Goal: Information Seeking & Learning: Learn about a topic

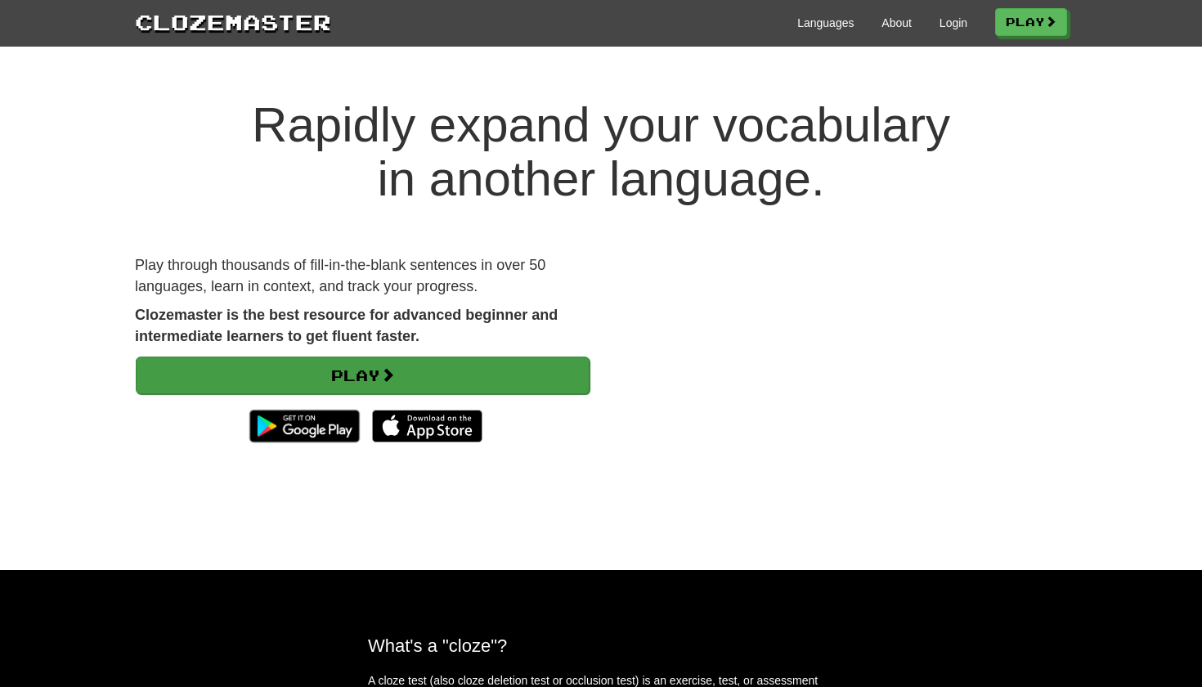
click at [481, 377] on link "Play" at bounding box center [363, 375] width 454 height 38
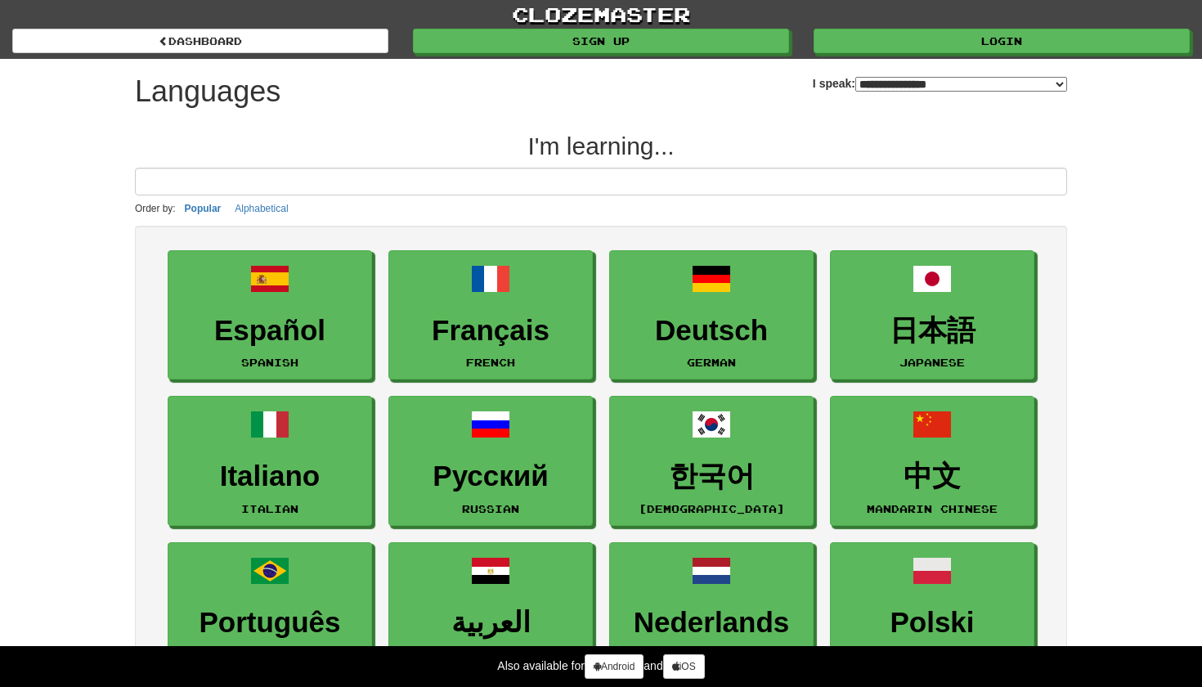
select select "*******"
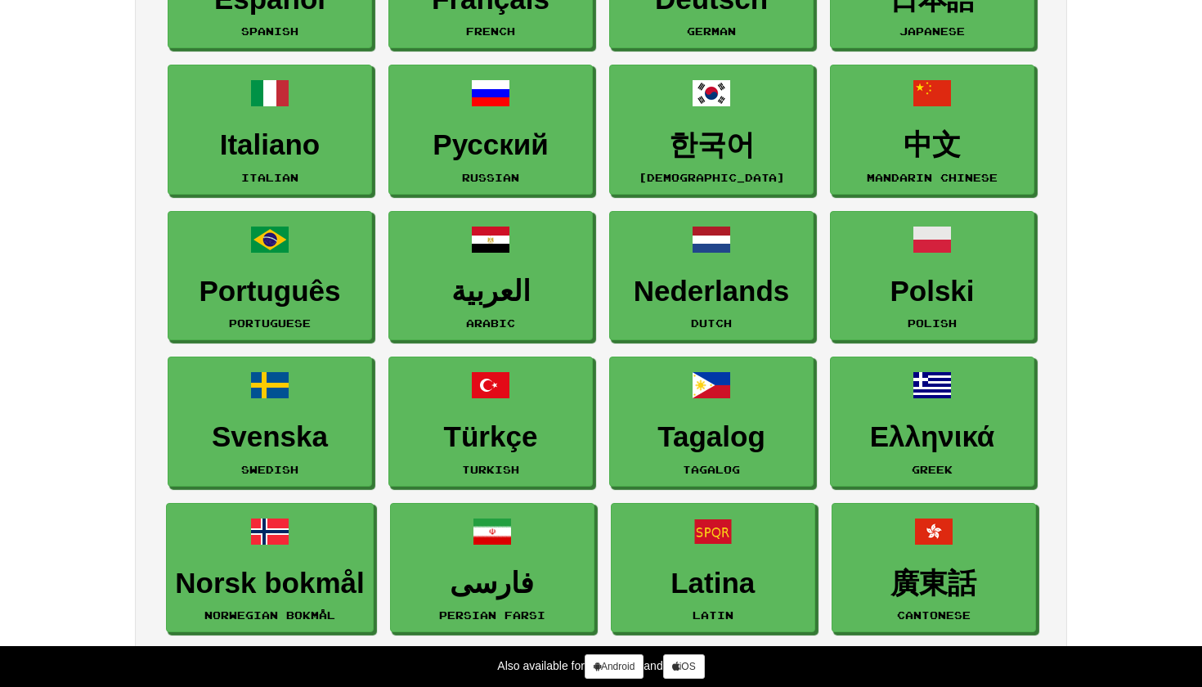
scroll to position [329, 0]
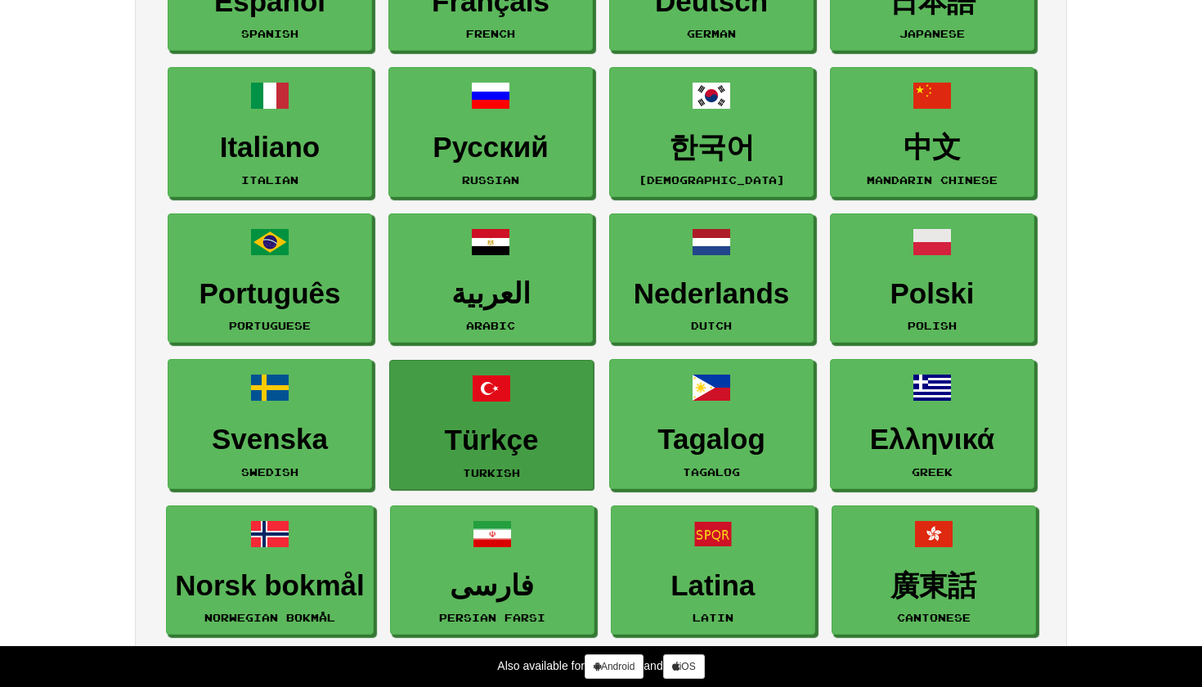
click at [490, 440] on h3 "Türkçe" at bounding box center [491, 440] width 186 height 32
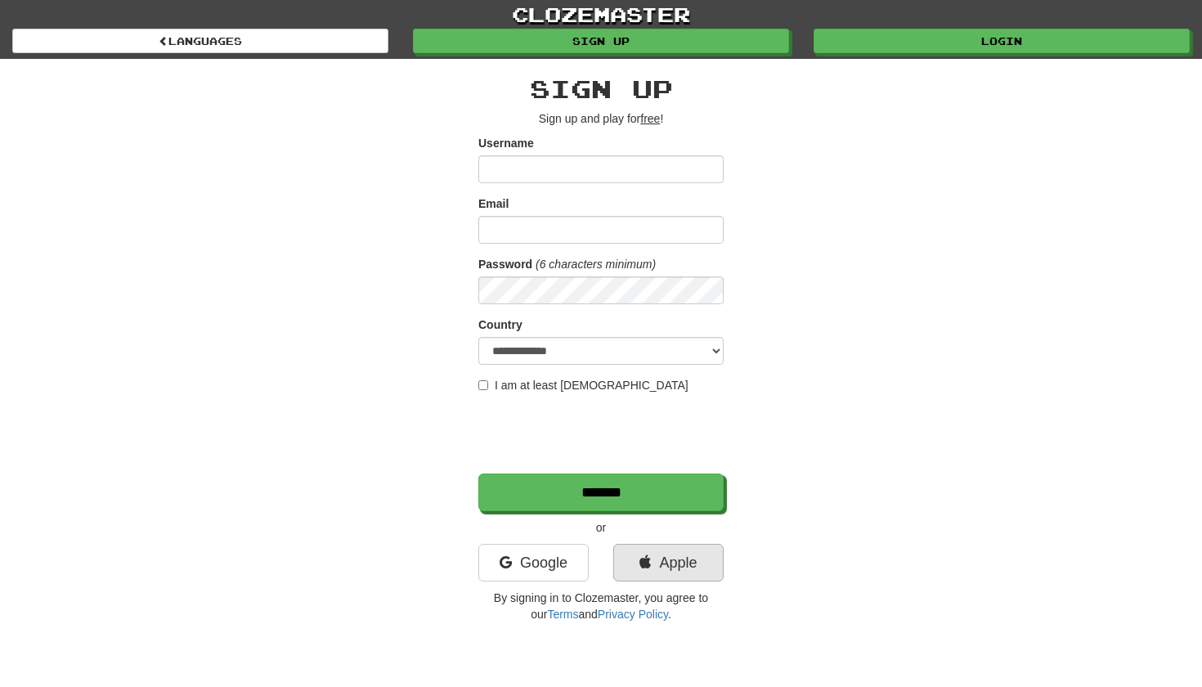
click at [649, 556] on link "Apple" at bounding box center [668, 563] width 110 height 38
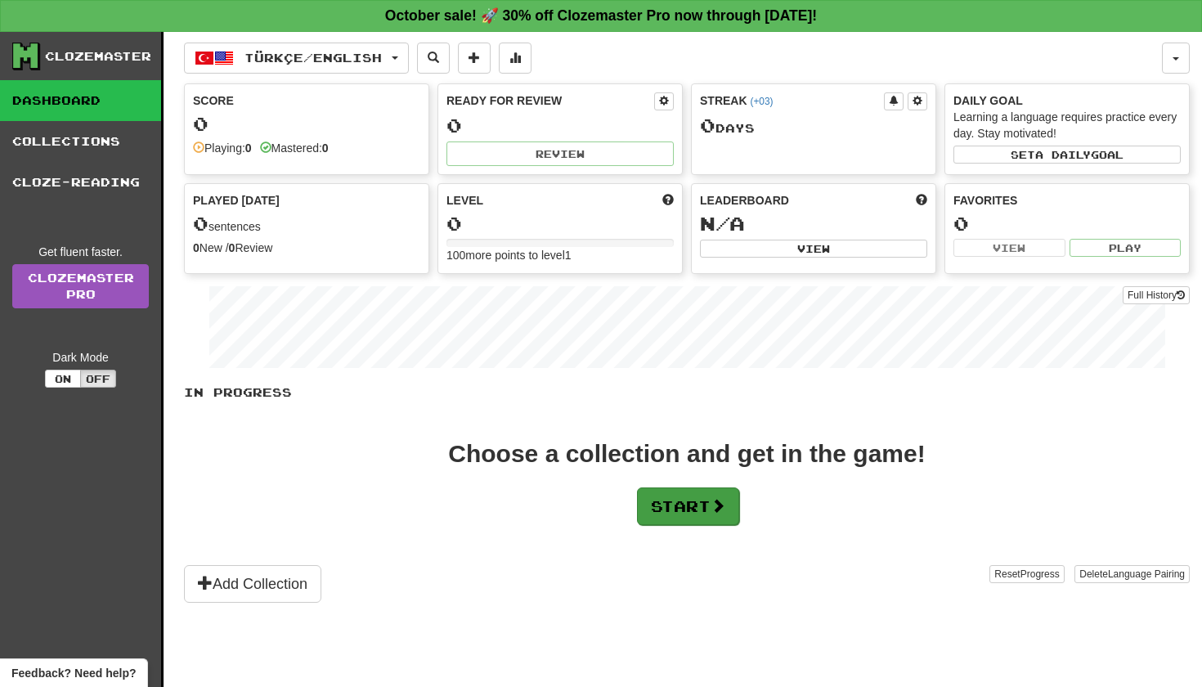
click at [695, 504] on button "Start" at bounding box center [688, 506] width 102 height 38
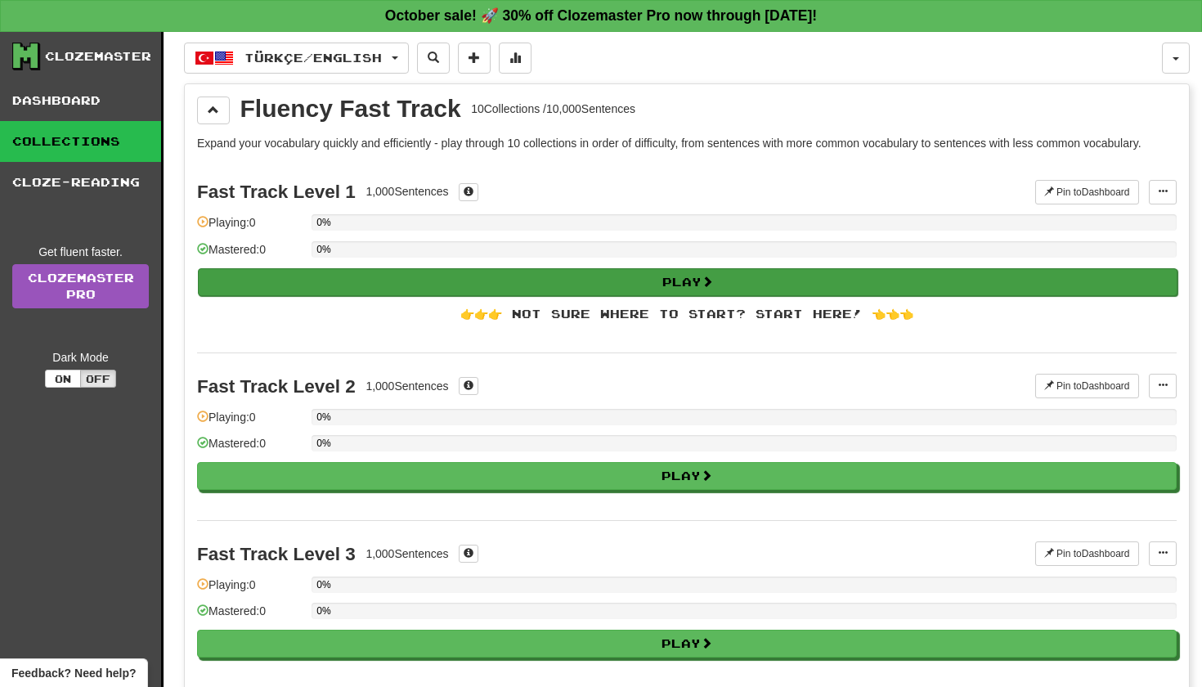
click at [774, 279] on button "Play" at bounding box center [687, 282] width 979 height 28
select select "**"
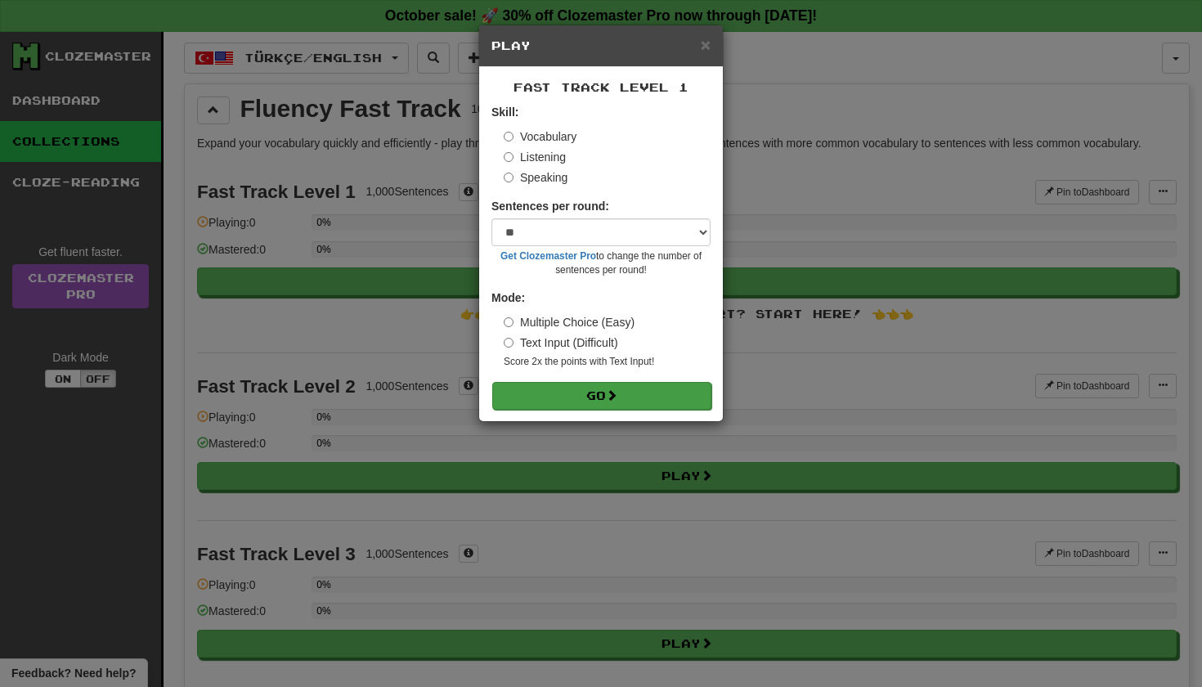
click at [614, 396] on span at bounding box center [611, 394] width 11 height 11
click at [607, 388] on button "Go" at bounding box center [601, 396] width 219 height 28
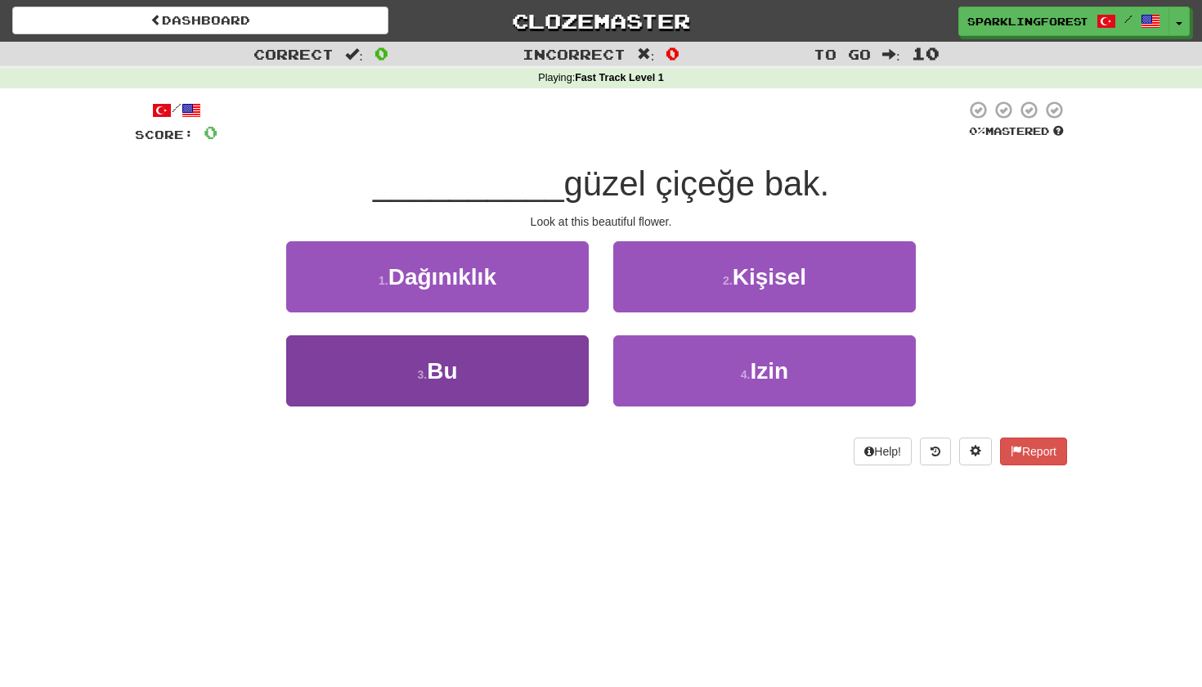
click at [544, 373] on button "3 . Bu" at bounding box center [437, 370] width 302 height 71
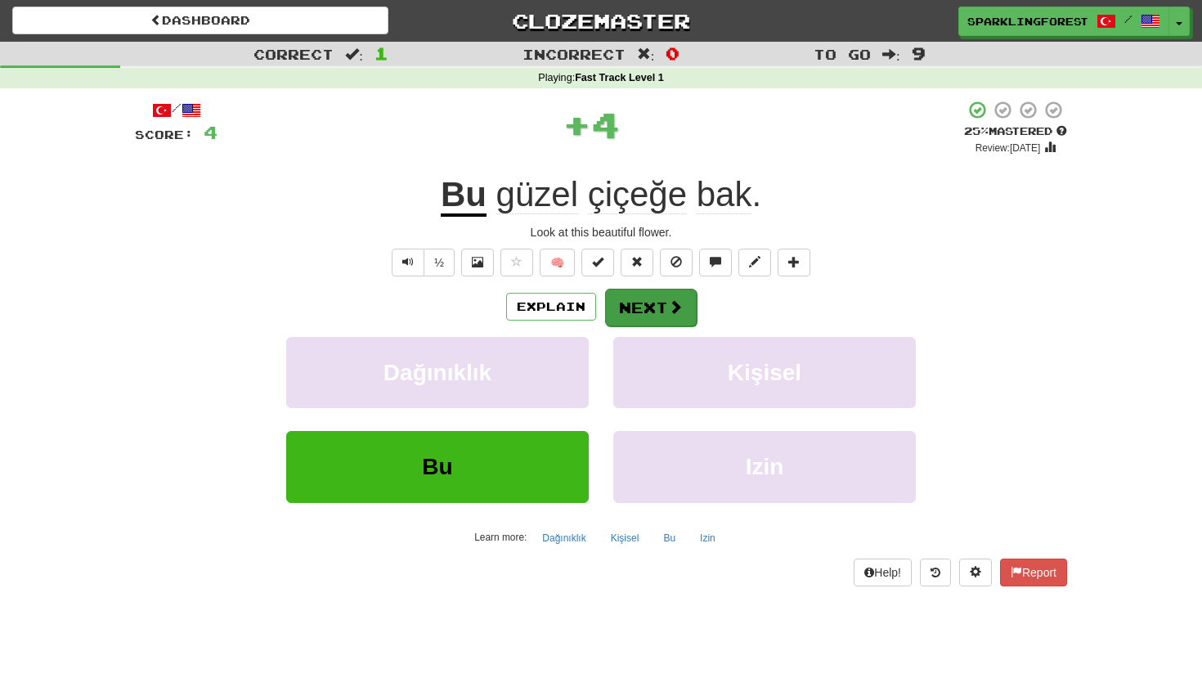
click at [638, 302] on button "Next" at bounding box center [651, 308] width 92 height 38
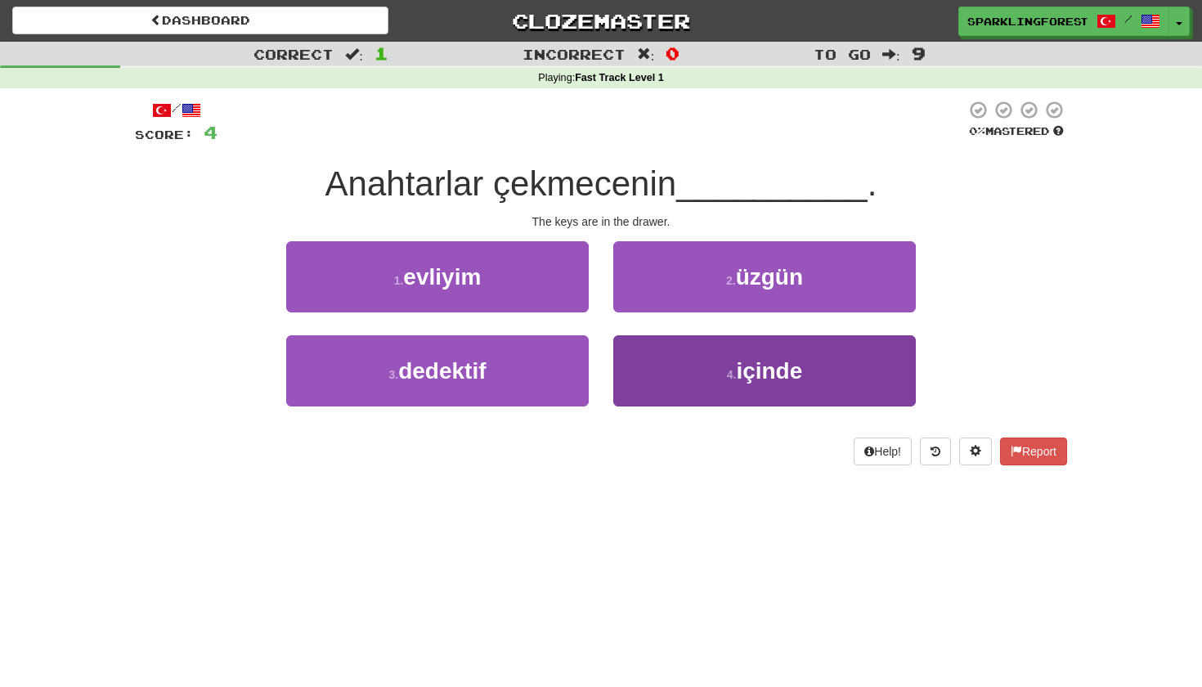
click at [723, 372] on button "4 . içinde" at bounding box center [764, 370] width 302 height 71
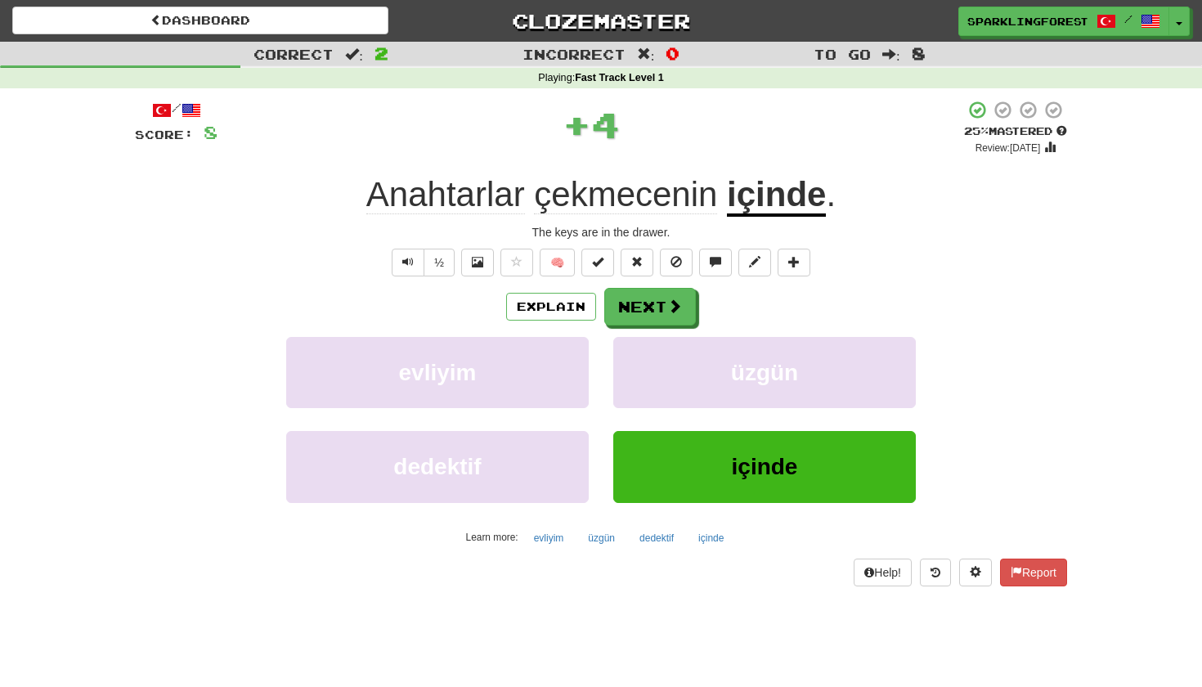
click at [603, 187] on span "çekmecenin" at bounding box center [625, 194] width 183 height 39
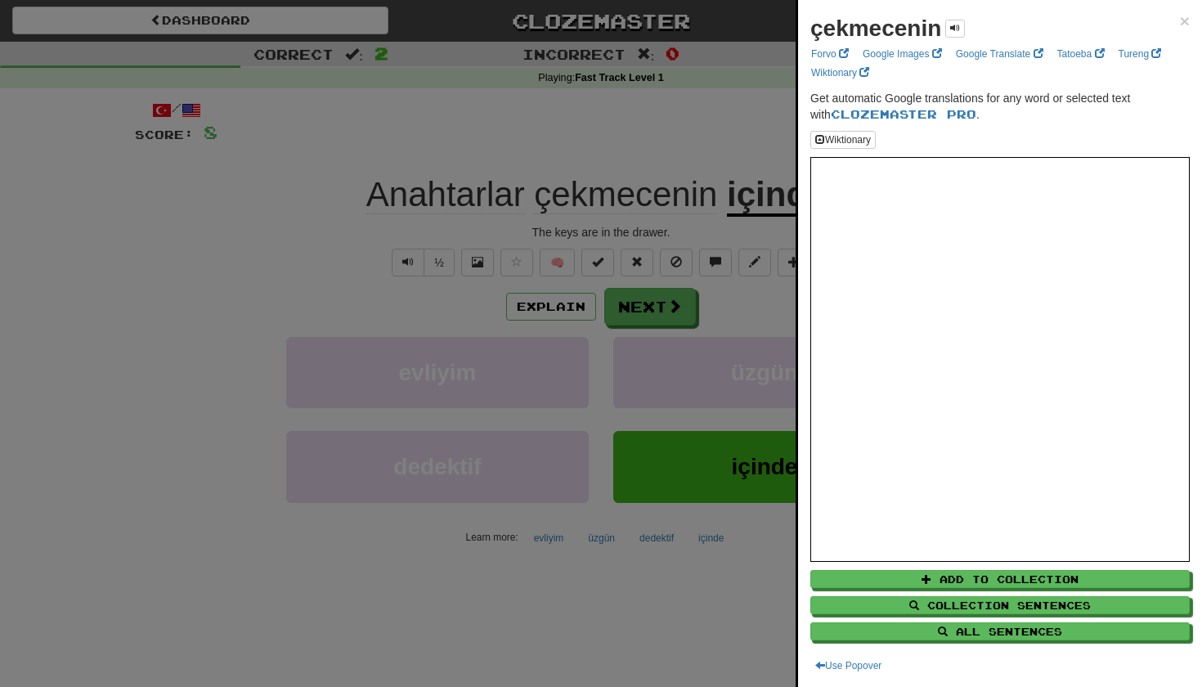
click at [446, 253] on div at bounding box center [601, 343] width 1202 height 687
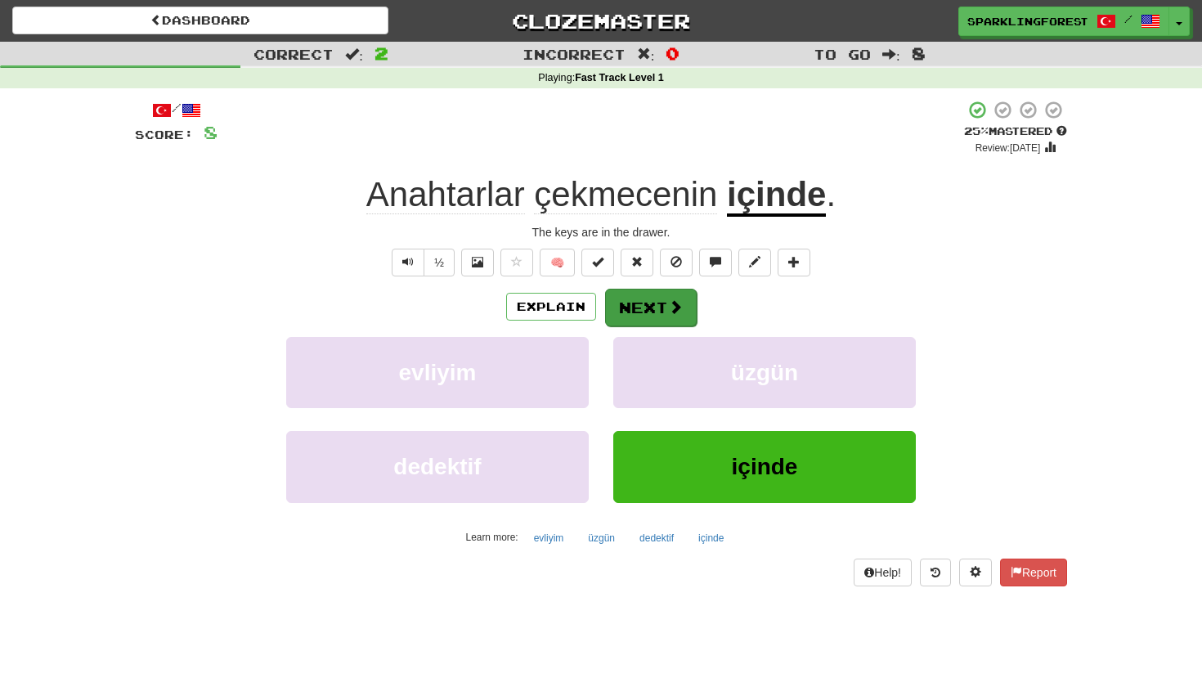
click at [624, 296] on button "Next" at bounding box center [651, 308] width 92 height 38
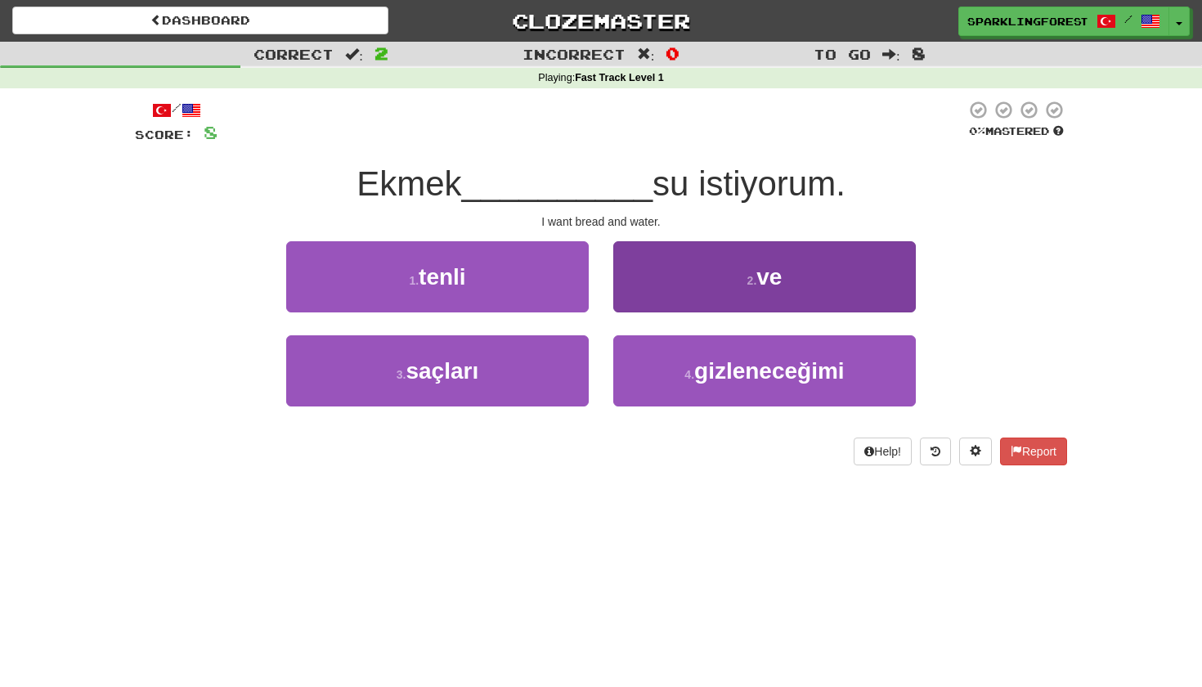
click at [737, 284] on button "2 . ve" at bounding box center [764, 276] width 302 height 71
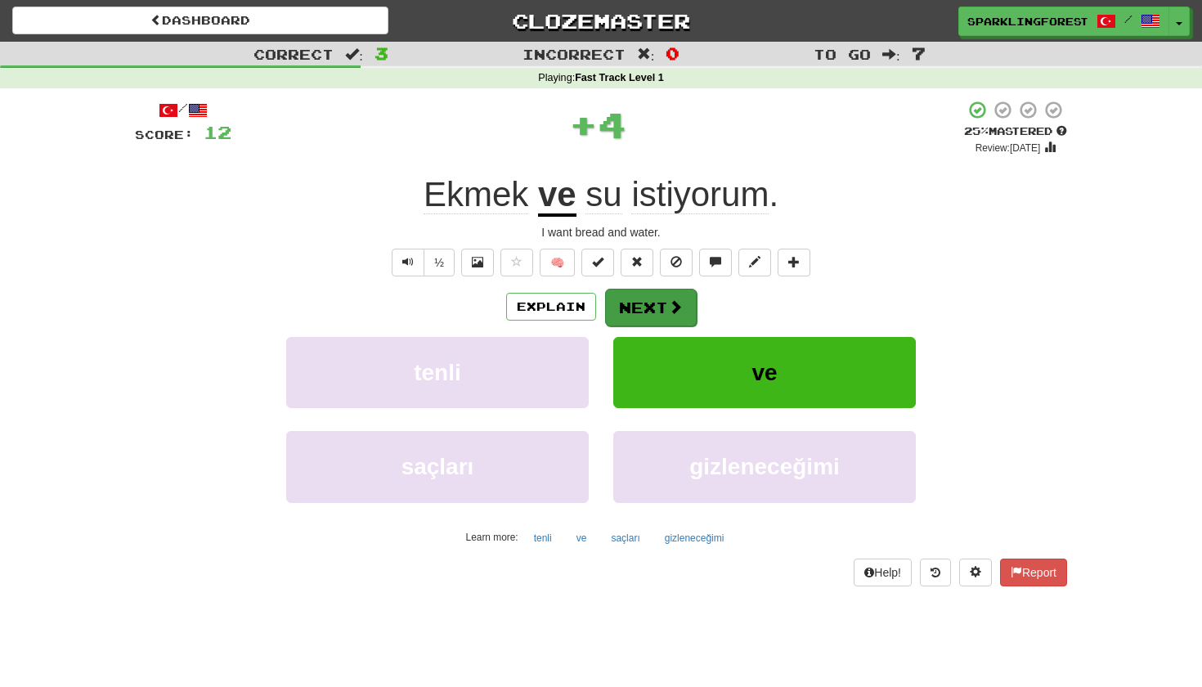
click at [680, 299] on span at bounding box center [675, 306] width 15 height 15
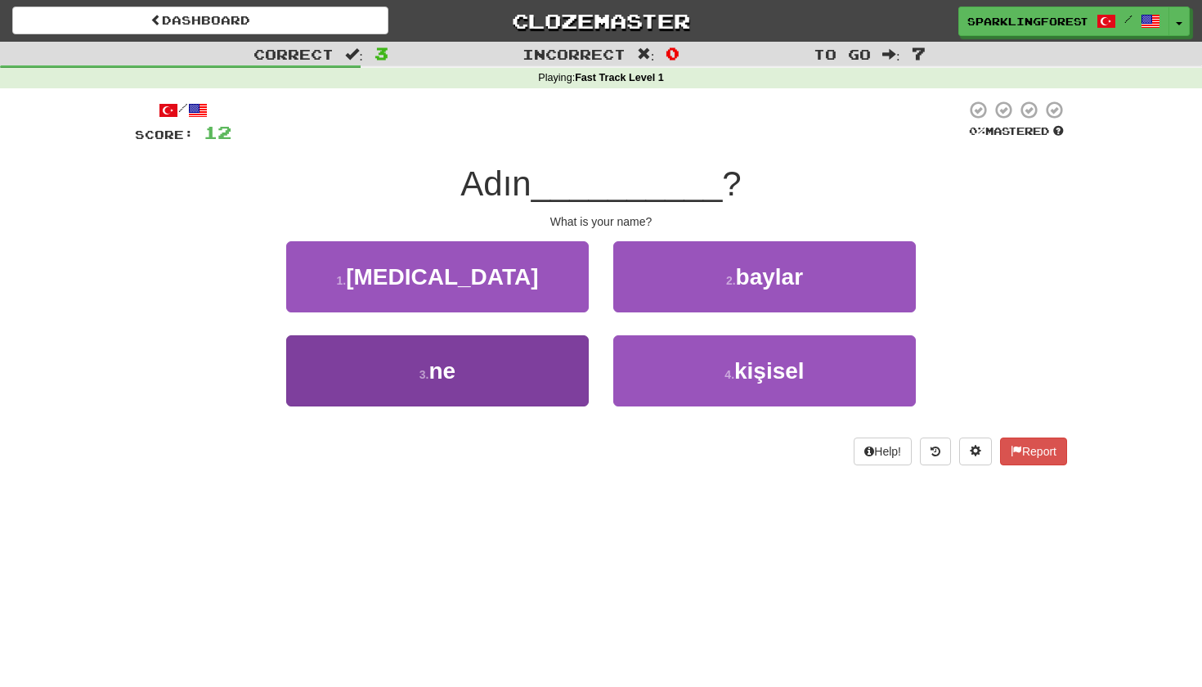
click at [563, 373] on button "3 . ne" at bounding box center [437, 370] width 302 height 71
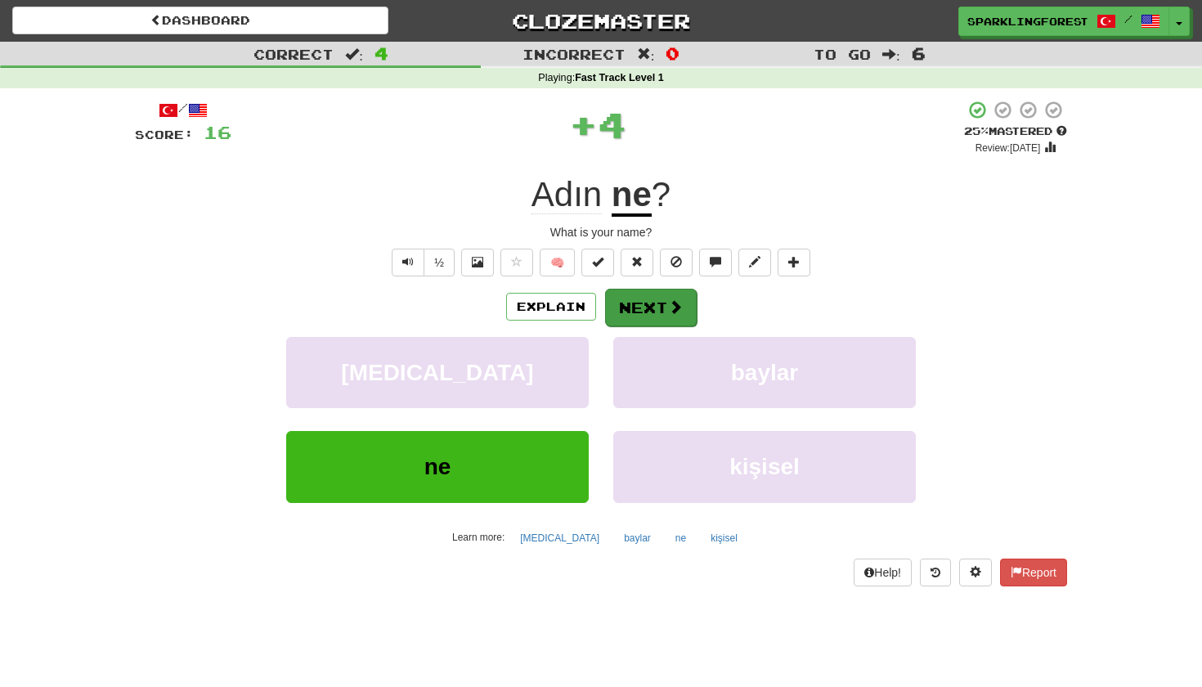
click at [664, 302] on button "Next" at bounding box center [651, 308] width 92 height 38
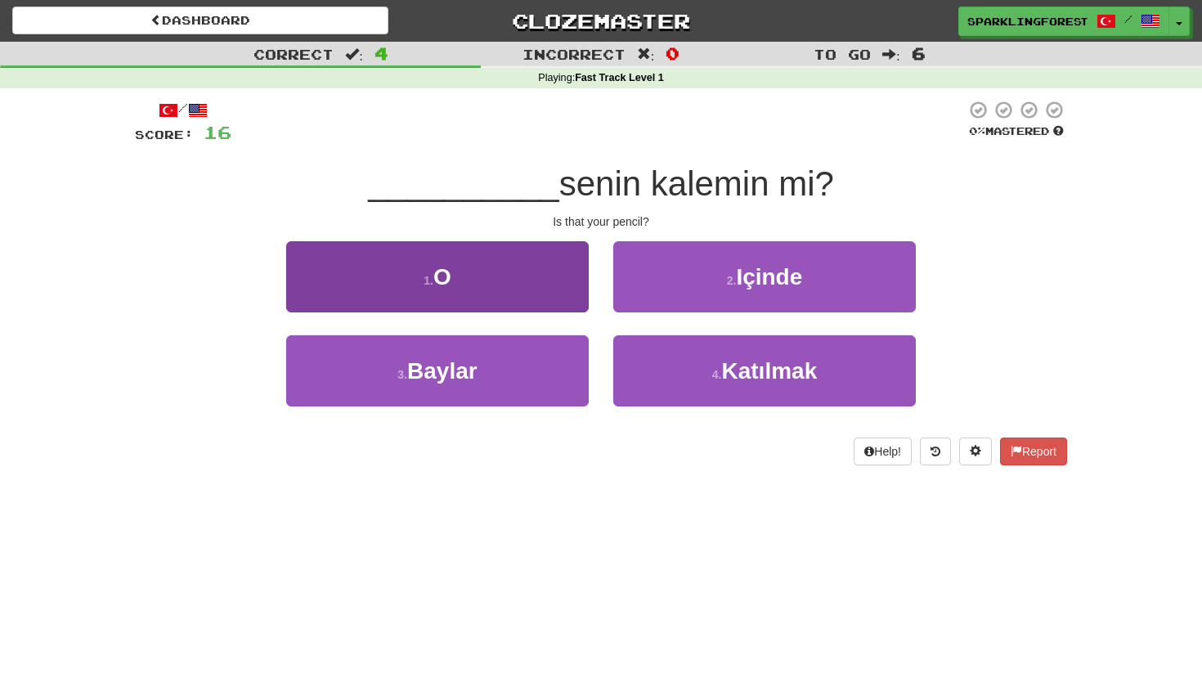
click at [546, 301] on button "1 . O" at bounding box center [437, 276] width 302 height 71
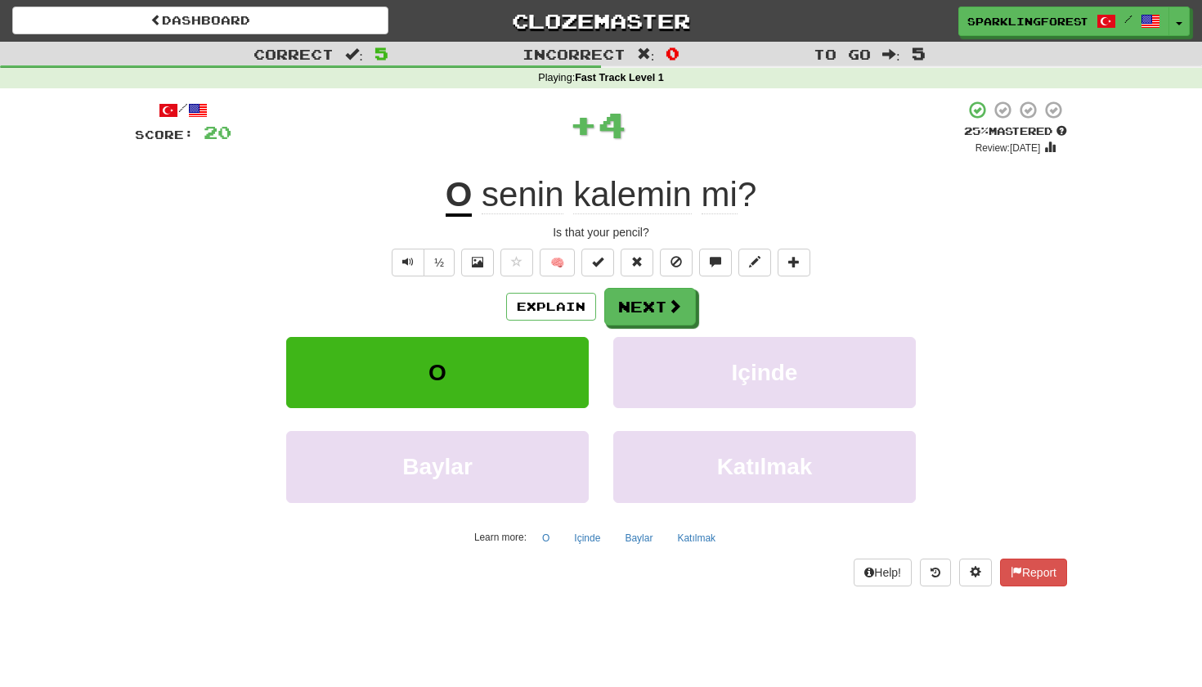
click at [653, 275] on div "/ Score: 20 + 4 25 % Mastered Review: 2025-10-16 O senin kalemin mi ? Is that y…" at bounding box center [601, 343] width 932 height 486
click at [653, 291] on button "Next" at bounding box center [651, 308] width 92 height 38
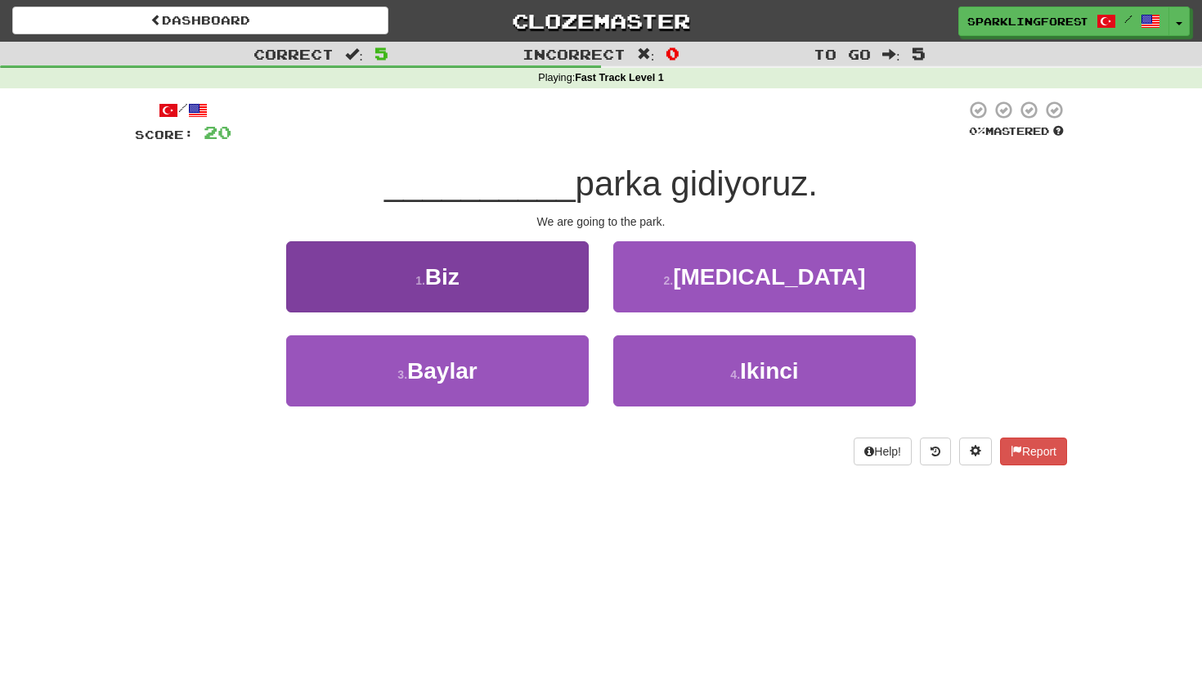
click at [531, 294] on button "1 . Biz" at bounding box center [437, 276] width 302 height 71
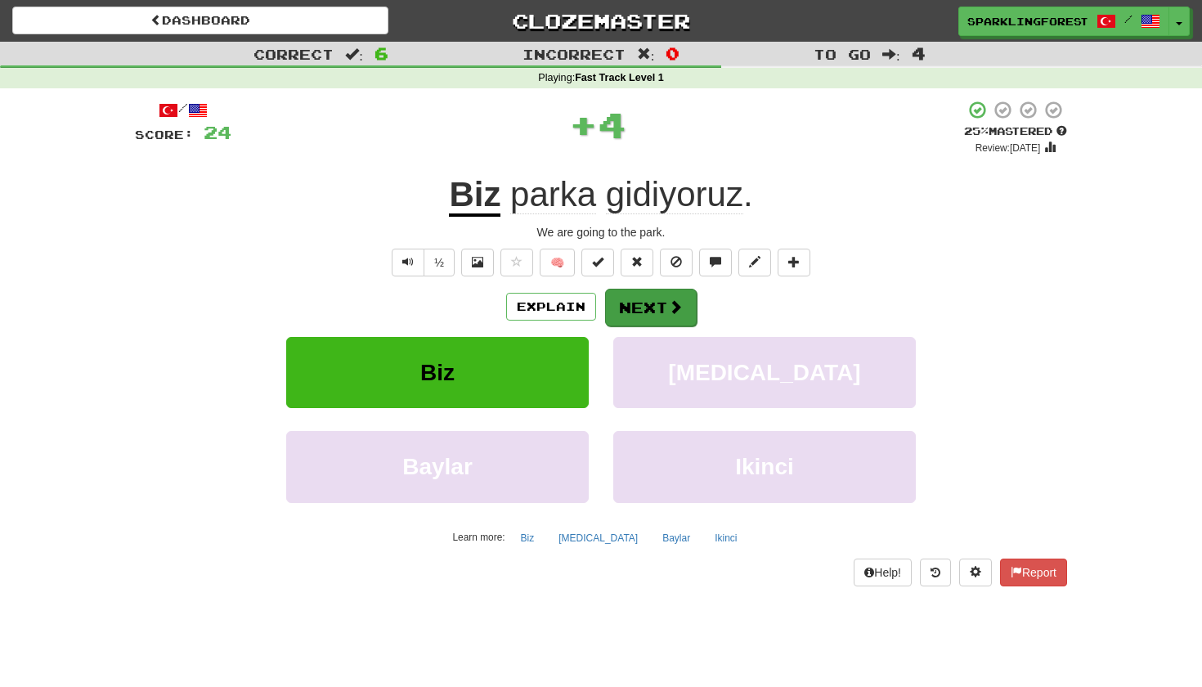
click at [618, 303] on button "Next" at bounding box center [651, 308] width 92 height 38
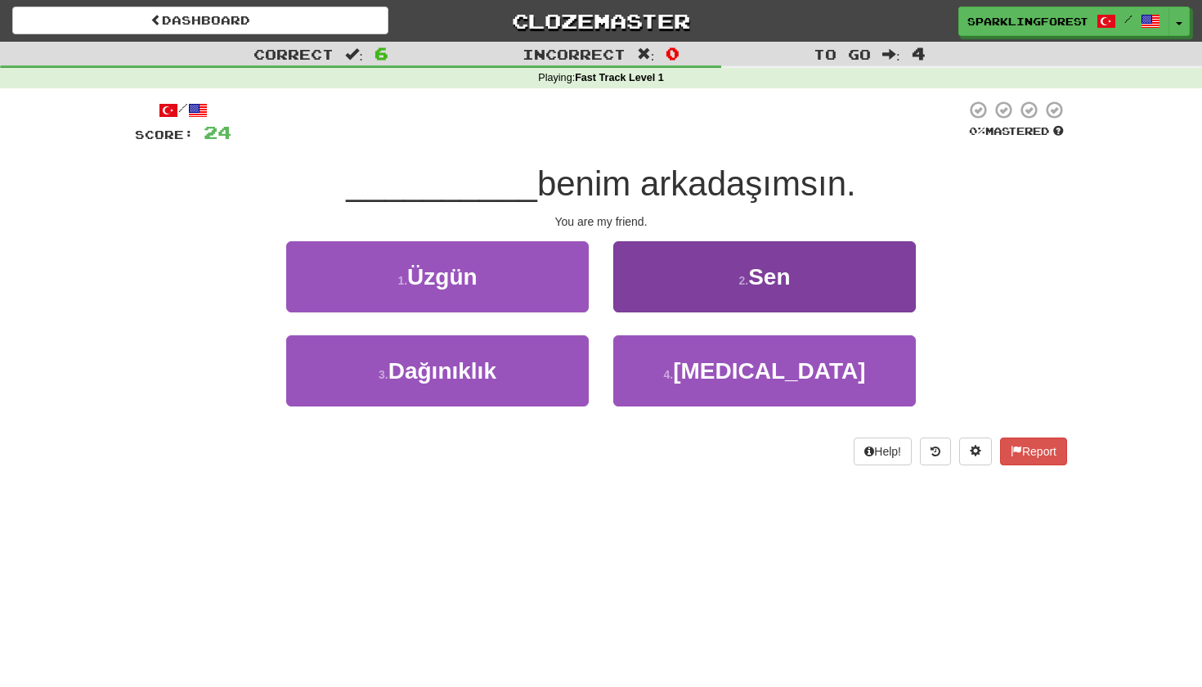
click at [669, 296] on button "2 . Sen" at bounding box center [764, 276] width 302 height 71
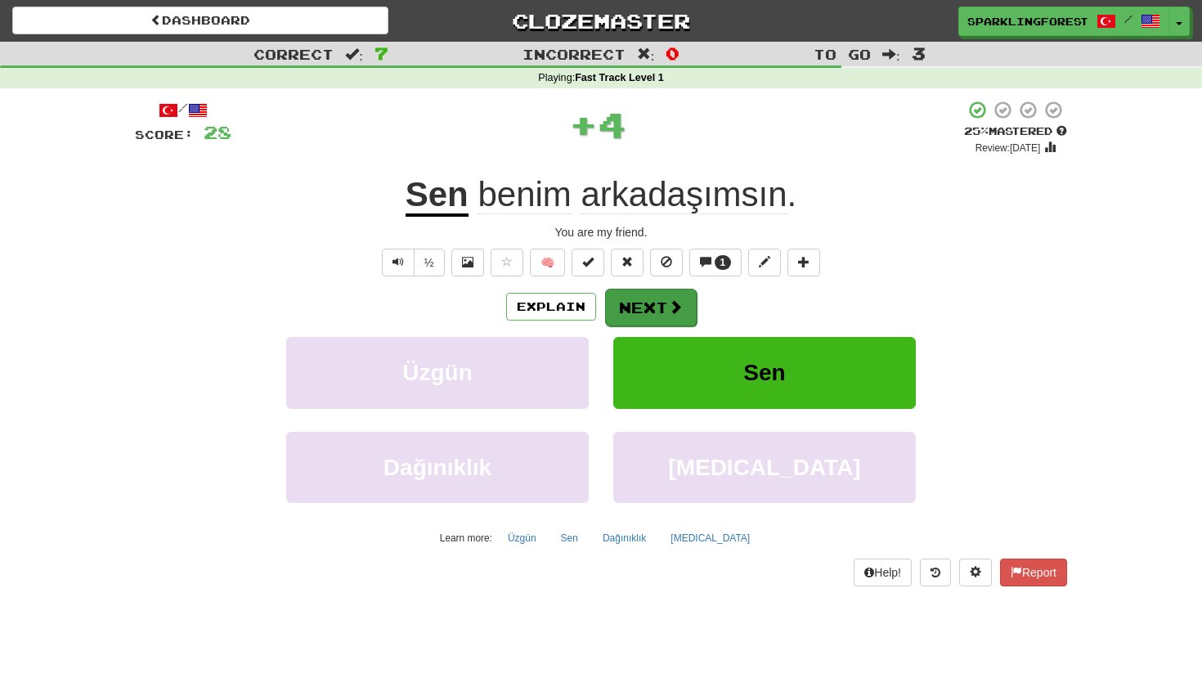
click at [666, 294] on button "Next" at bounding box center [651, 308] width 92 height 38
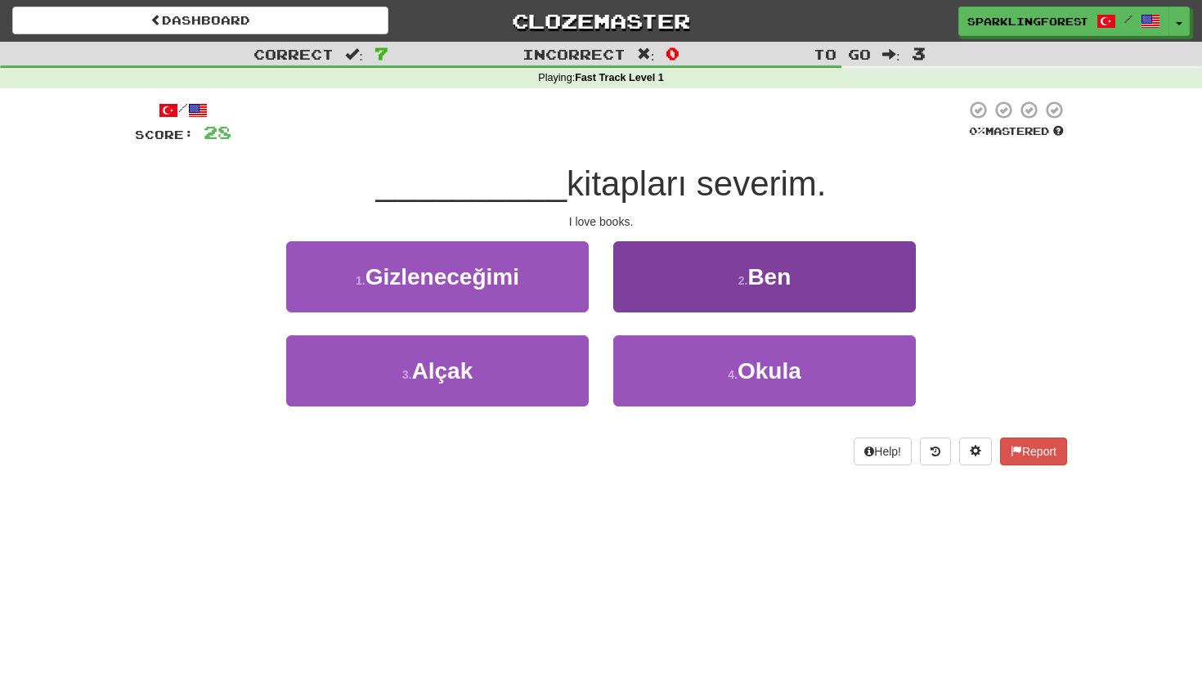
click at [710, 301] on button "2 . Ben" at bounding box center [764, 276] width 302 height 71
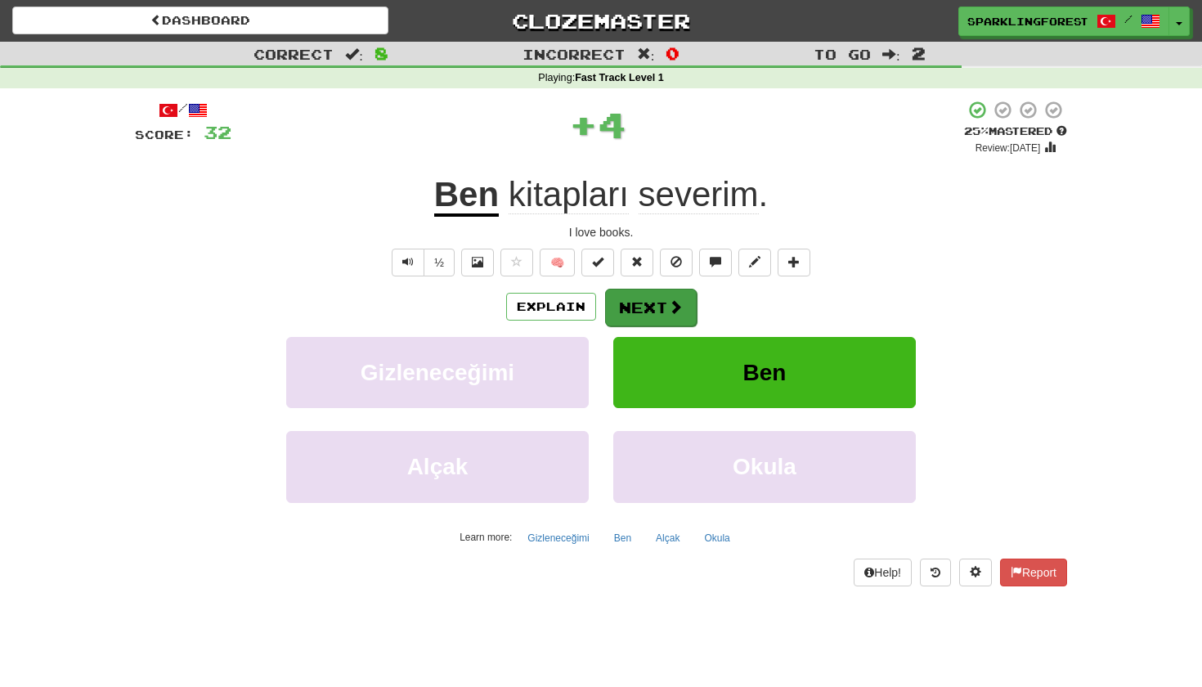
click at [669, 299] on span at bounding box center [675, 306] width 15 height 15
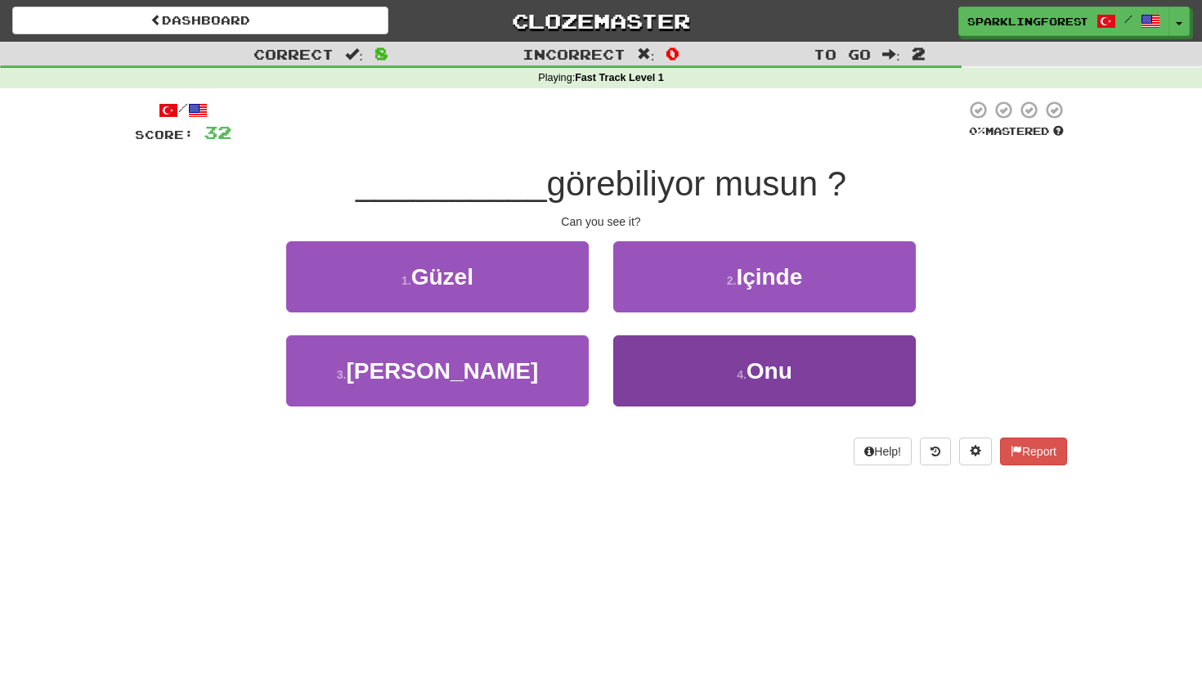
click at [692, 343] on button "4 . Onu" at bounding box center [764, 370] width 302 height 71
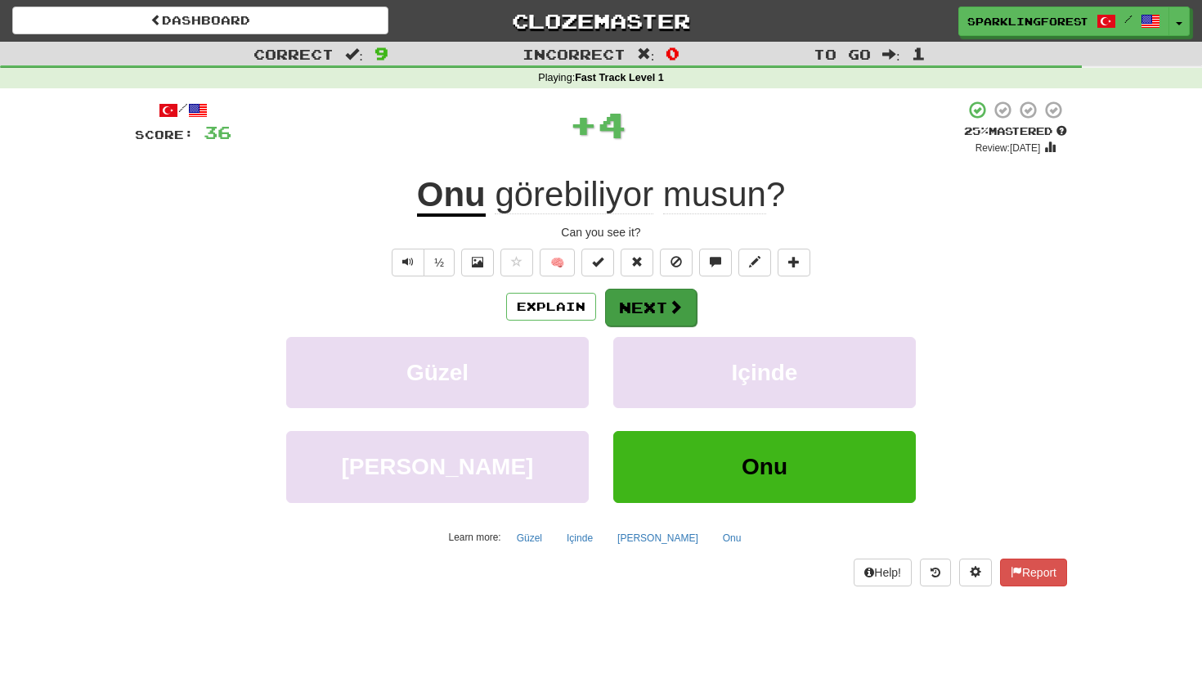
click at [658, 302] on button "Next" at bounding box center [651, 308] width 92 height 38
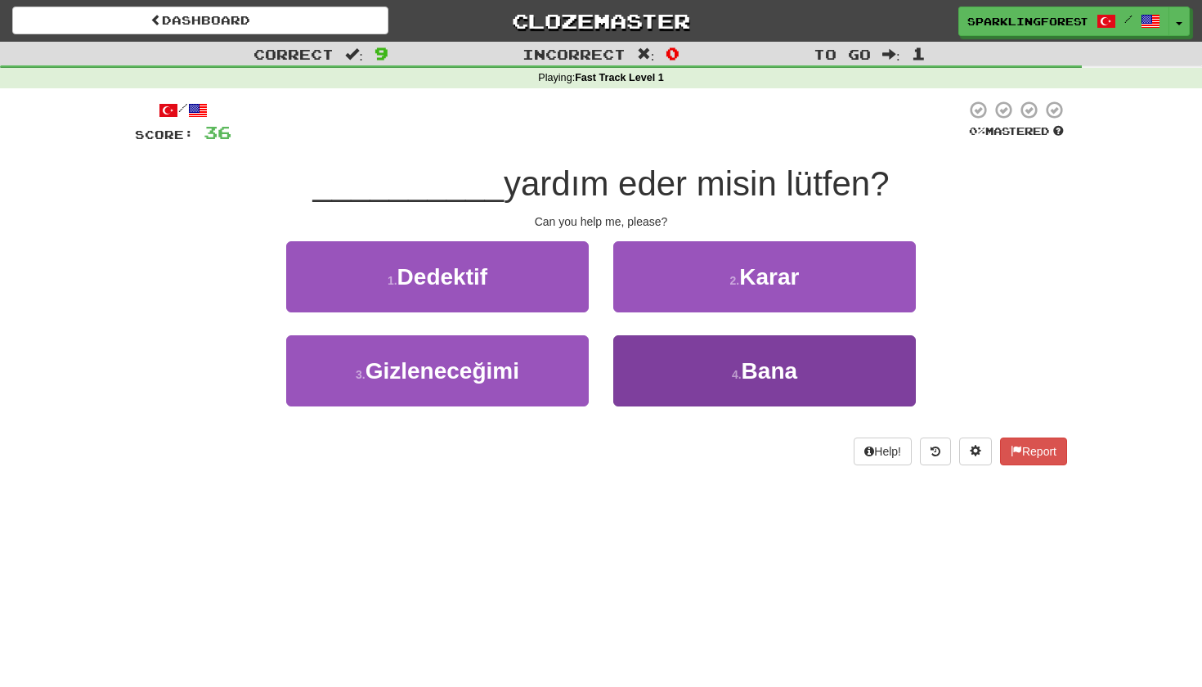
click at [696, 362] on button "4 . Bana" at bounding box center [764, 370] width 302 height 71
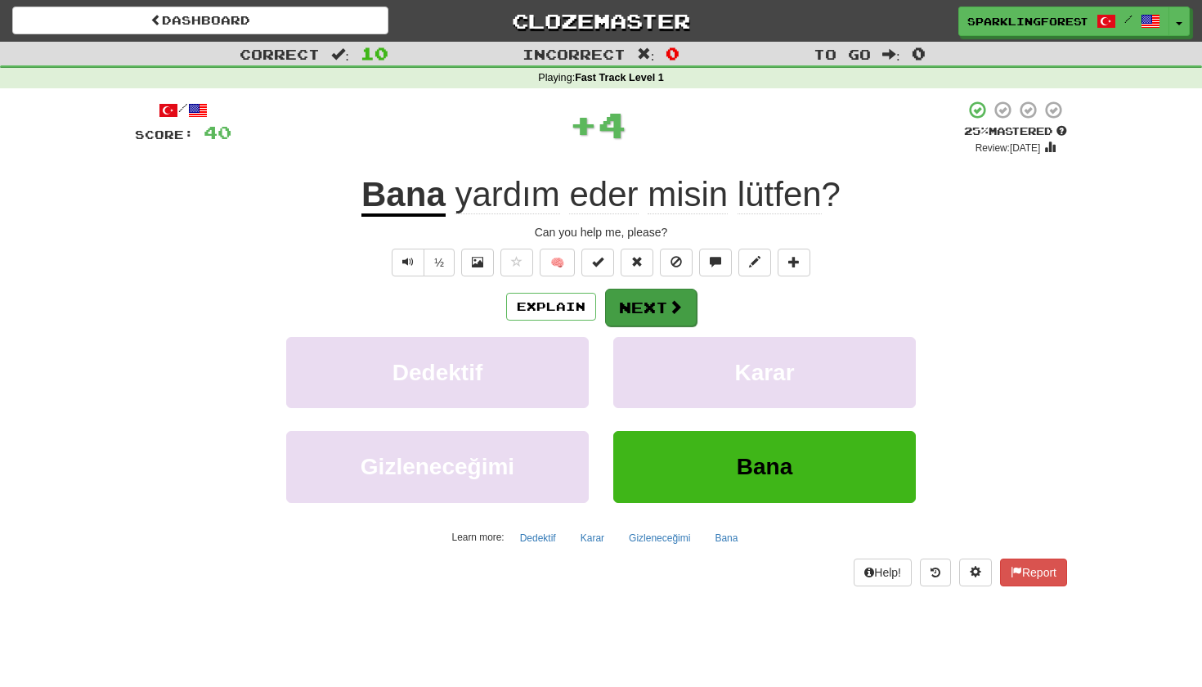
click at [660, 306] on button "Next" at bounding box center [651, 308] width 92 height 38
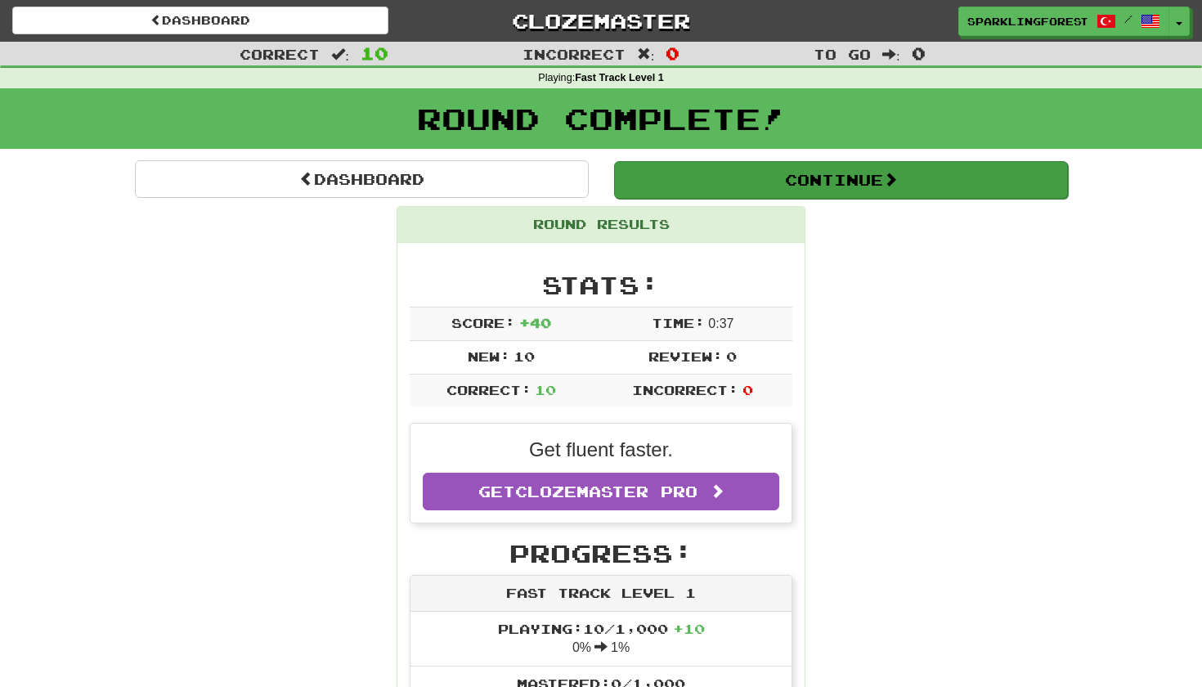
click at [885, 179] on button "Continue" at bounding box center [841, 180] width 454 height 38
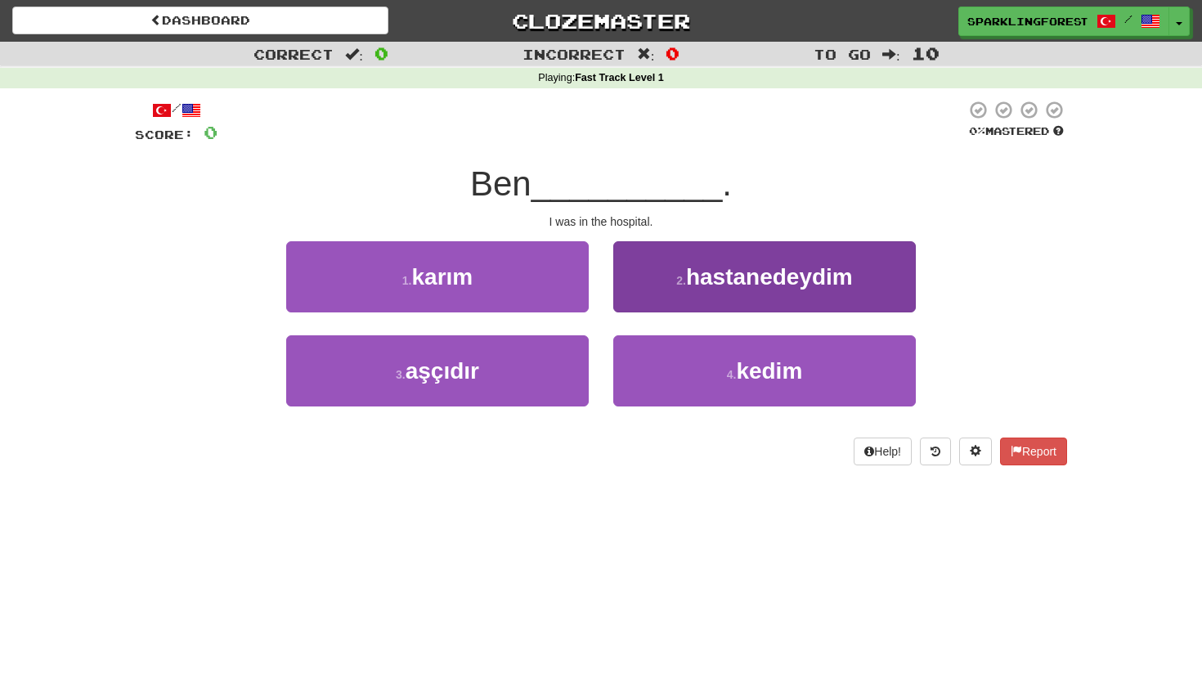
click at [756, 285] on span "hastanedeydim" at bounding box center [769, 276] width 167 height 25
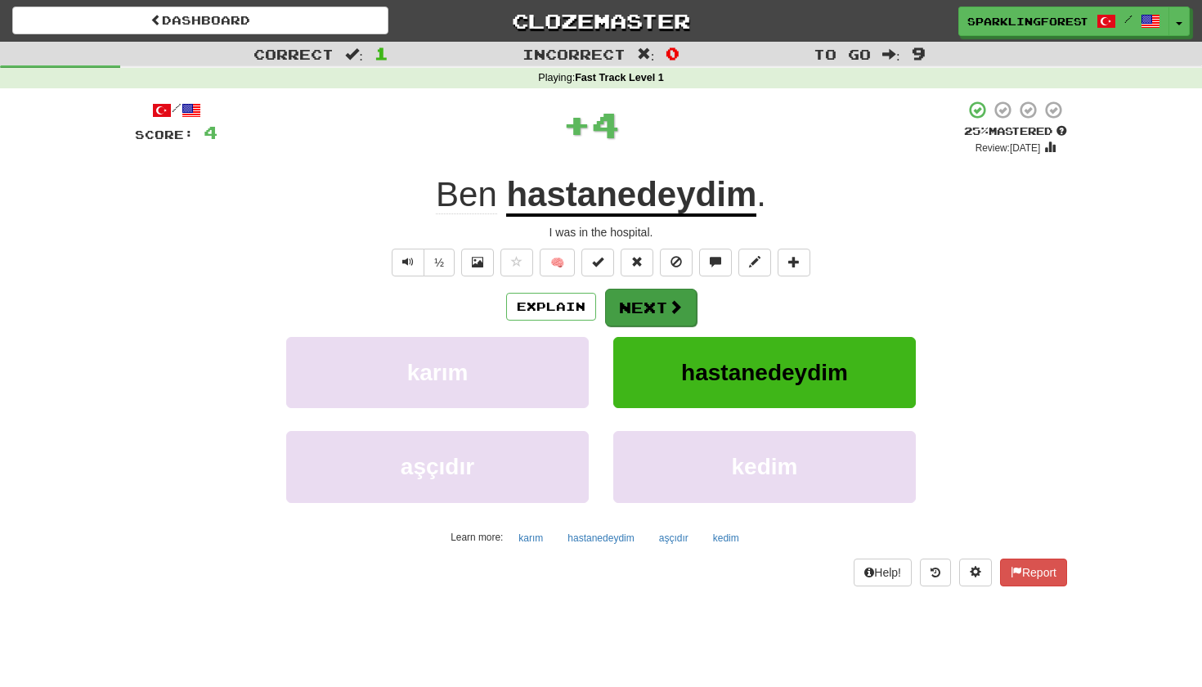
click at [671, 301] on span at bounding box center [675, 306] width 15 height 15
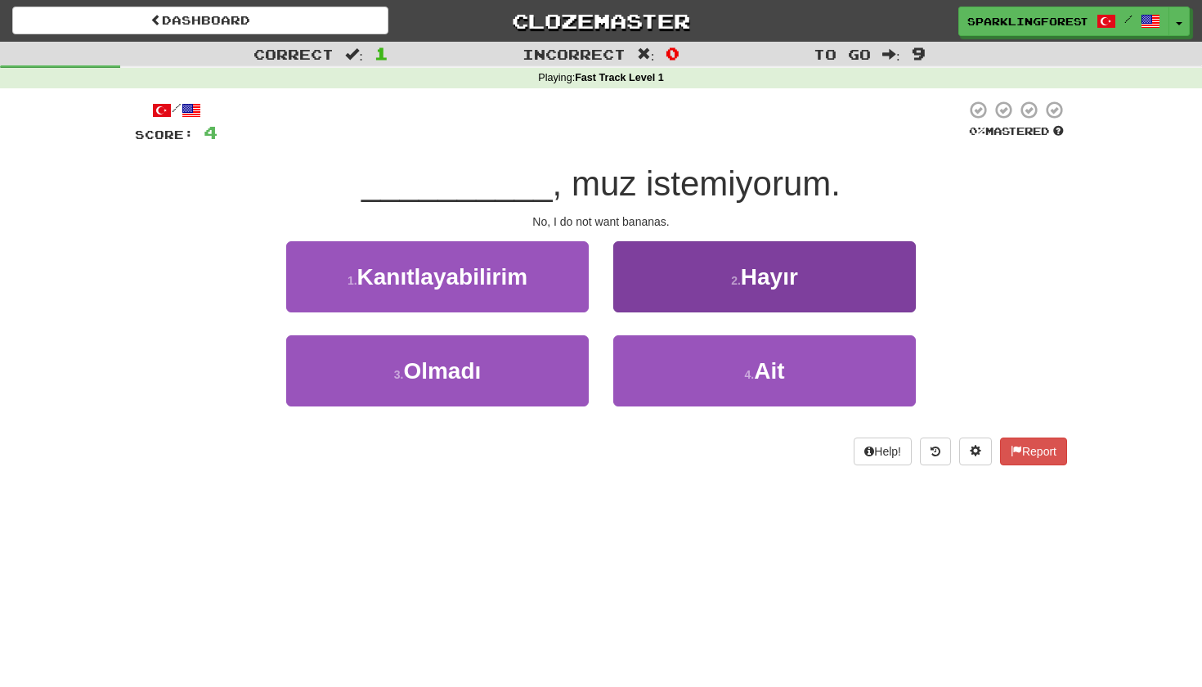
click at [723, 290] on button "2 . Hayır" at bounding box center [764, 276] width 302 height 71
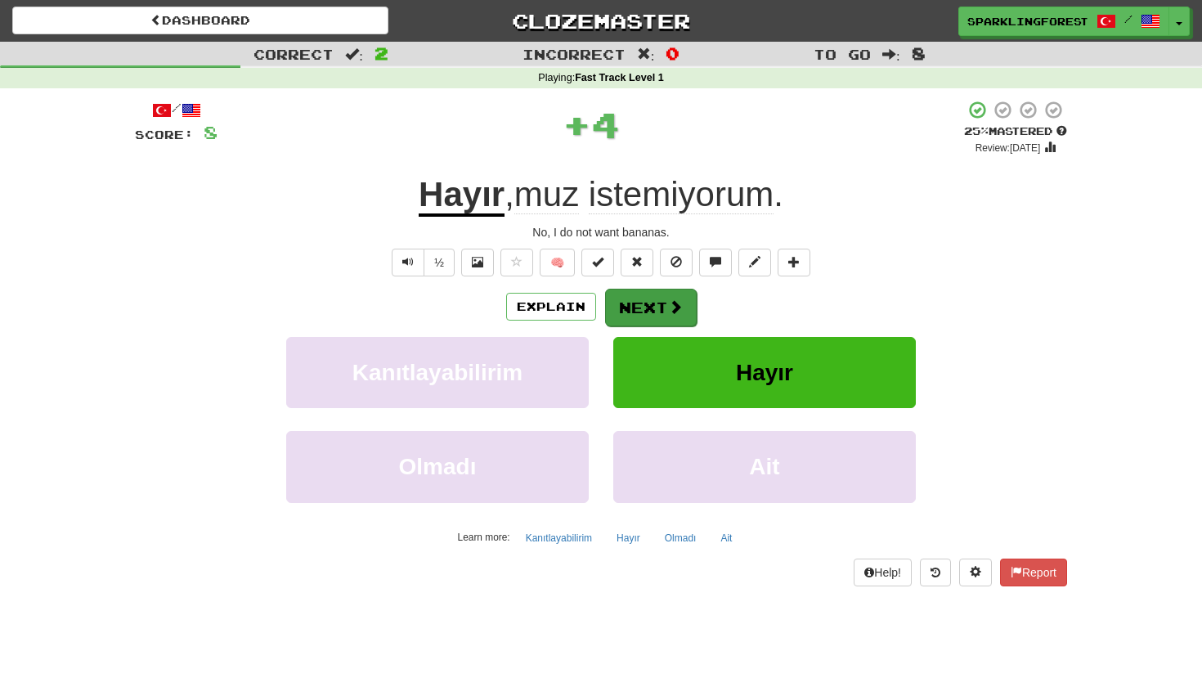
click at [647, 297] on button "Next" at bounding box center [651, 308] width 92 height 38
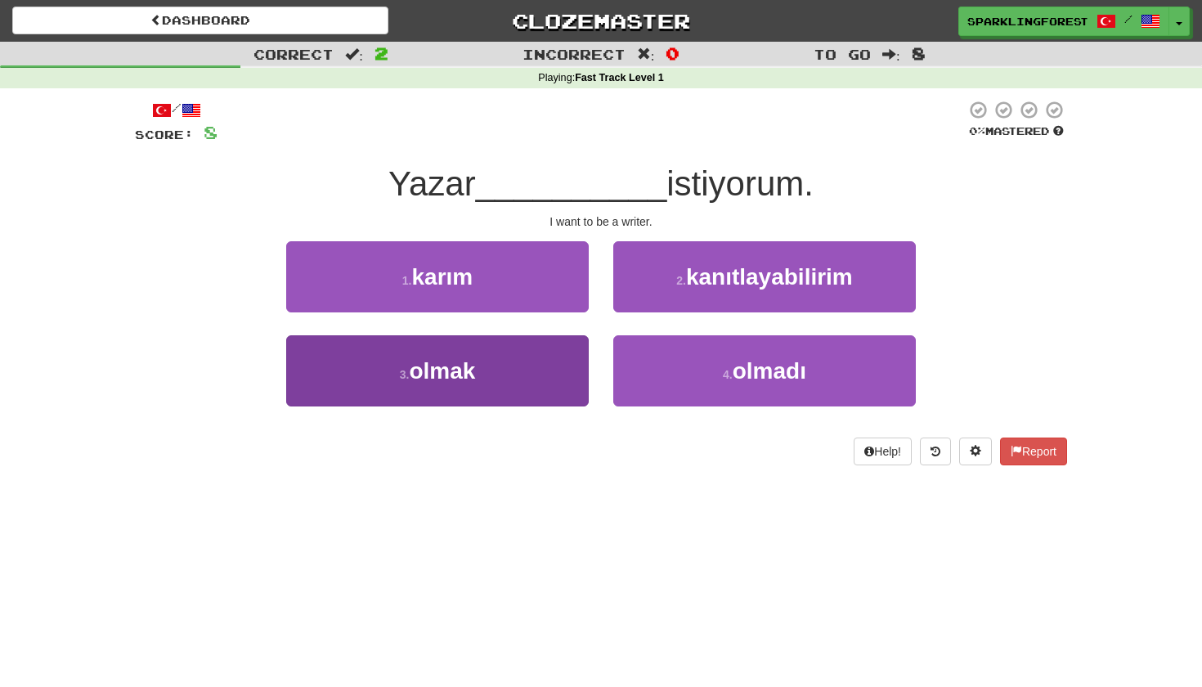
click at [552, 353] on button "3 . olmak" at bounding box center [437, 370] width 302 height 71
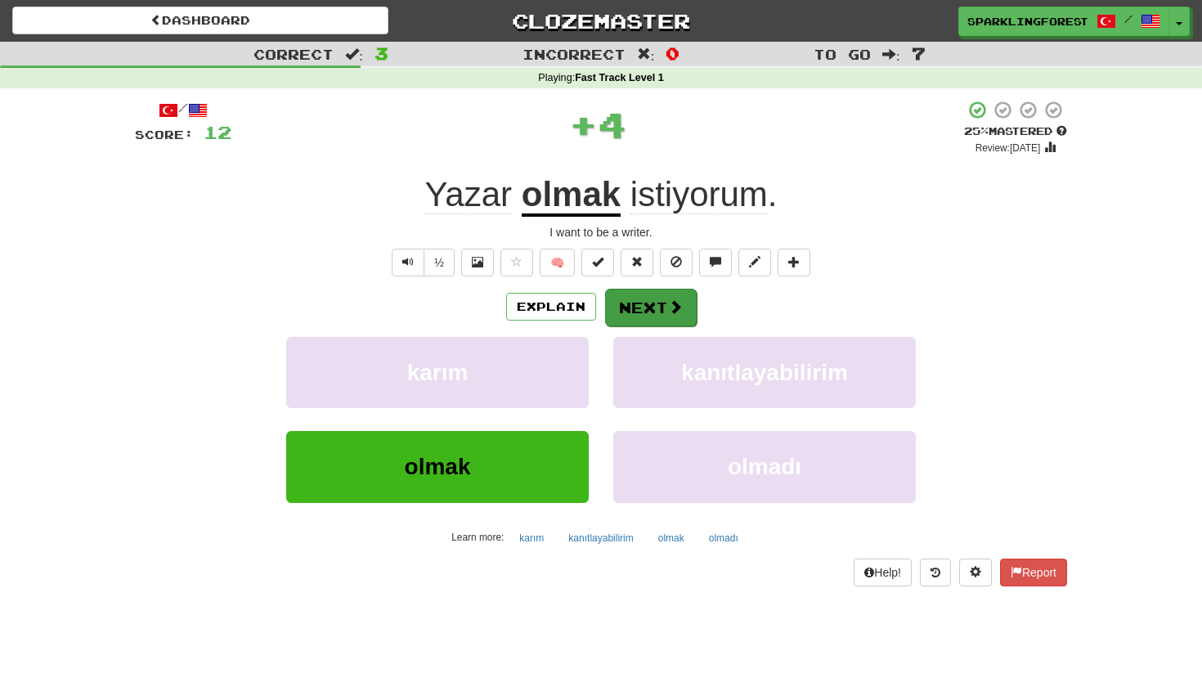
click at [655, 302] on button "Next" at bounding box center [651, 308] width 92 height 38
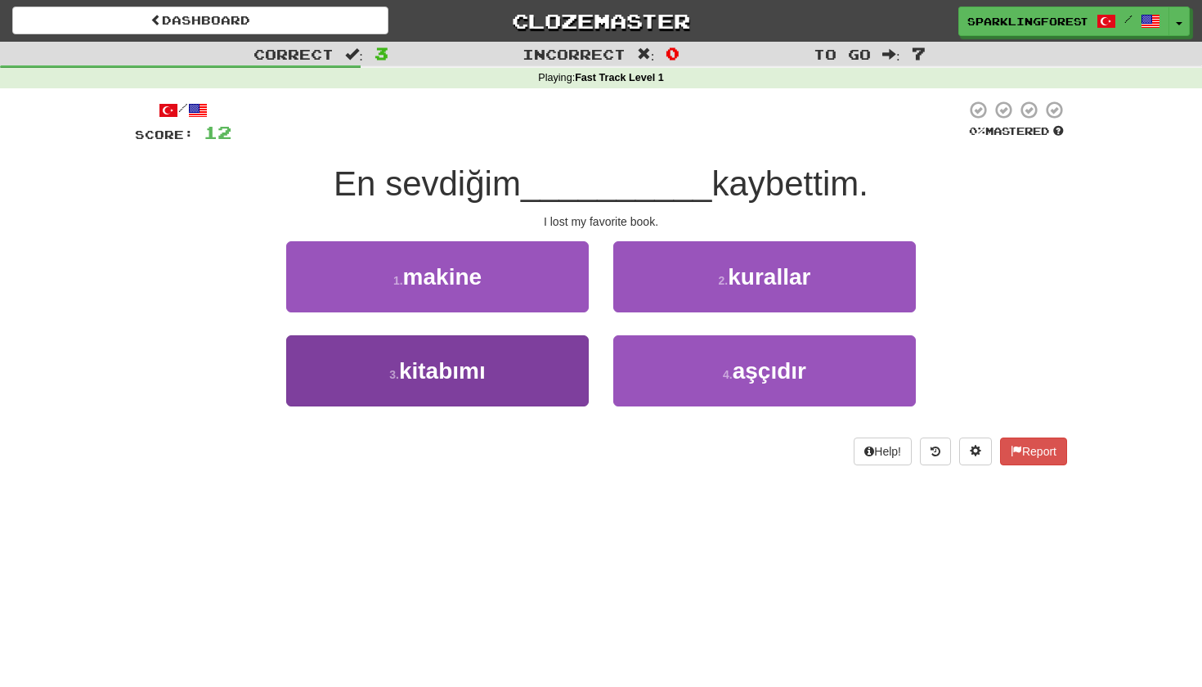
click at [567, 356] on button "3 . kitabımı" at bounding box center [437, 370] width 302 height 71
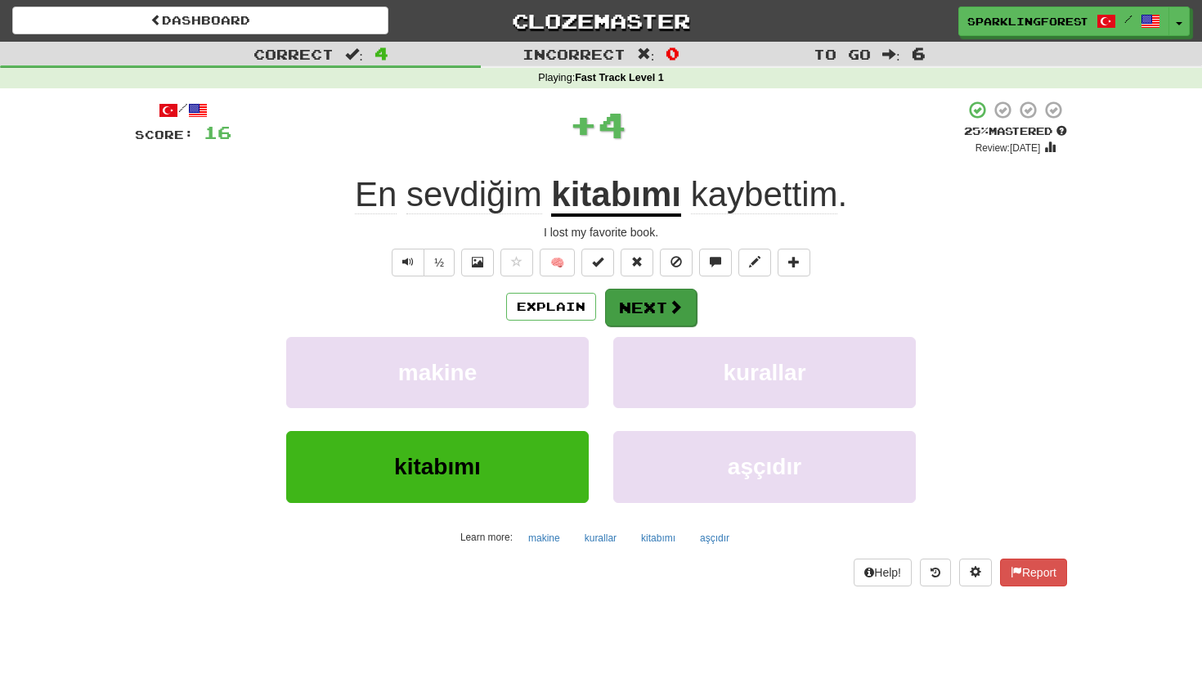
click at [650, 299] on button "Next" at bounding box center [651, 308] width 92 height 38
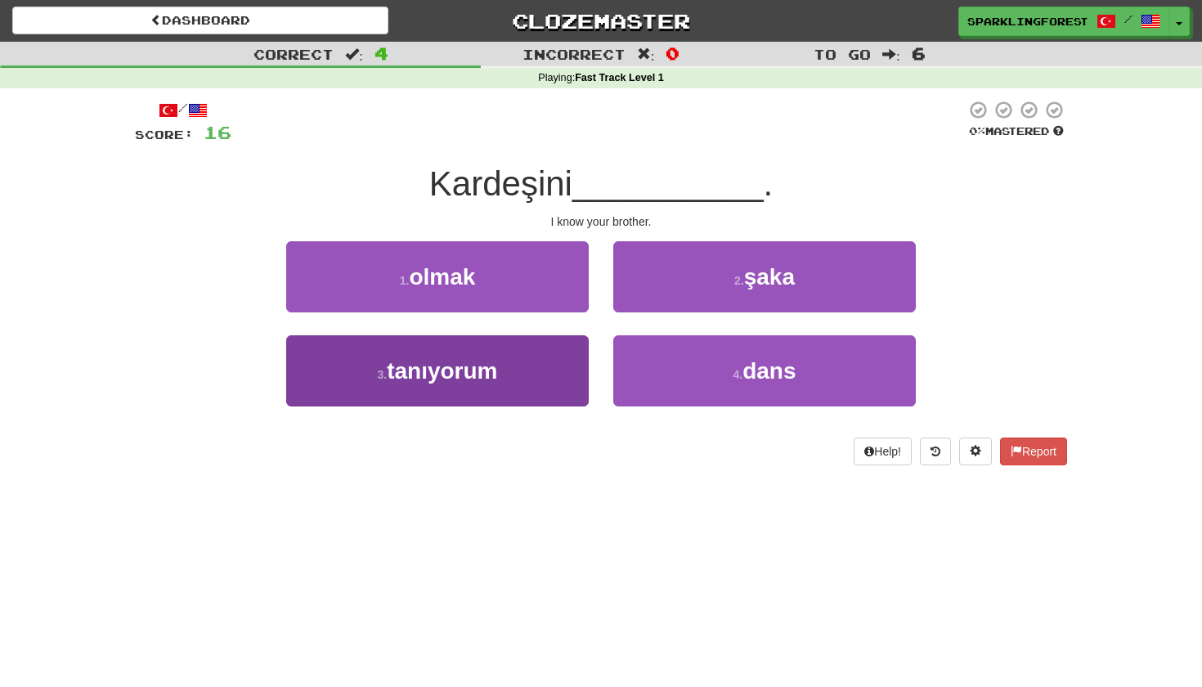
click at [550, 352] on button "3 . tanıyorum" at bounding box center [437, 370] width 302 height 71
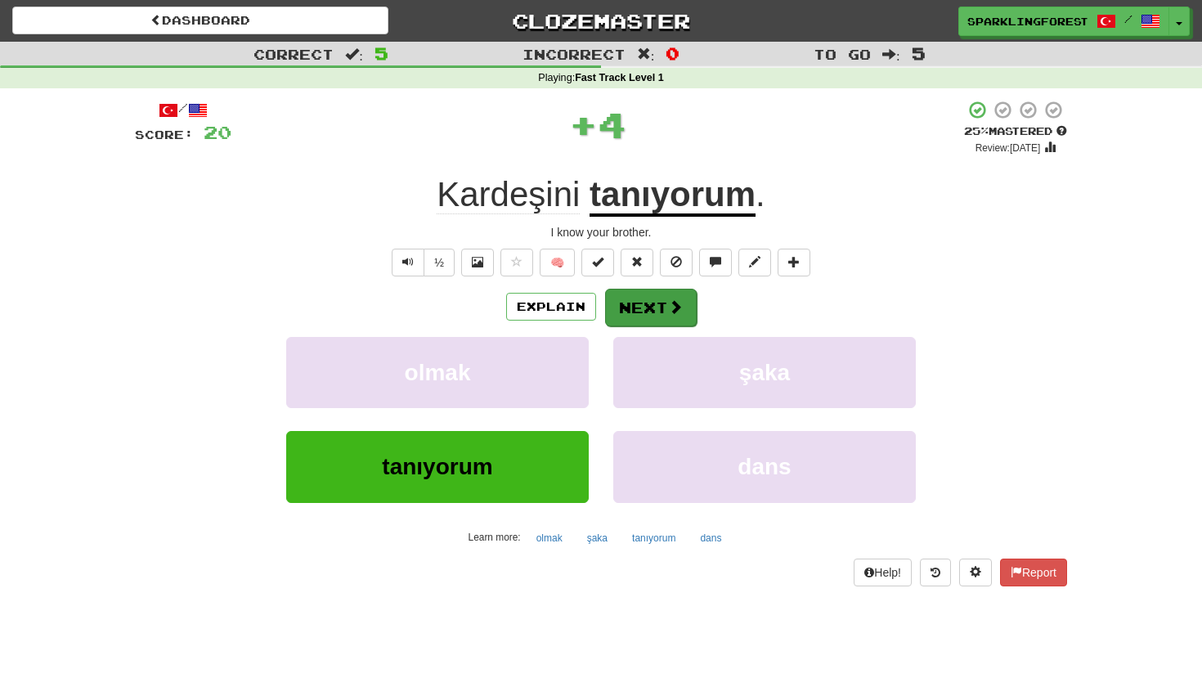
click at [637, 302] on button "Next" at bounding box center [651, 308] width 92 height 38
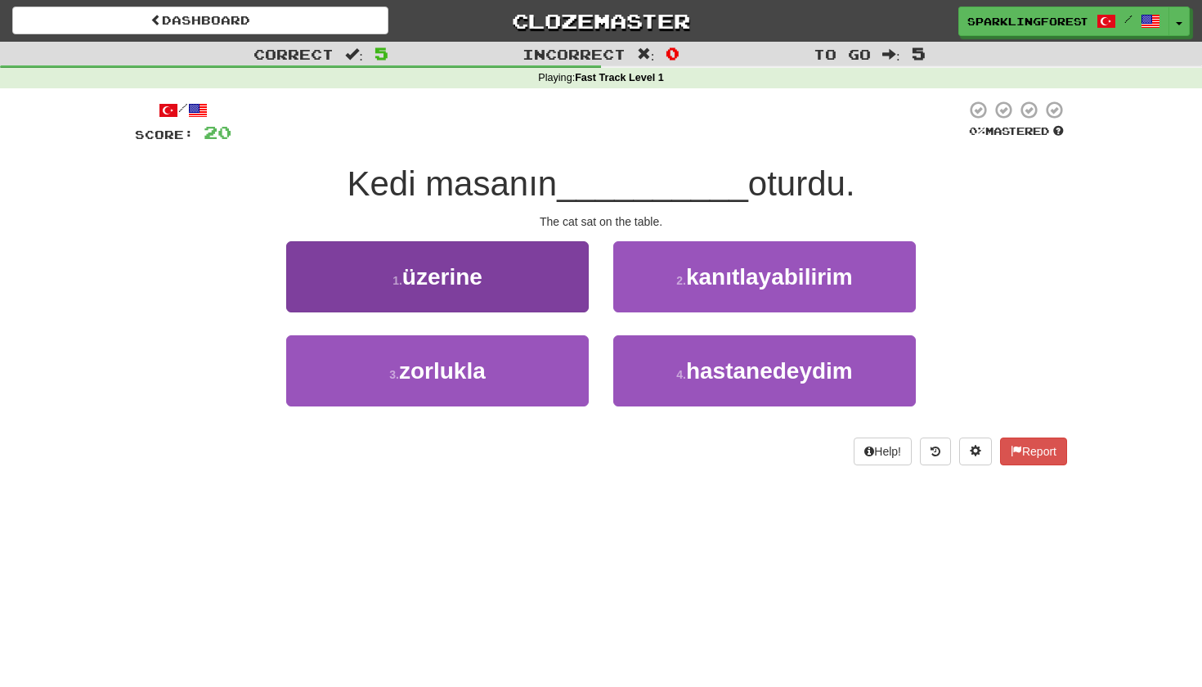
click at [546, 290] on button "1 . üzerine" at bounding box center [437, 276] width 302 height 71
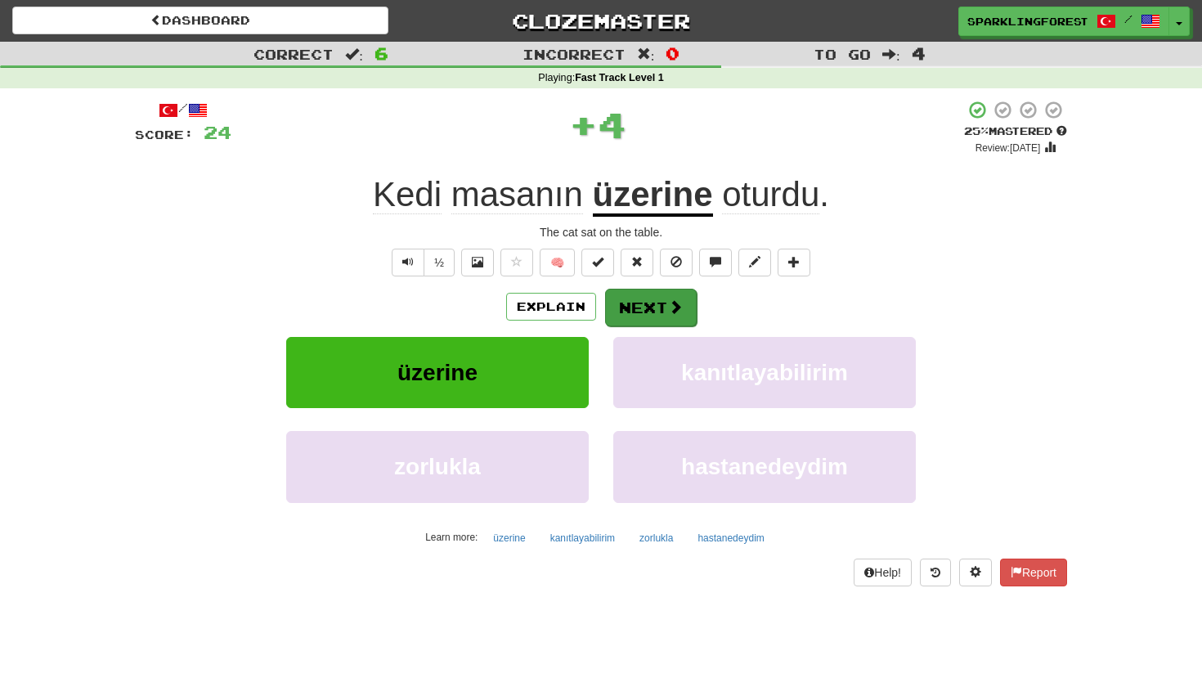
click at [651, 298] on button "Next" at bounding box center [651, 308] width 92 height 38
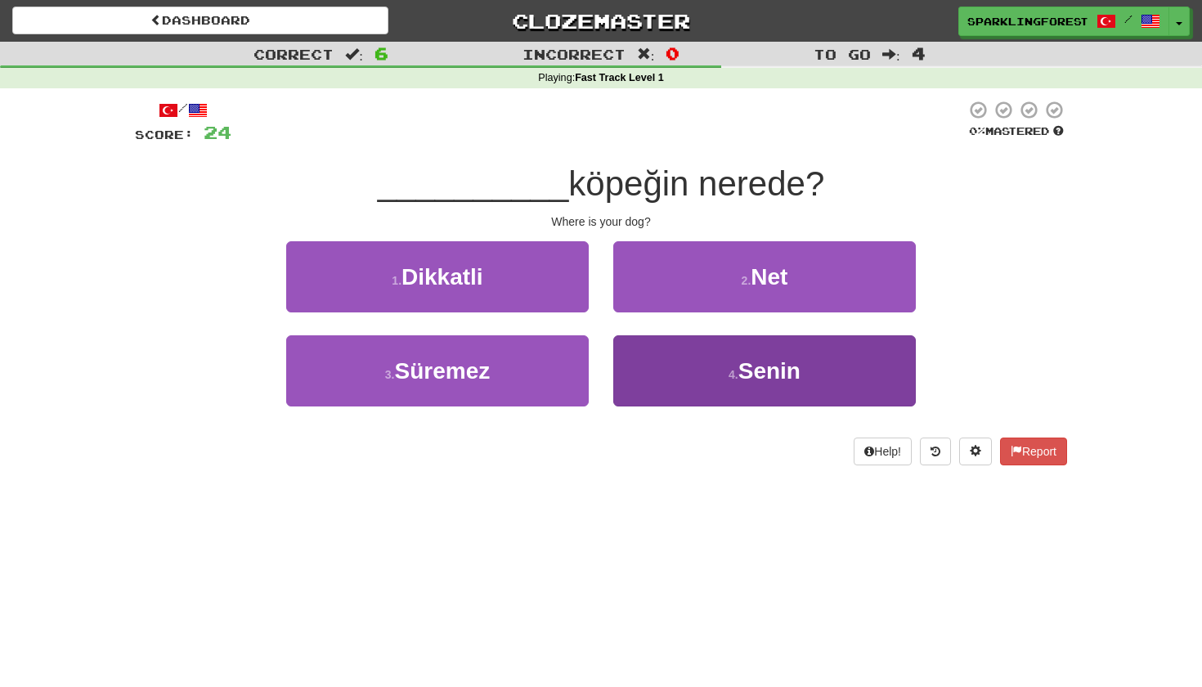
click at [668, 374] on button "4 . Senin" at bounding box center [764, 370] width 302 height 71
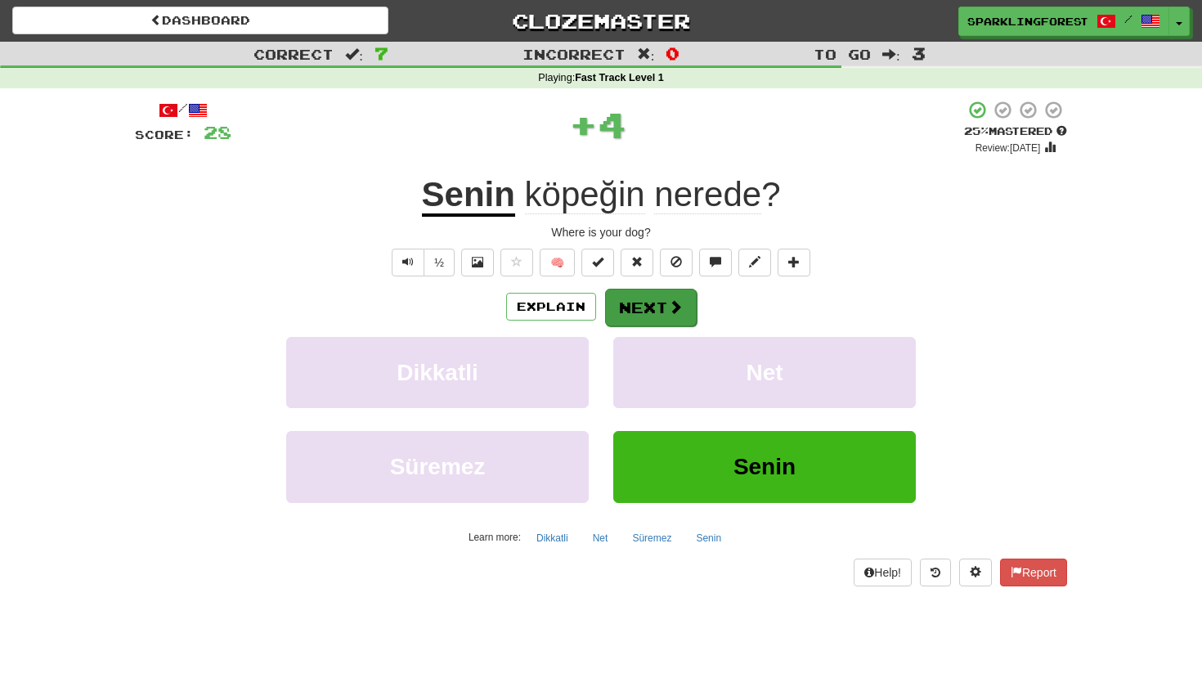
click at [658, 305] on button "Next" at bounding box center [651, 308] width 92 height 38
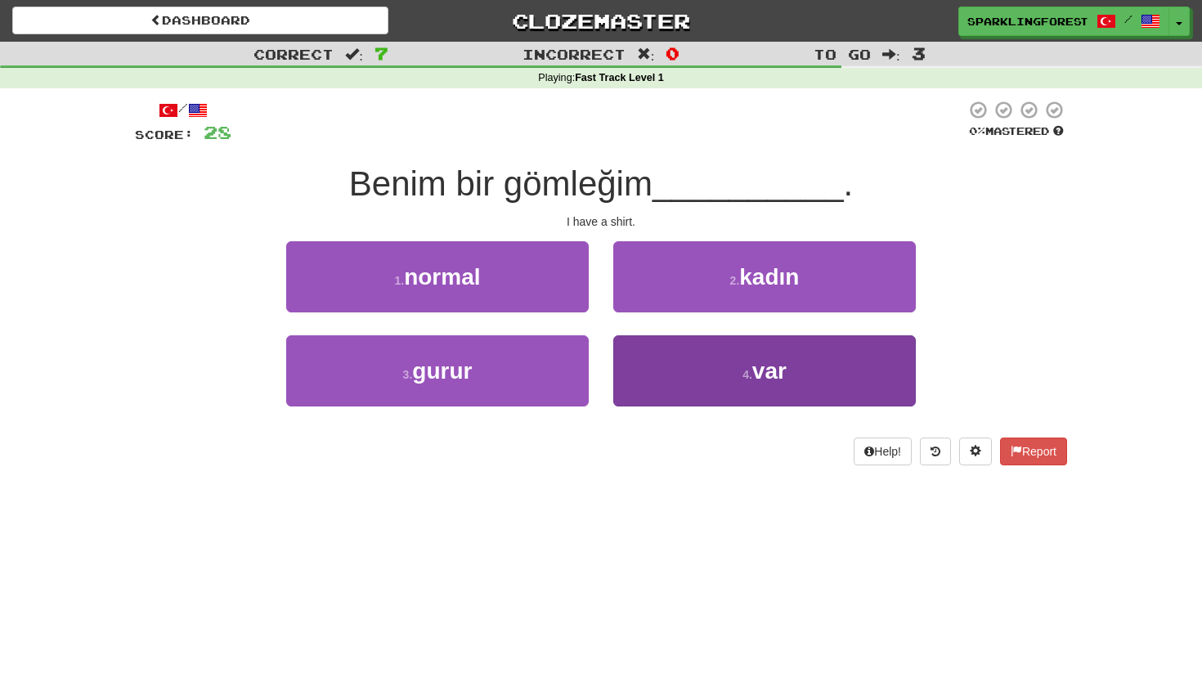
click at [692, 362] on button "4 . var" at bounding box center [764, 370] width 302 height 71
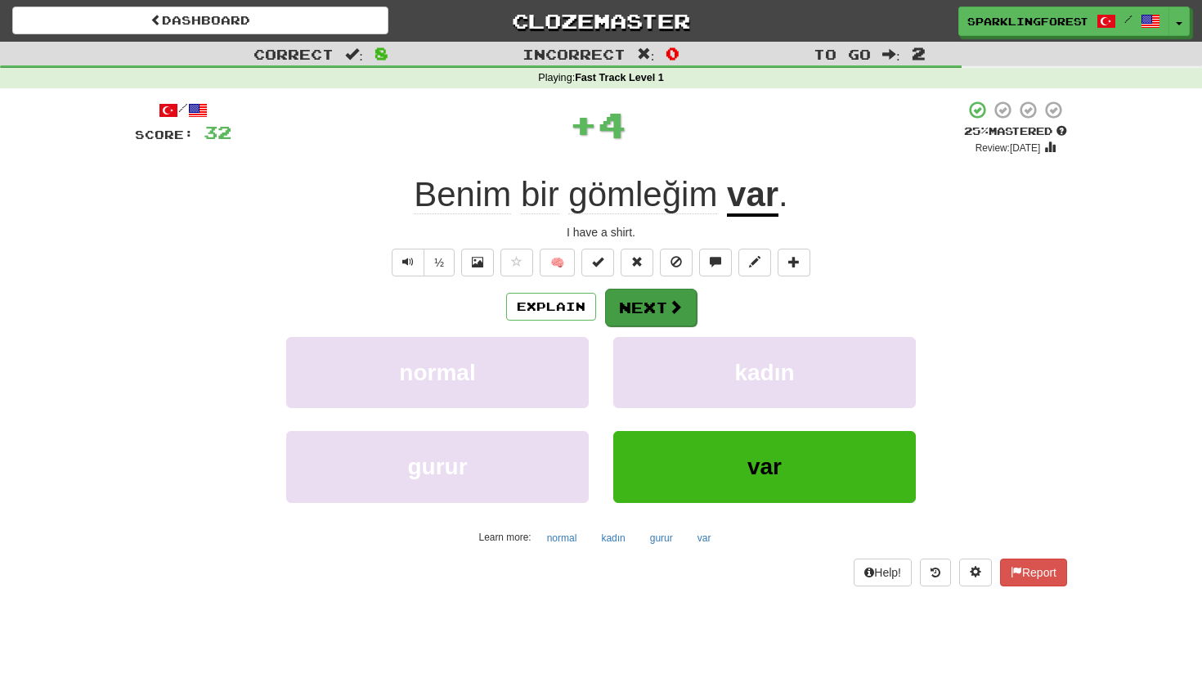
click at [664, 310] on button "Next" at bounding box center [651, 308] width 92 height 38
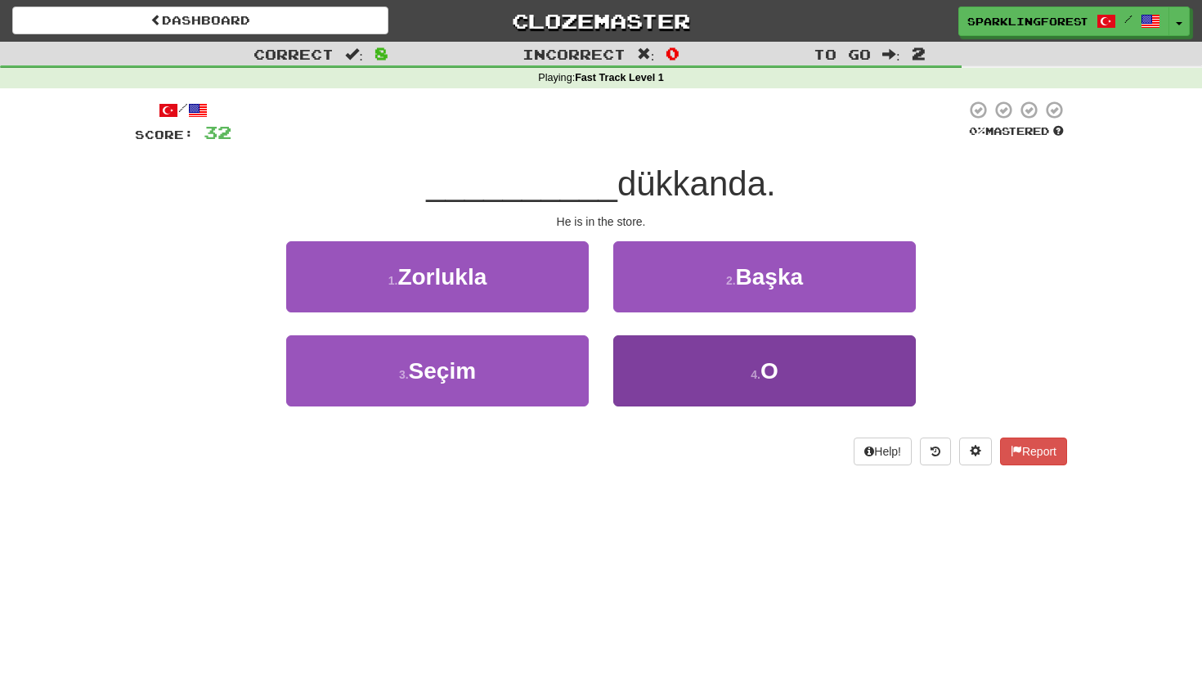
click at [694, 361] on button "4 . O" at bounding box center [764, 370] width 302 height 71
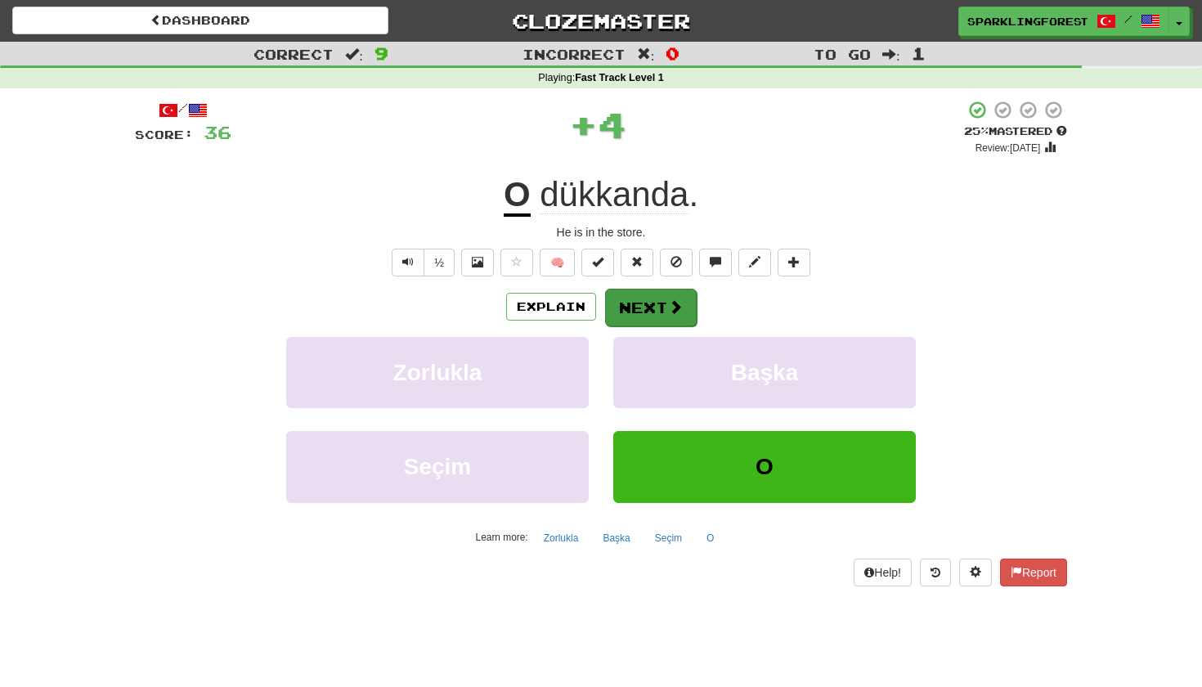
click at [652, 311] on button "Next" at bounding box center [651, 308] width 92 height 38
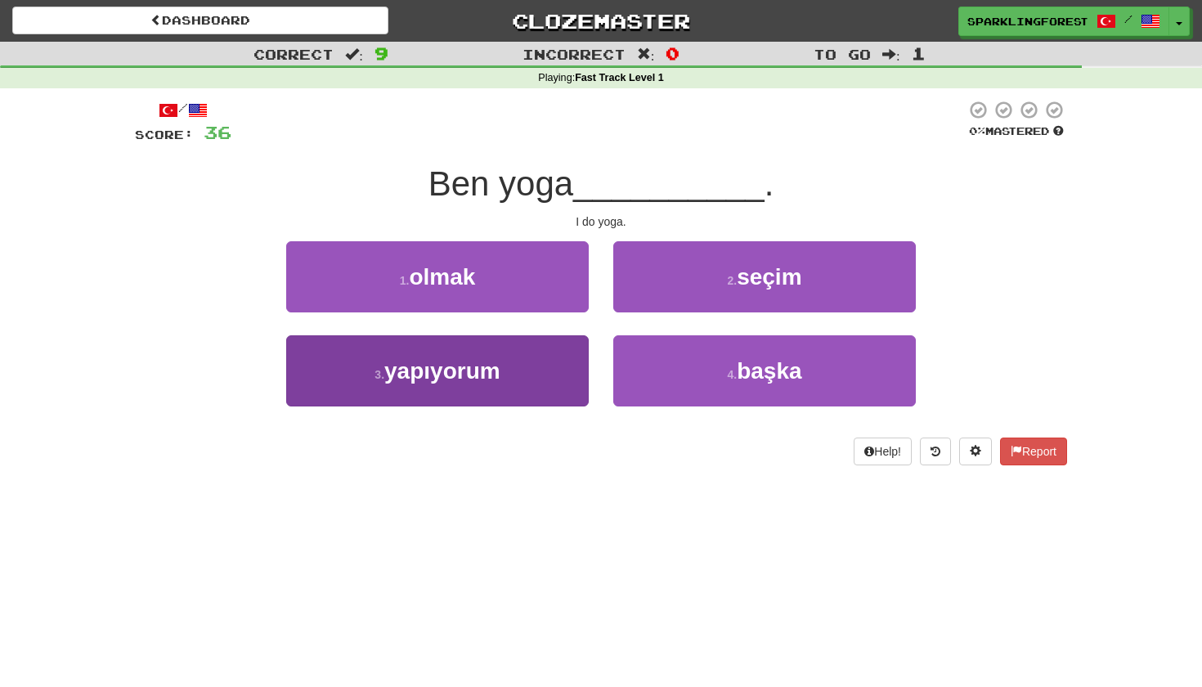
click at [544, 352] on button "3 . yapıyorum" at bounding box center [437, 370] width 302 height 71
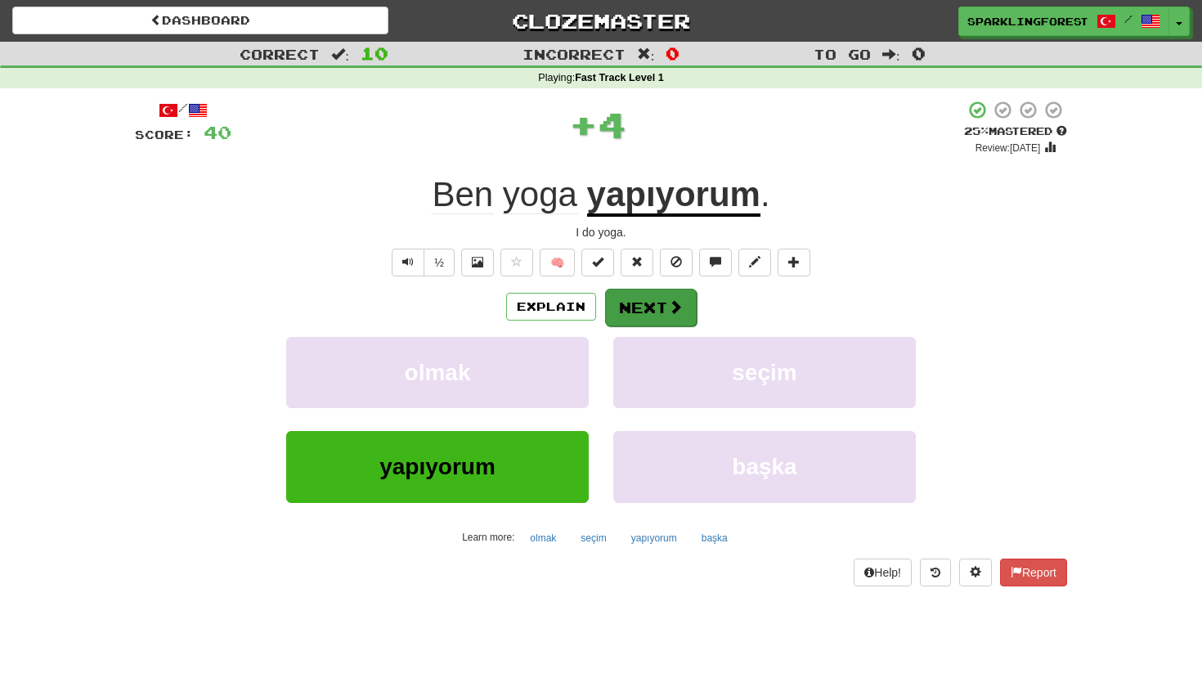
click at [641, 298] on button "Next" at bounding box center [651, 308] width 92 height 38
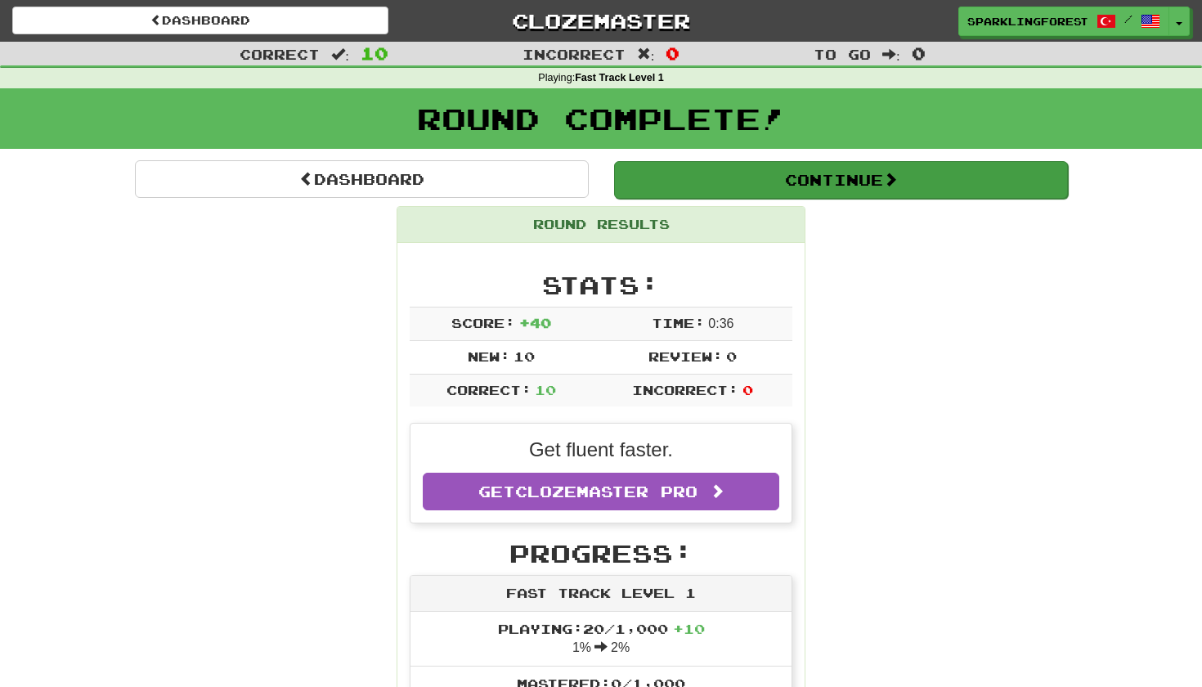
click at [894, 183] on span at bounding box center [890, 179] width 15 height 15
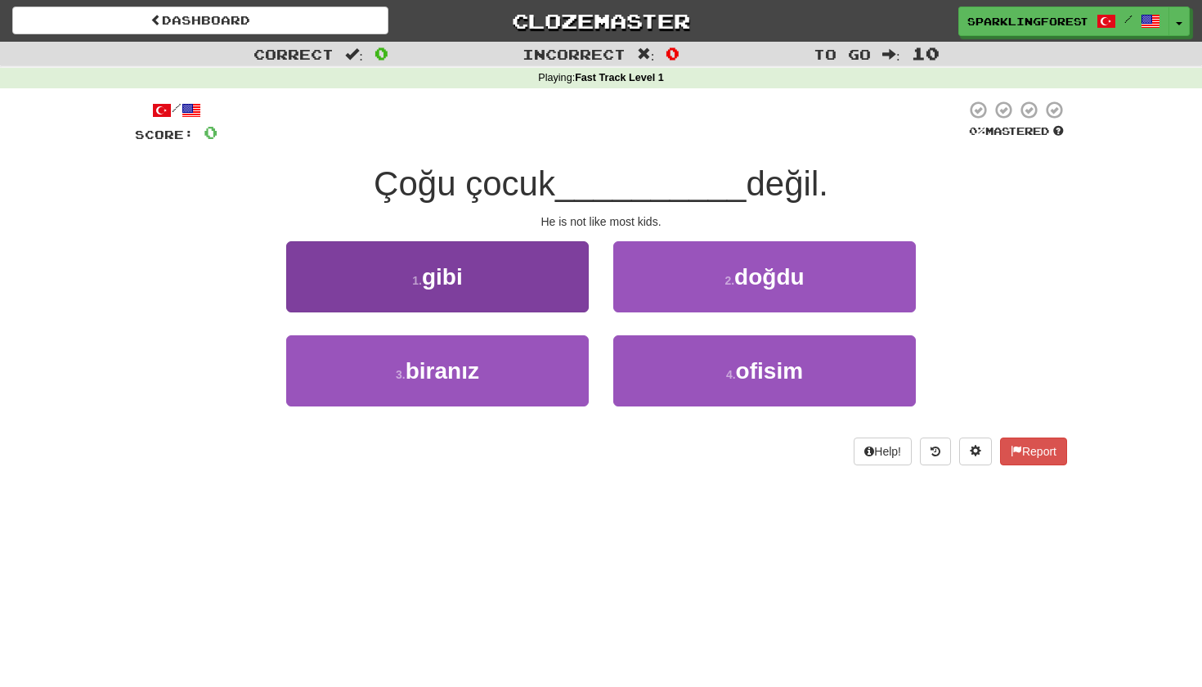
click at [513, 265] on button "1 . gibi" at bounding box center [437, 276] width 302 height 71
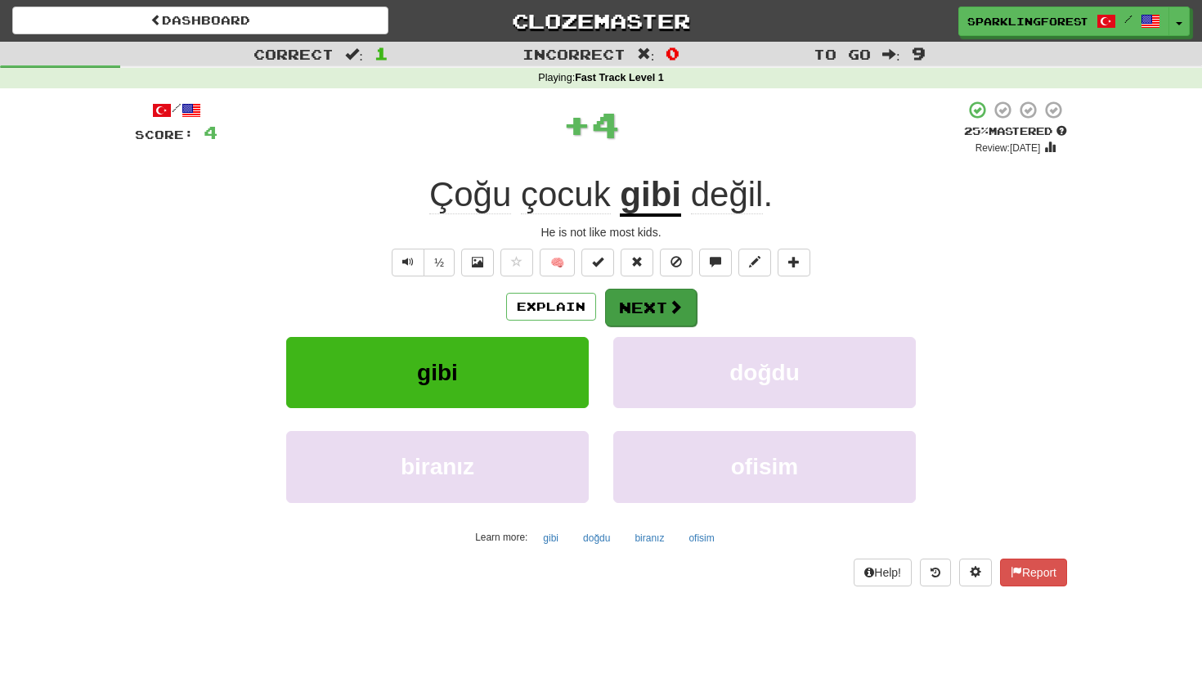
click at [639, 317] on button "Next" at bounding box center [651, 308] width 92 height 38
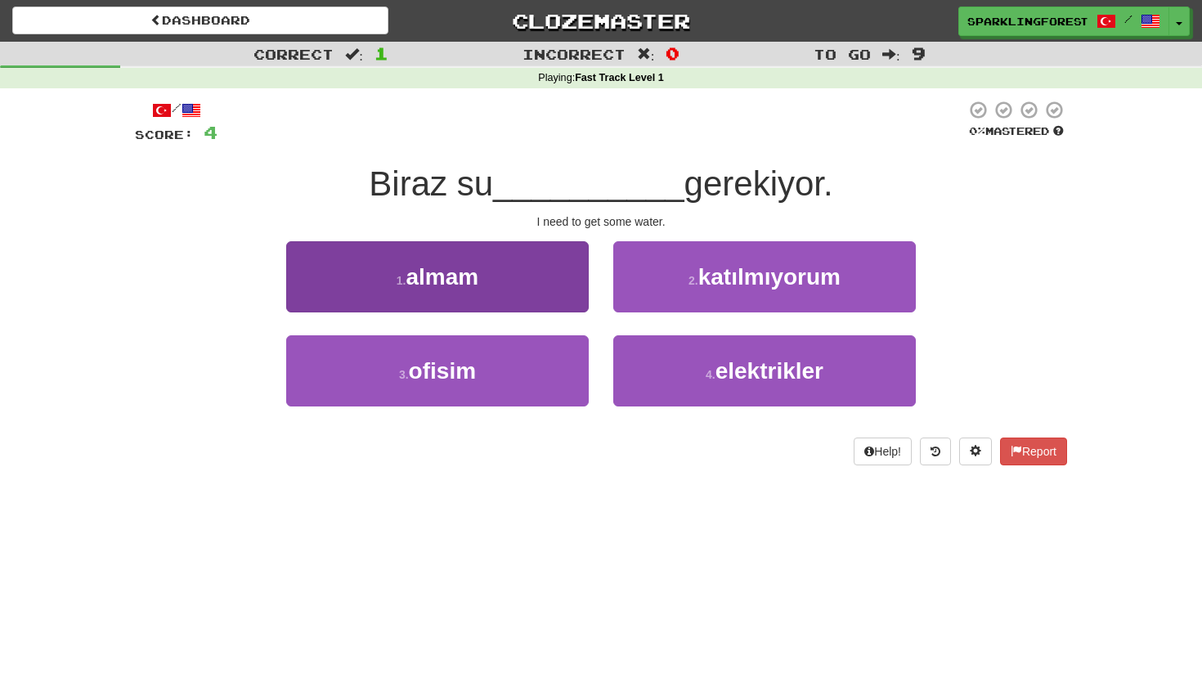
click at [549, 296] on button "1 . almam" at bounding box center [437, 276] width 302 height 71
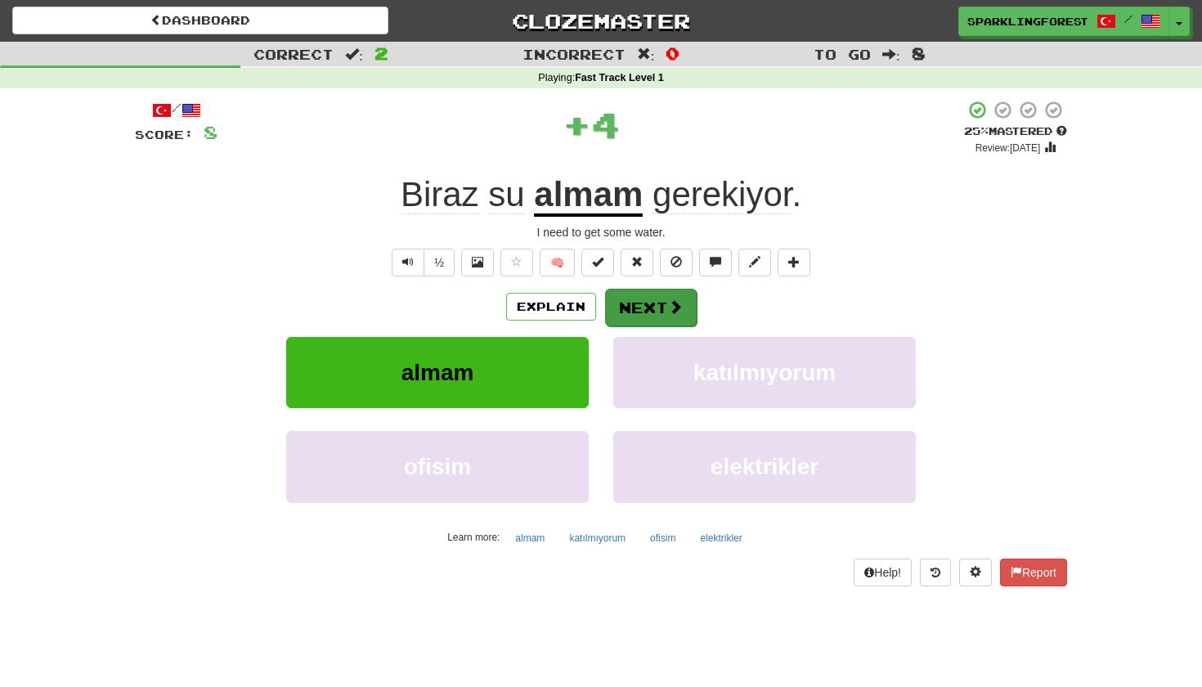
click at [645, 305] on button "Next" at bounding box center [651, 308] width 92 height 38
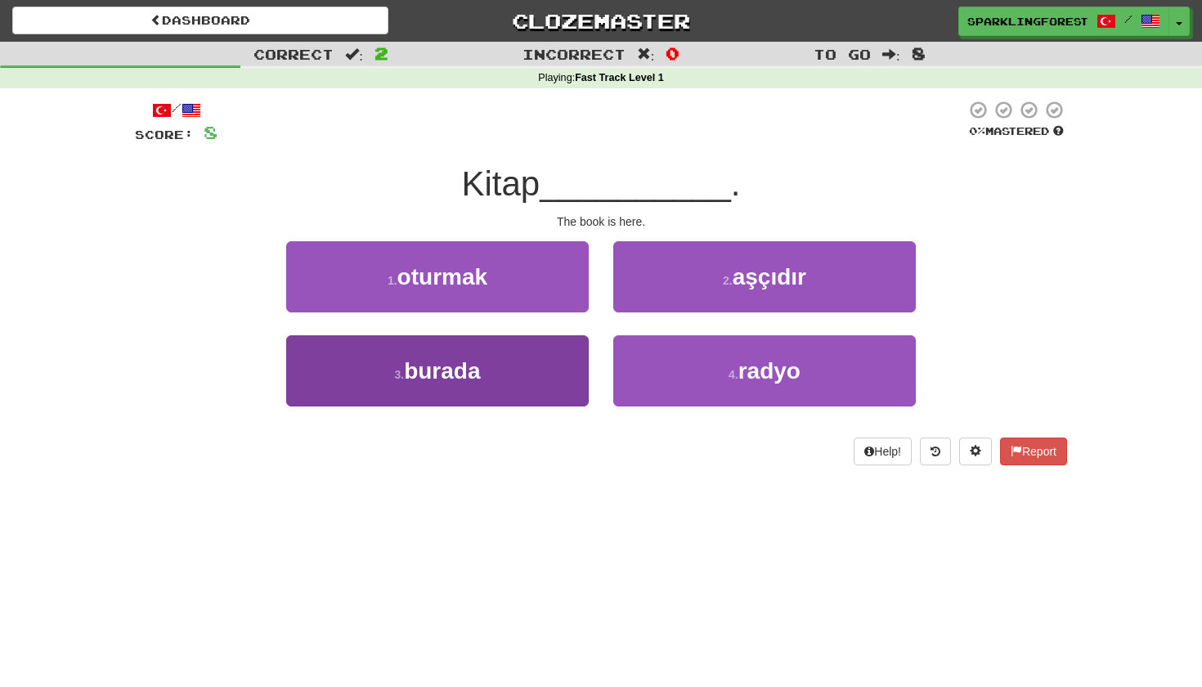
click at [526, 344] on button "3 . burada" at bounding box center [437, 370] width 302 height 71
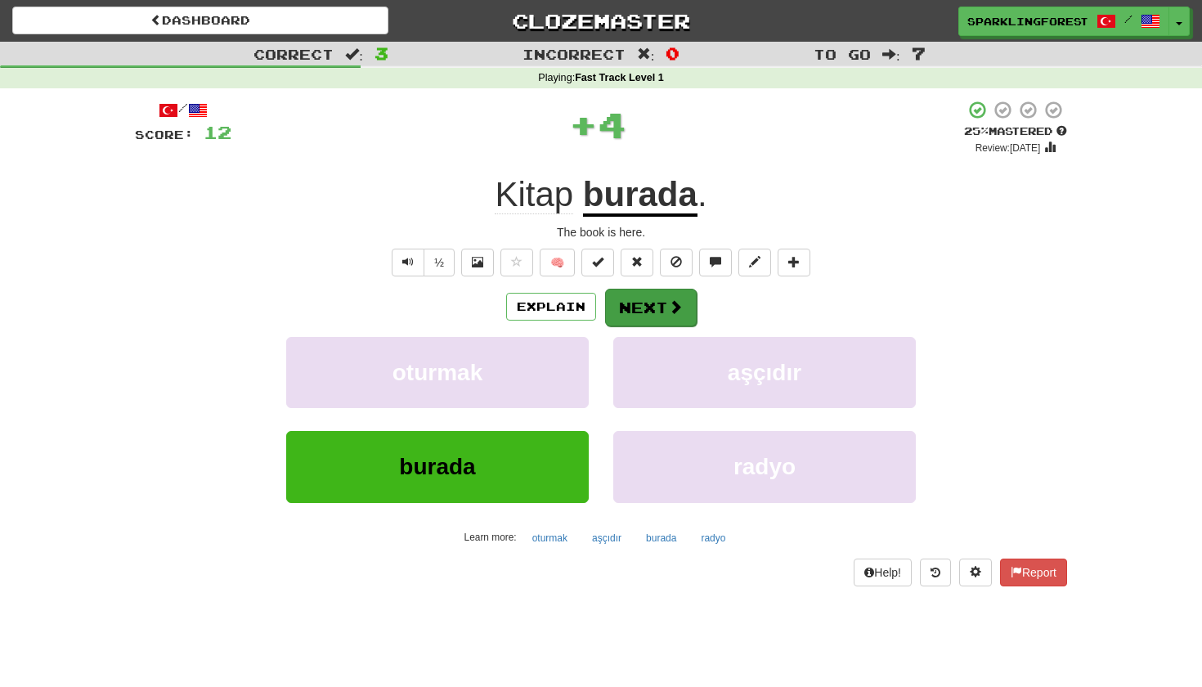
click at [643, 300] on button "Next" at bounding box center [651, 308] width 92 height 38
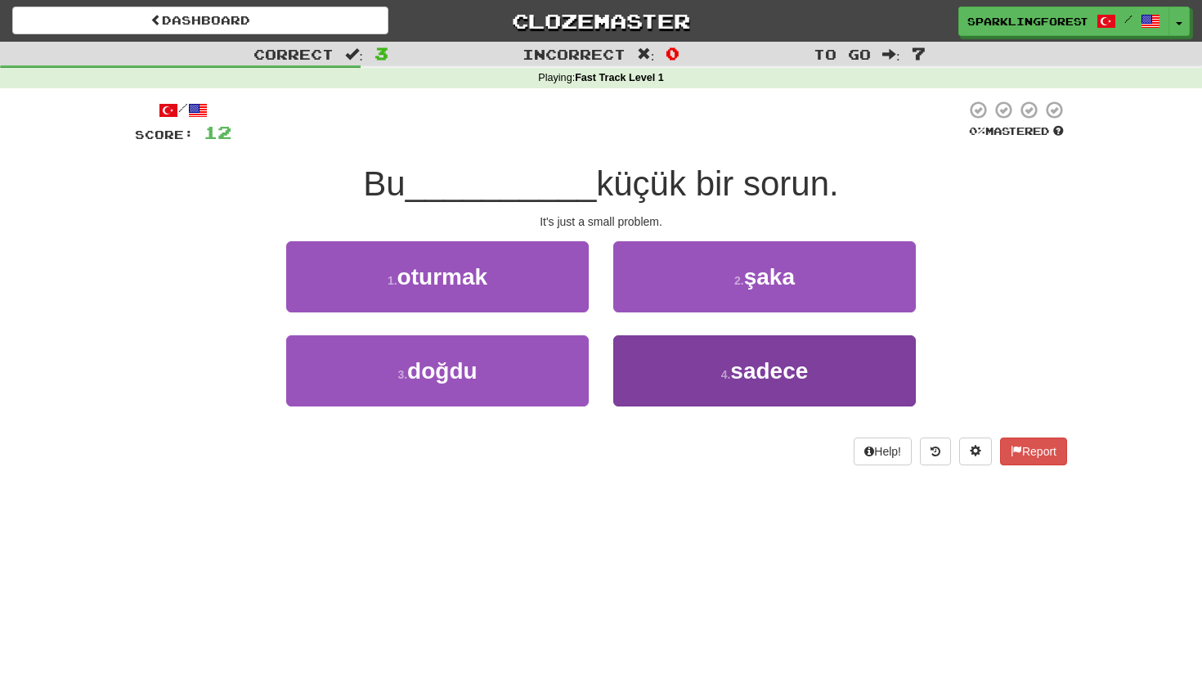
click at [687, 350] on button "4 . sadece" at bounding box center [764, 370] width 302 height 71
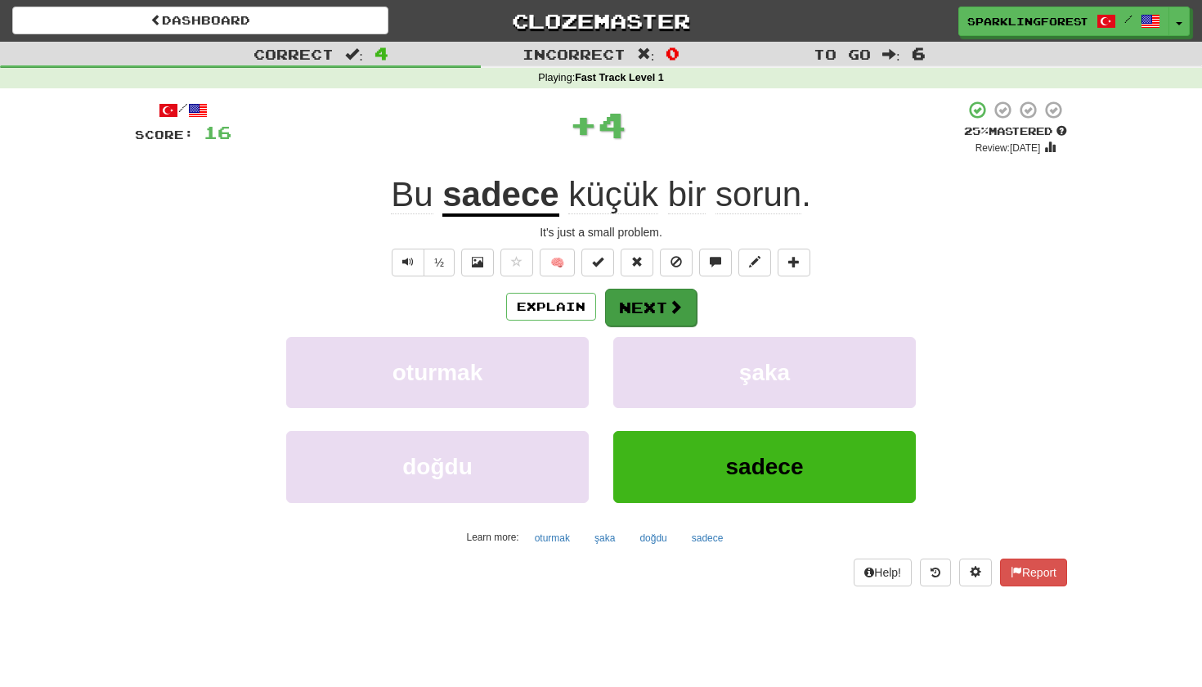
click at [645, 291] on button "Next" at bounding box center [651, 308] width 92 height 38
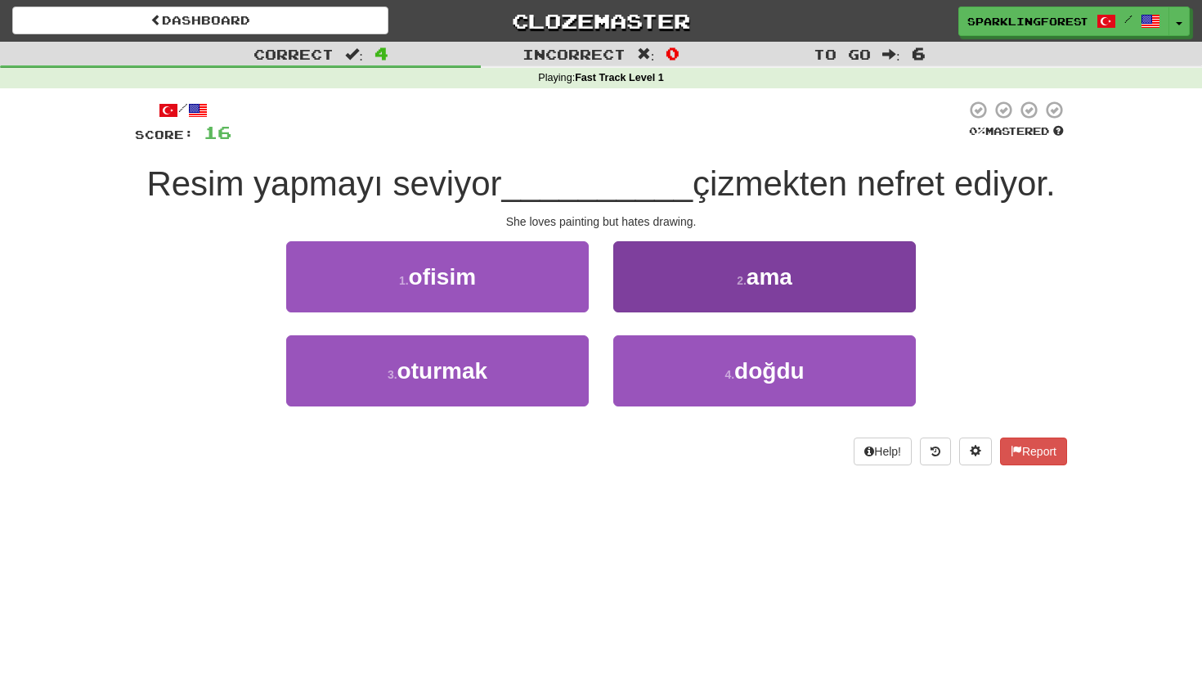
click at [701, 284] on button "2 . ama" at bounding box center [764, 276] width 302 height 71
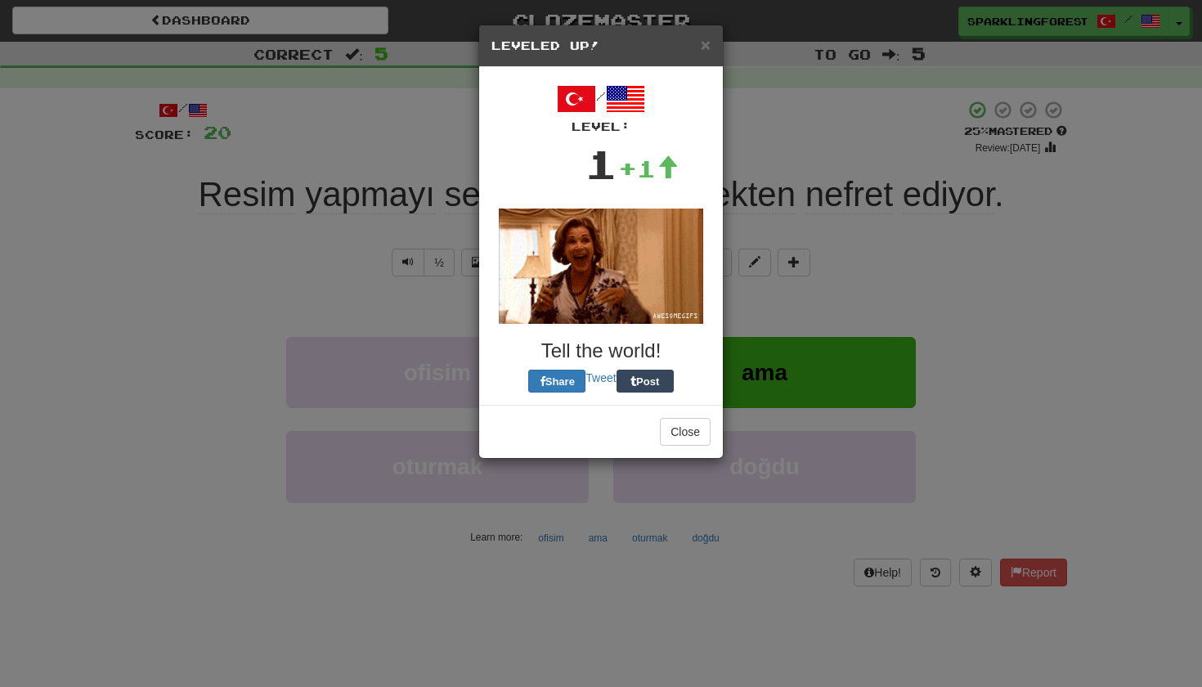
click at [655, 302] on div "/ Level: 1 +1 Tell the world! Share Tweet Post" at bounding box center [600, 235] width 219 height 313
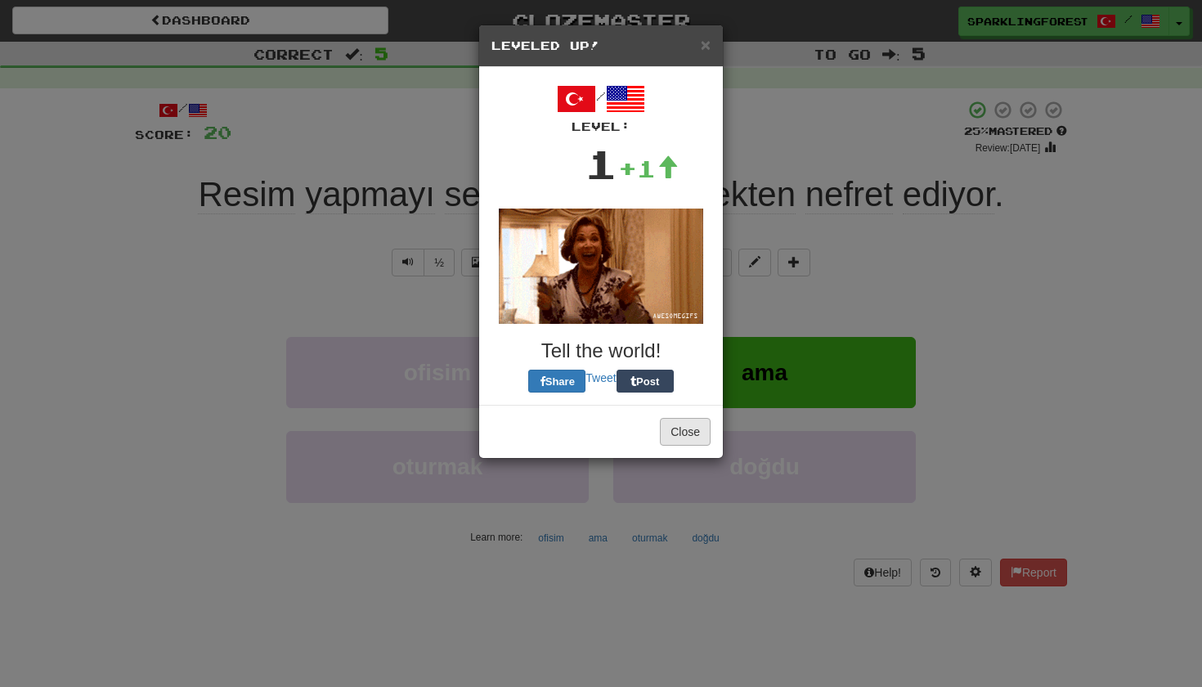
click at [685, 440] on button "Close" at bounding box center [685, 432] width 51 height 28
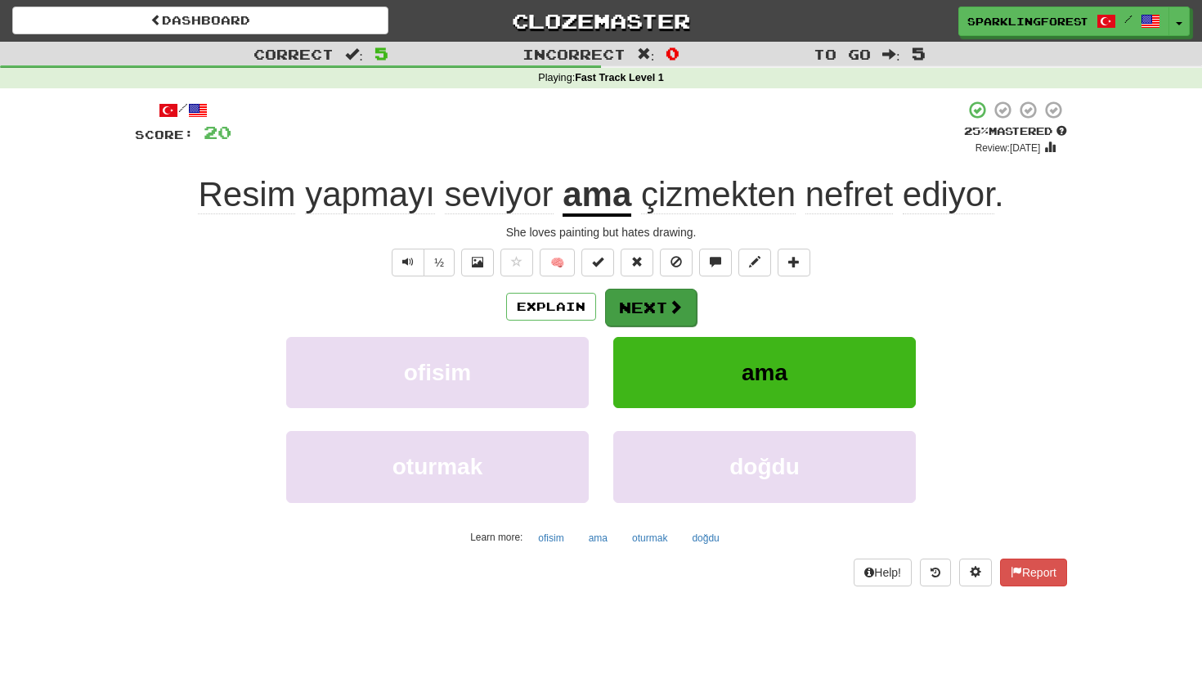
click at [647, 298] on button "Next" at bounding box center [651, 308] width 92 height 38
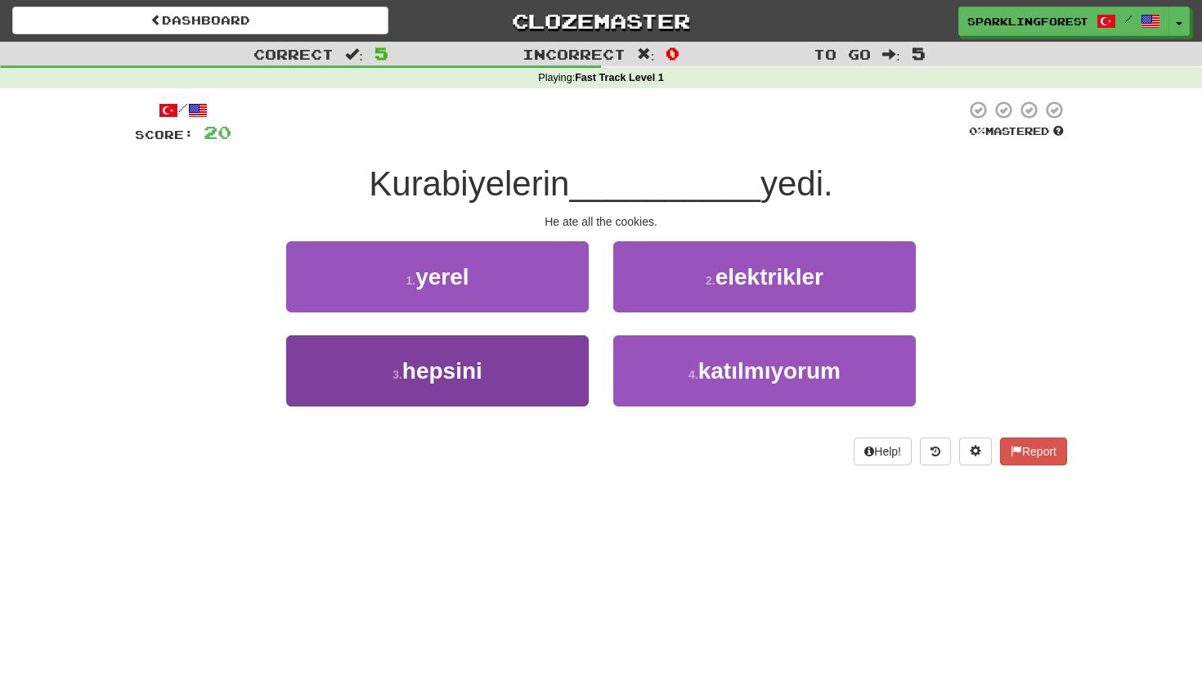
click at [528, 352] on button "3 . hepsini" at bounding box center [437, 370] width 302 height 71
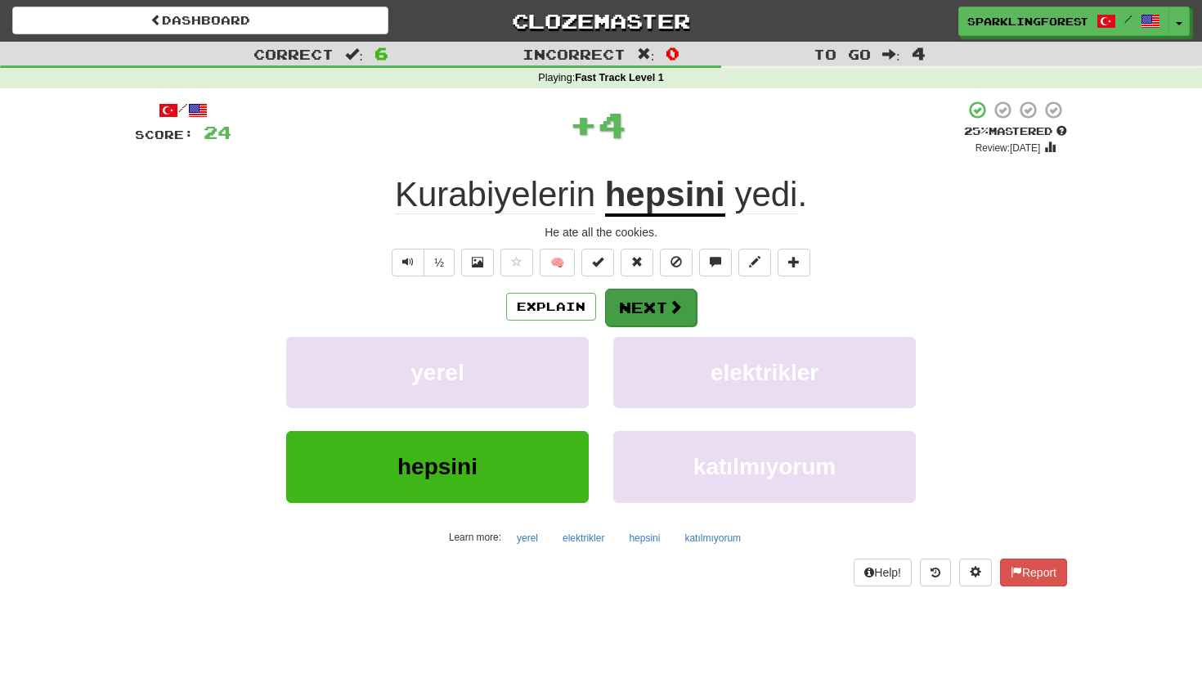
click at [644, 297] on button "Next" at bounding box center [651, 308] width 92 height 38
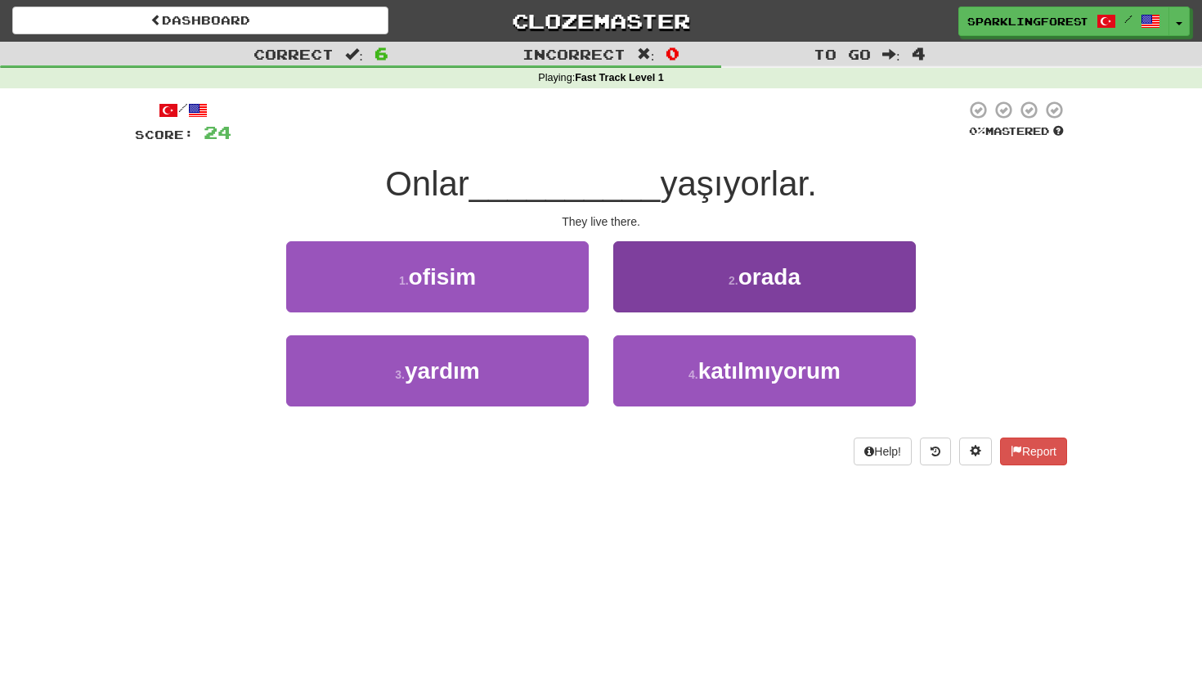
click at [710, 307] on button "2 . orada" at bounding box center [764, 276] width 302 height 71
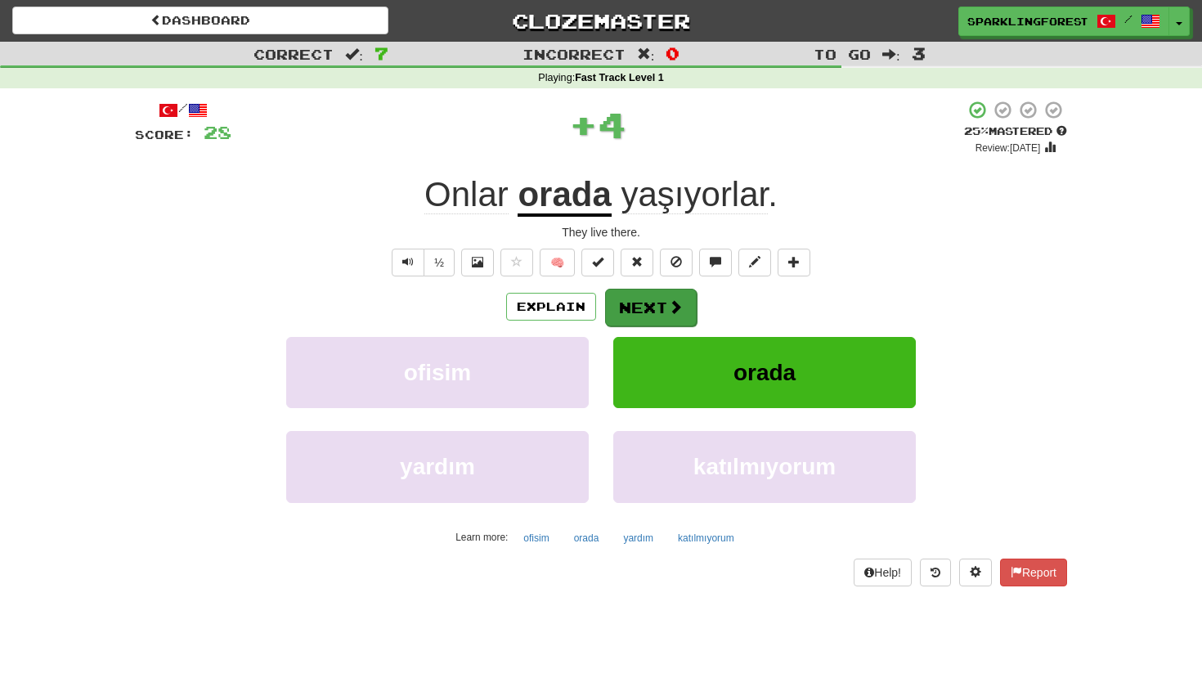
click at [656, 313] on button "Next" at bounding box center [651, 308] width 92 height 38
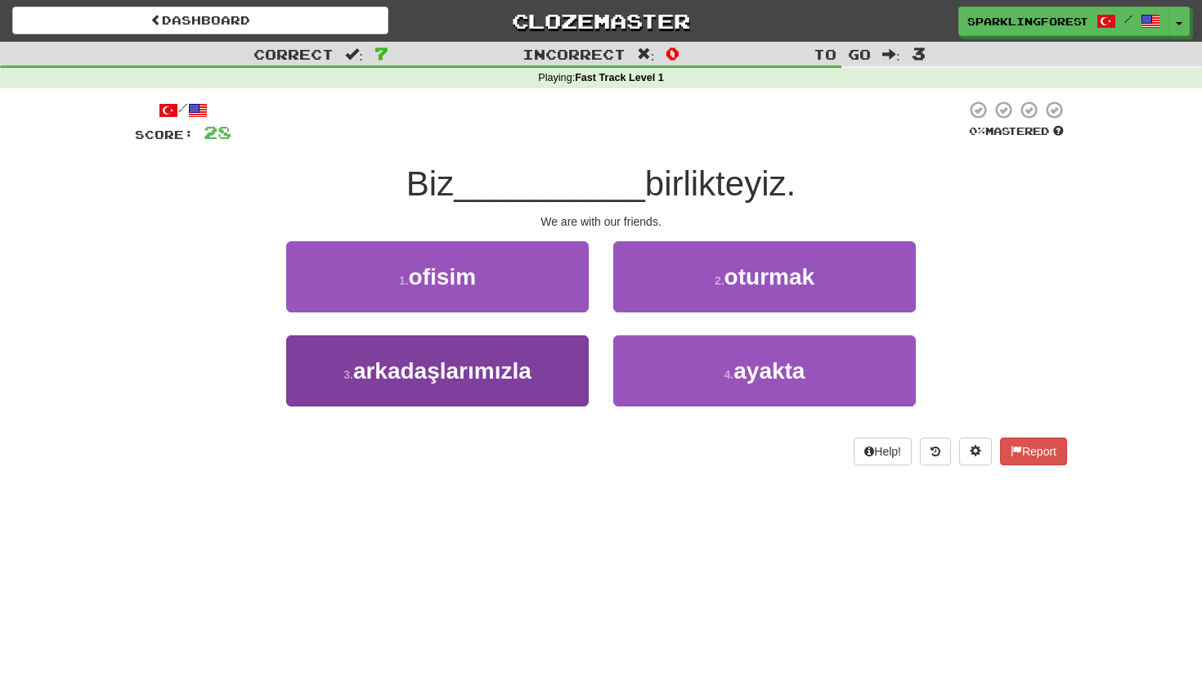
click at [524, 385] on button "3 . arkadaşlarımızla" at bounding box center [437, 370] width 302 height 71
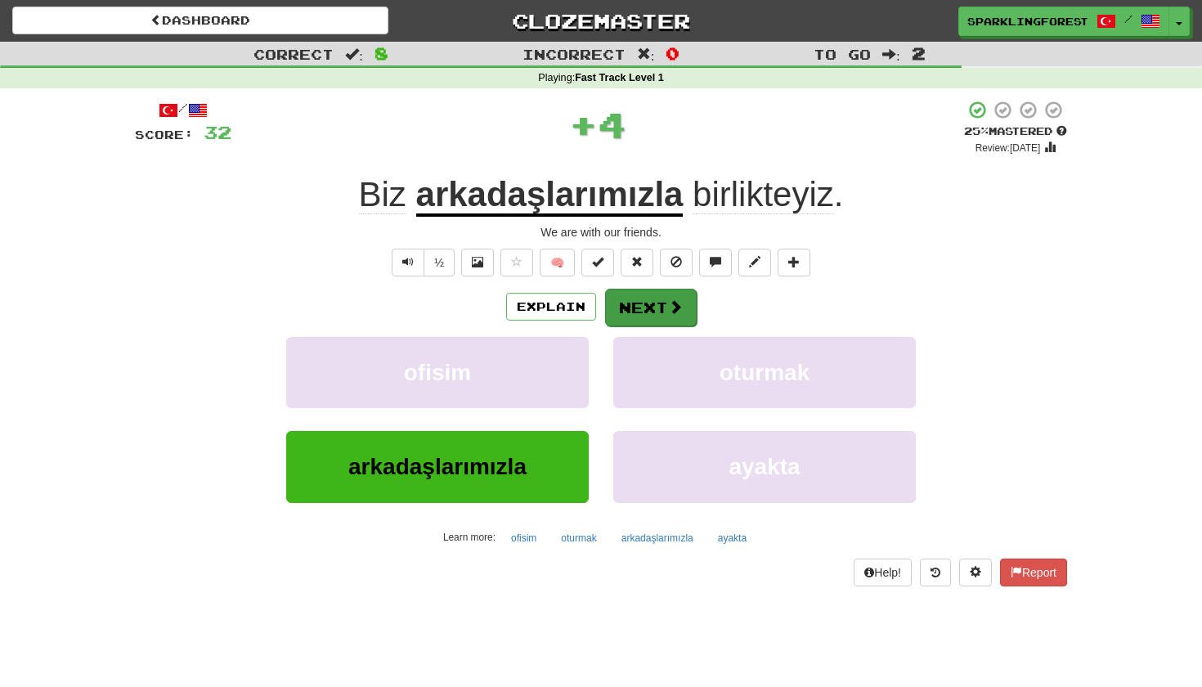
click at [649, 307] on button "Next" at bounding box center [651, 308] width 92 height 38
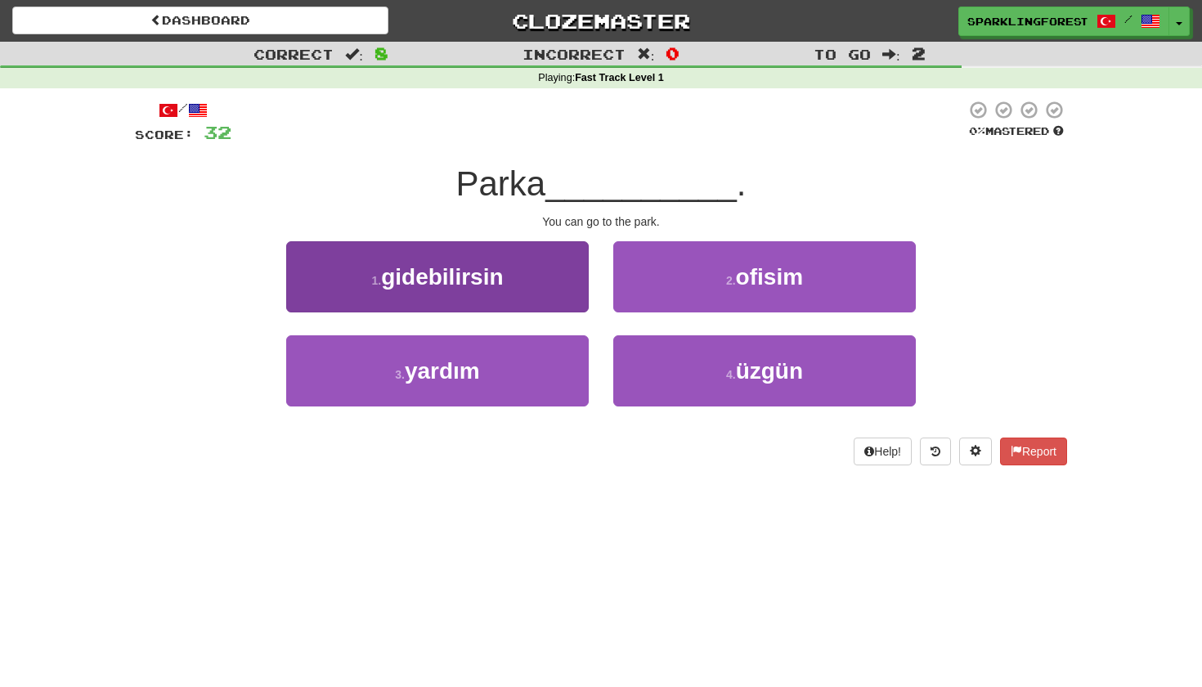
click at [540, 287] on button "1 . gidebilirsin" at bounding box center [437, 276] width 302 height 71
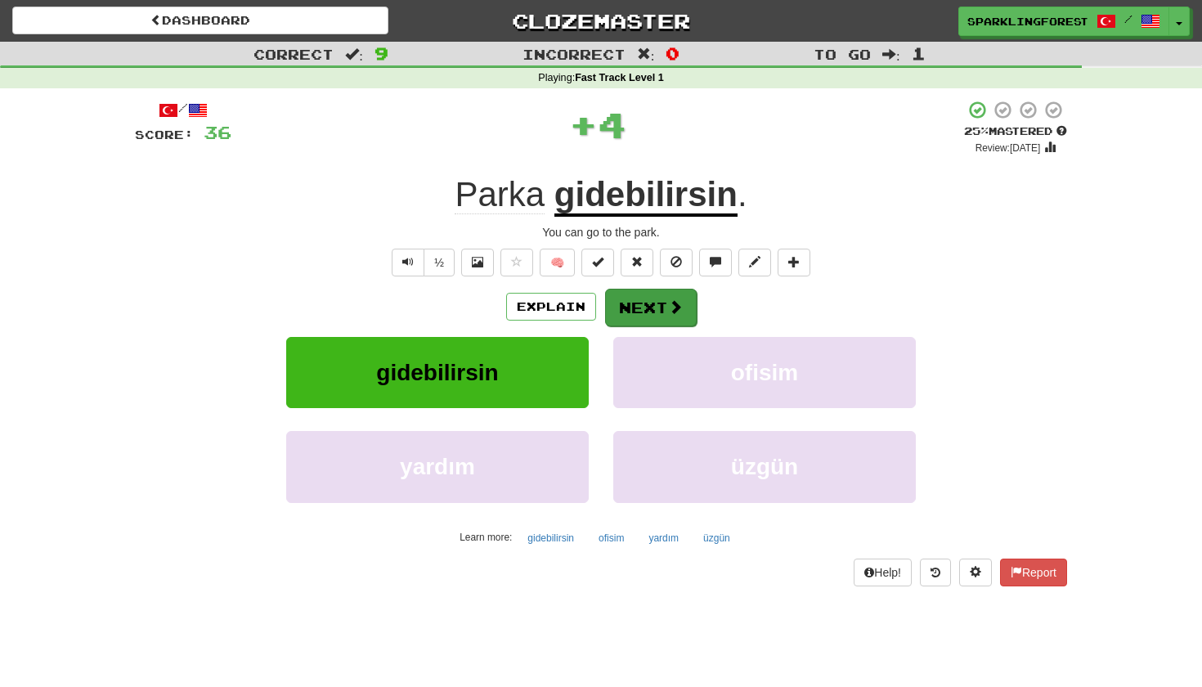
click at [651, 305] on button "Next" at bounding box center [651, 308] width 92 height 38
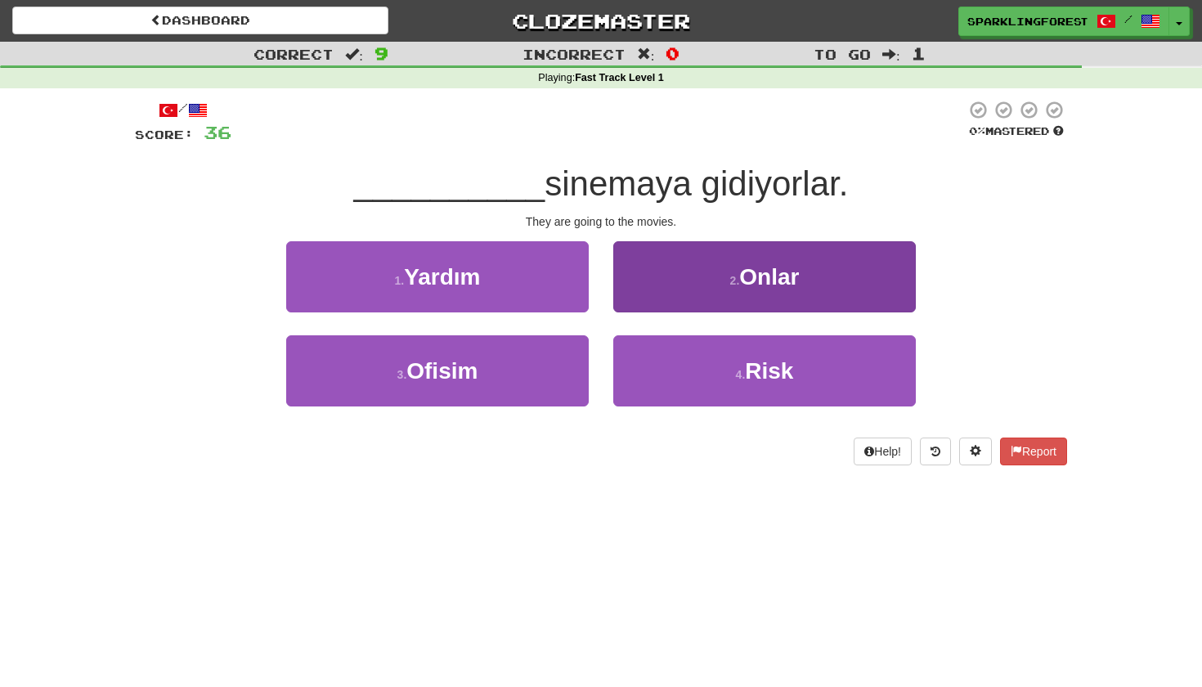
click at [651, 306] on button "2 . Onlar" at bounding box center [764, 276] width 302 height 71
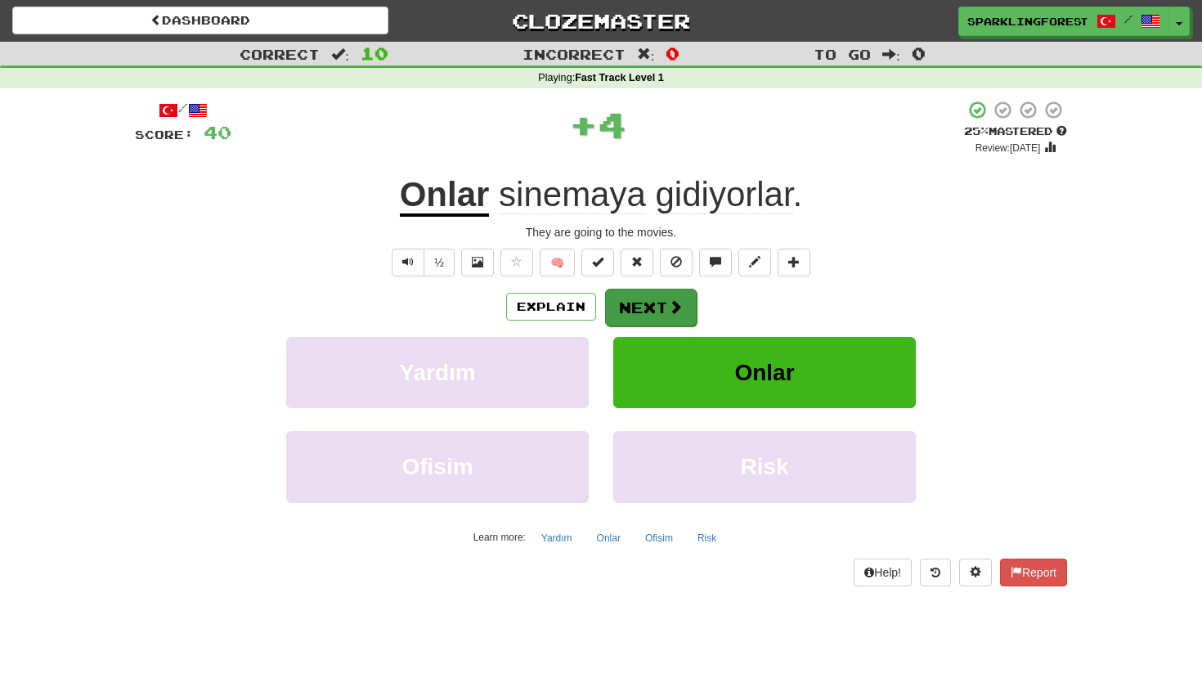
click at [651, 307] on button "Next" at bounding box center [651, 308] width 92 height 38
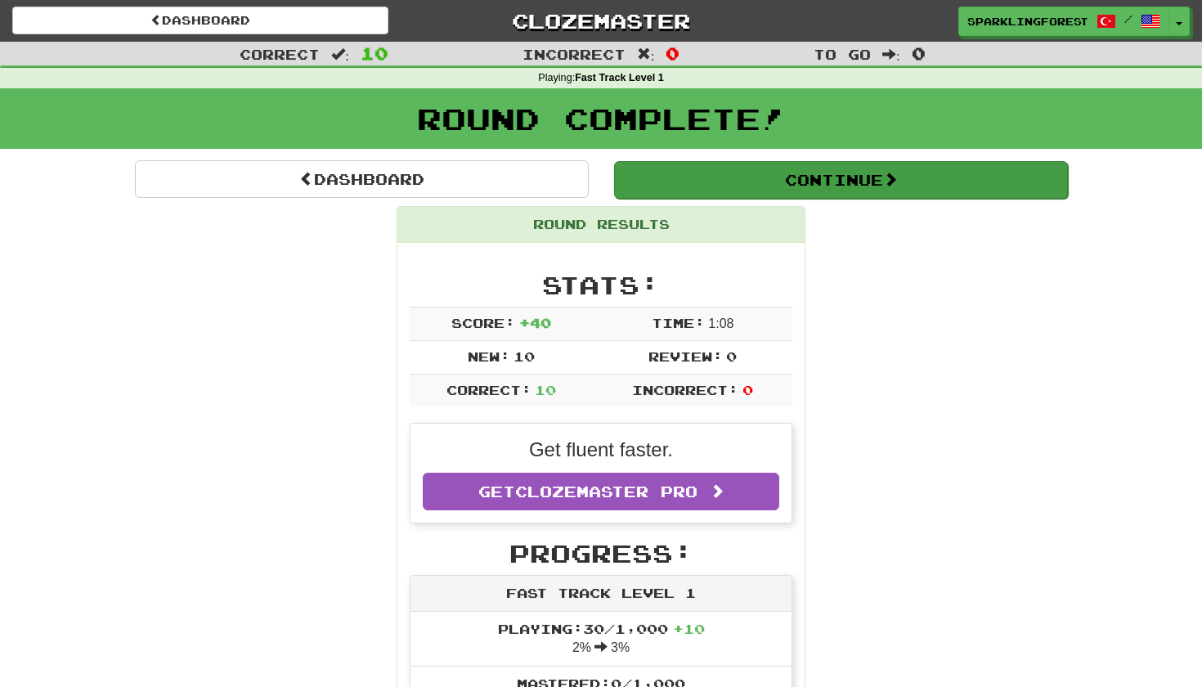
click at [940, 174] on button "Continue" at bounding box center [841, 180] width 454 height 38
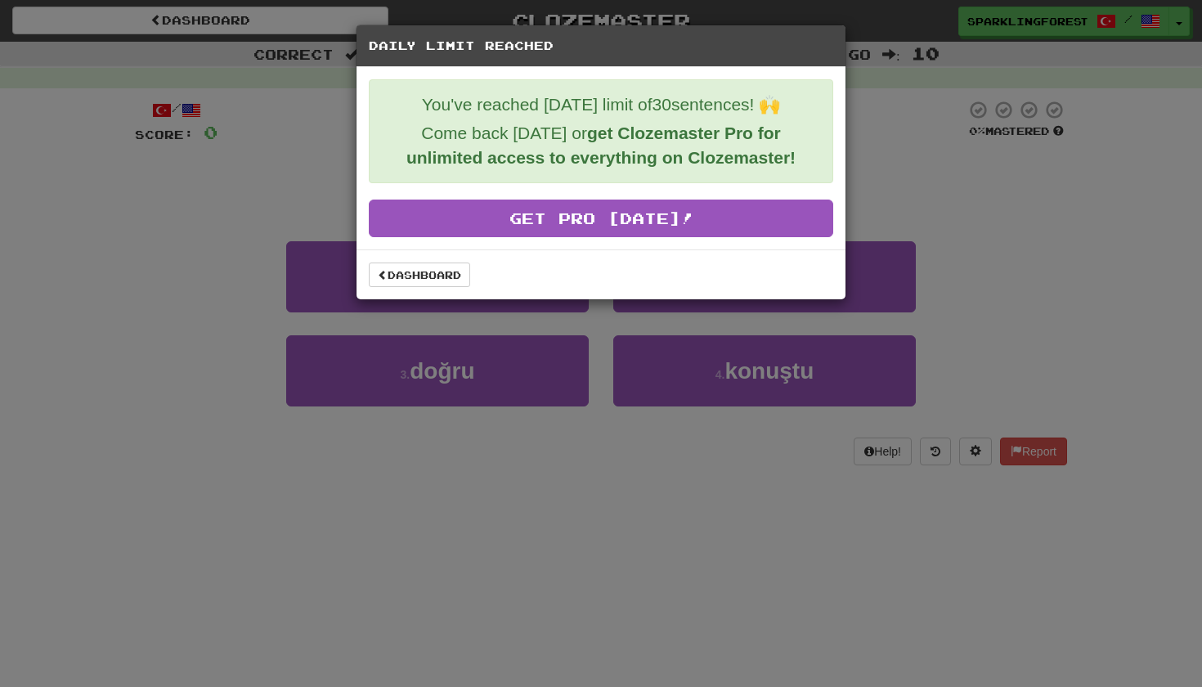
click at [968, 179] on div "Daily Limit Reached You've reached today's limit of 30 sentences! 🙌 Come back t…" at bounding box center [601, 343] width 1202 height 687
click at [426, 280] on link "Dashboard" at bounding box center [419, 274] width 101 height 25
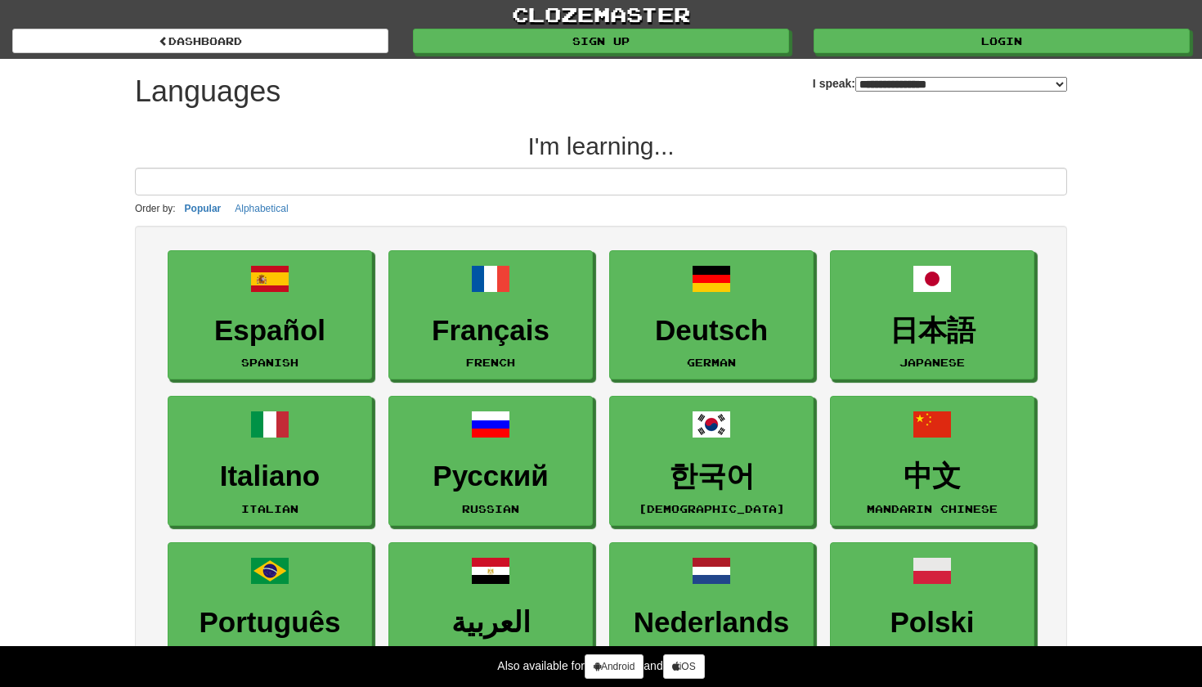
select select "*******"
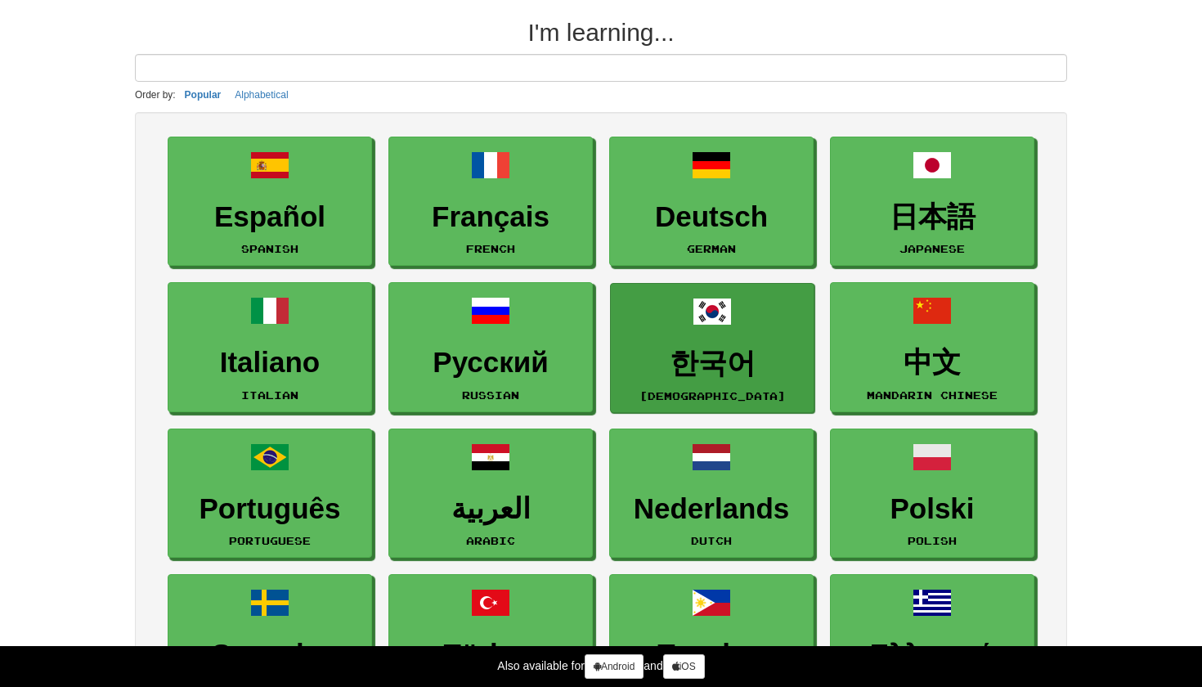
scroll to position [115, 0]
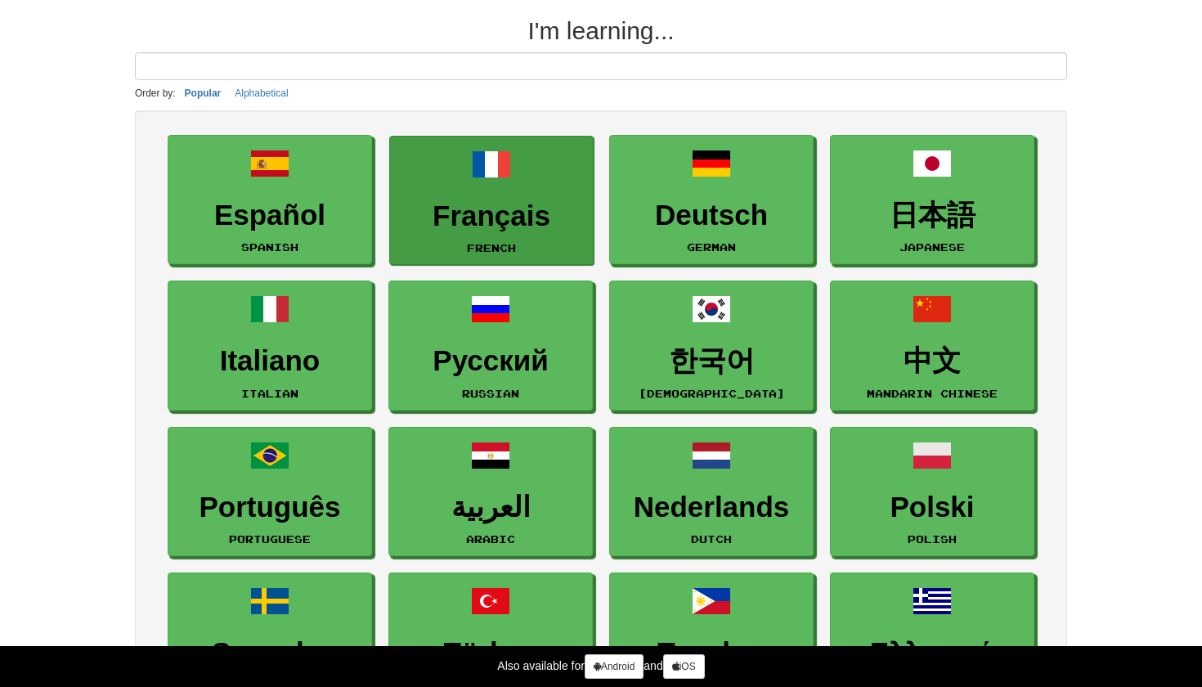
click at [509, 172] on span at bounding box center [491, 164] width 39 height 39
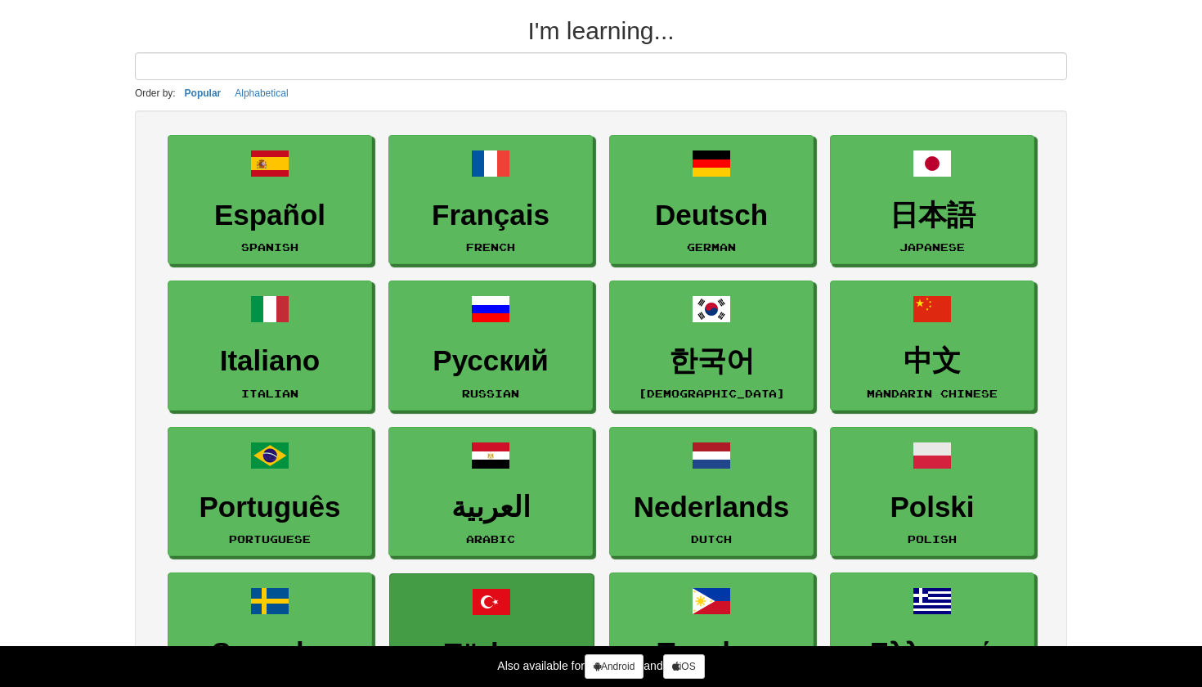
click at [500, 619] on span at bounding box center [491, 601] width 39 height 39
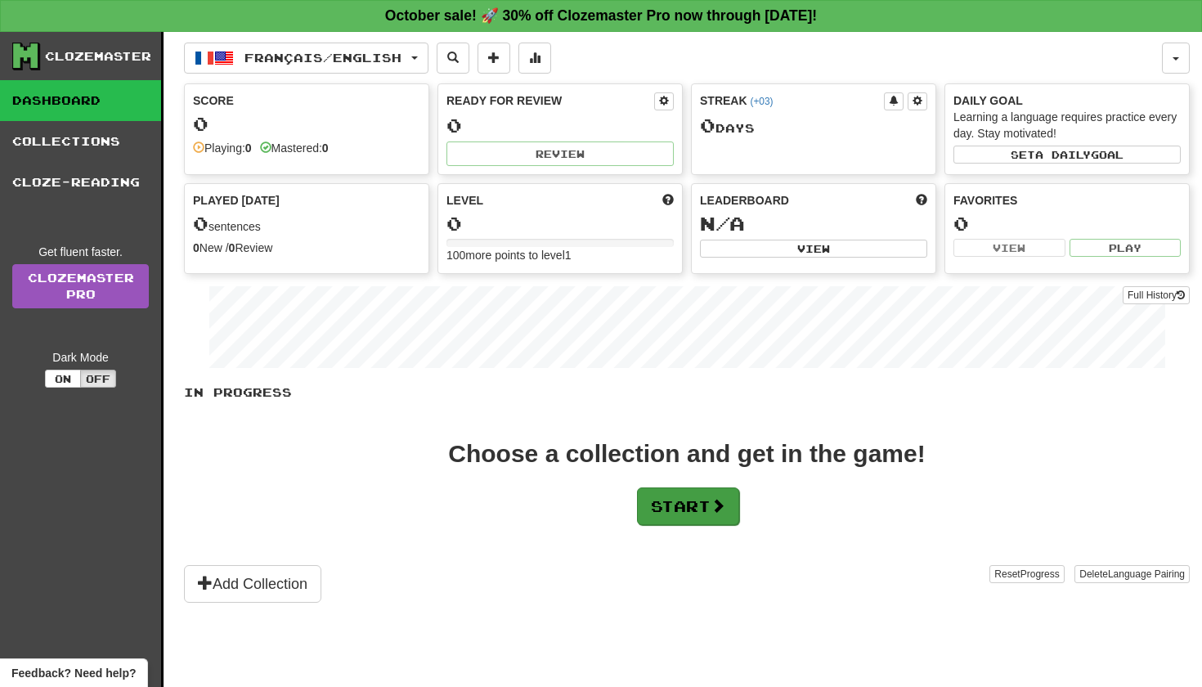
click at [701, 518] on button "Start" at bounding box center [688, 506] width 102 height 38
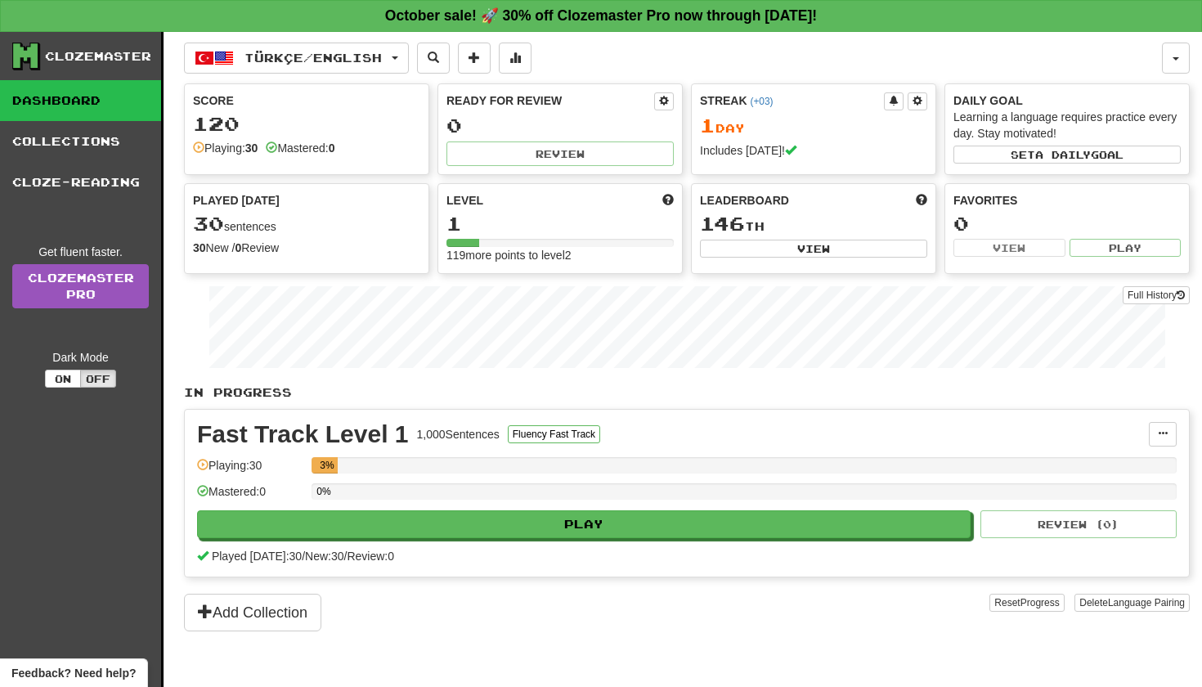
click at [394, 429] on div "Fast Track Level 1" at bounding box center [303, 434] width 212 height 25
click at [78, 96] on link "Dashboard" at bounding box center [80, 100] width 161 height 41
click at [369, 423] on div "Fast Track Level 1" at bounding box center [303, 434] width 212 height 25
click at [392, 428] on div "Fast Track Level 1" at bounding box center [303, 434] width 212 height 25
click at [411, 428] on div "Fast Track Level 1 1,000 Sentences Fluency Fast Track" at bounding box center [673, 434] width 952 height 25
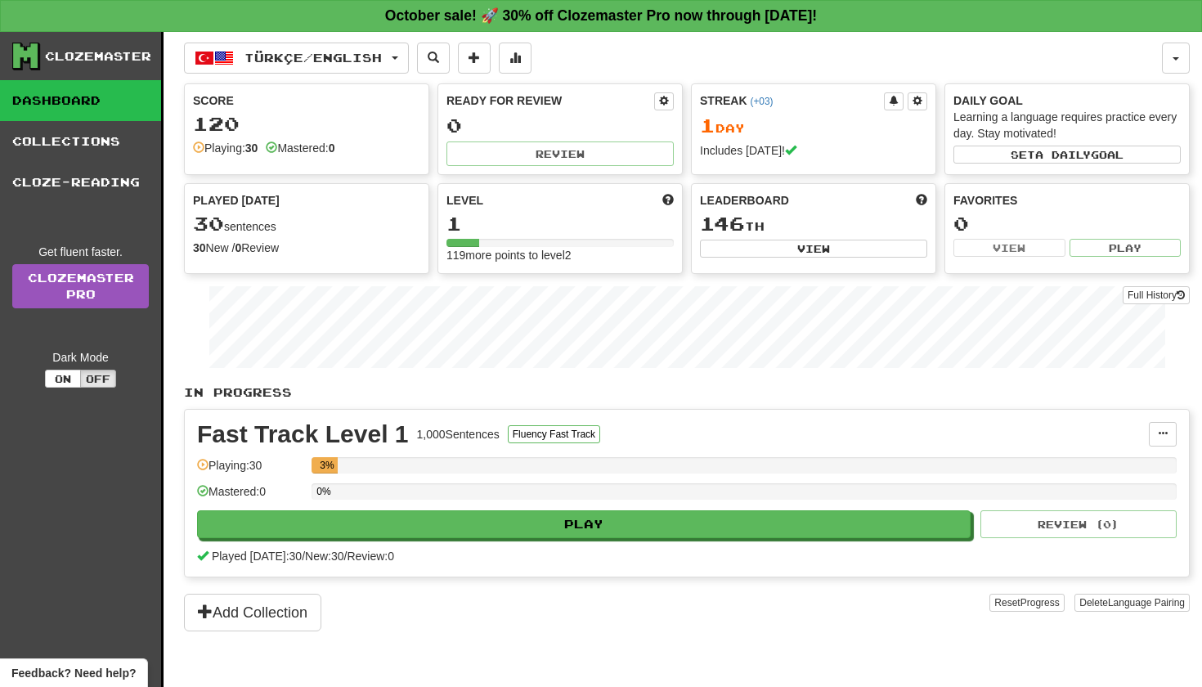
click at [433, 431] on div "1,000 Sentences" at bounding box center [458, 434] width 83 height 16
click at [617, 242] on div at bounding box center [559, 243] width 227 height 8
click at [617, 241] on div at bounding box center [559, 243] width 227 height 8
click at [600, 242] on div at bounding box center [559, 243] width 227 height 8
click at [717, 539] on div "Fast Track Level 1 1,000 Sentences Fluency Fast Track Manage Sentences Unpin fr…" at bounding box center [687, 493] width 1004 height 167
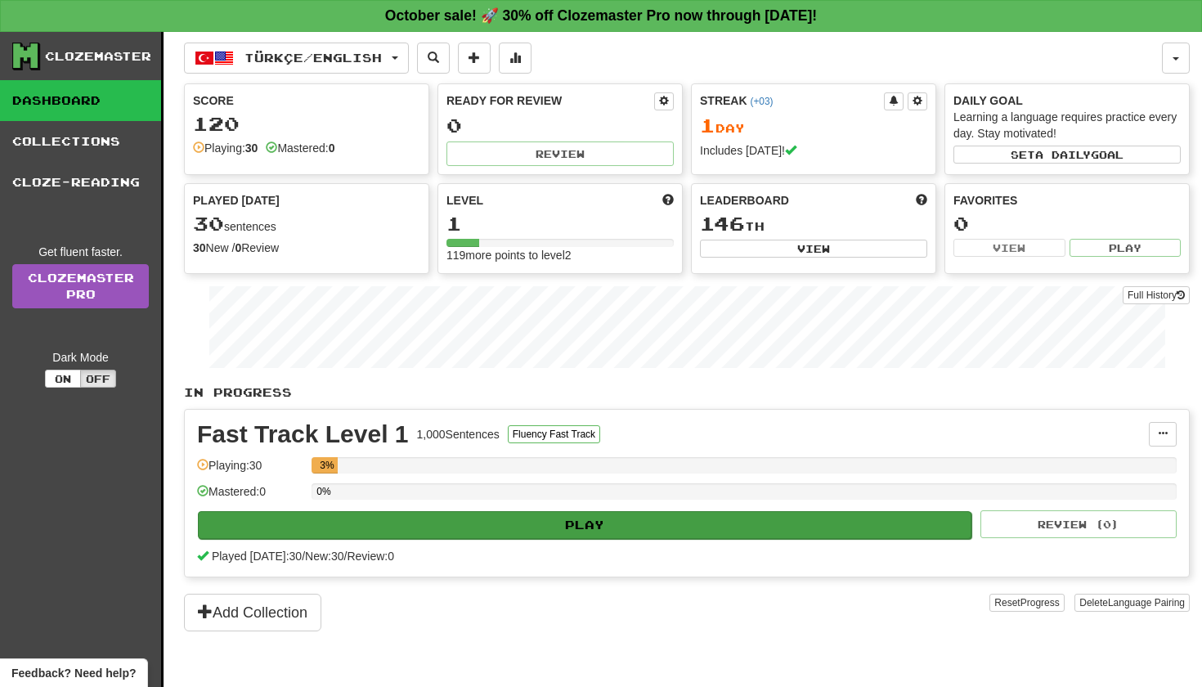
click at [717, 535] on button "Play" at bounding box center [584, 525] width 773 height 28
select select "**"
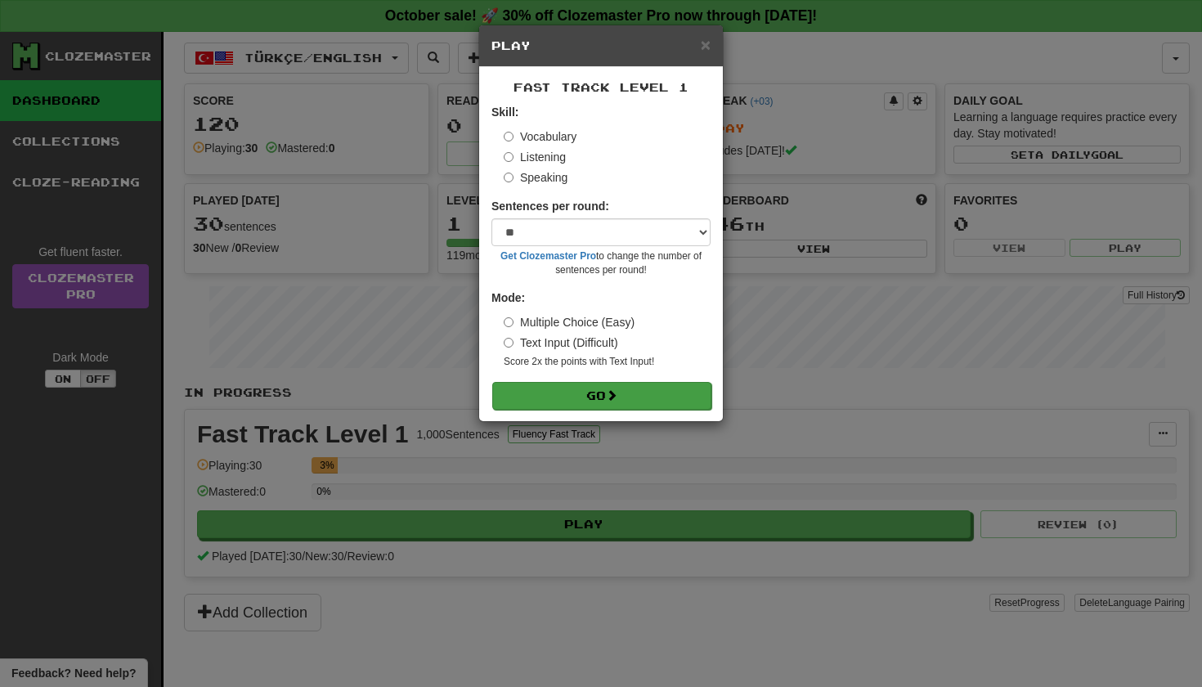
click at [590, 391] on button "Go" at bounding box center [601, 396] width 219 height 28
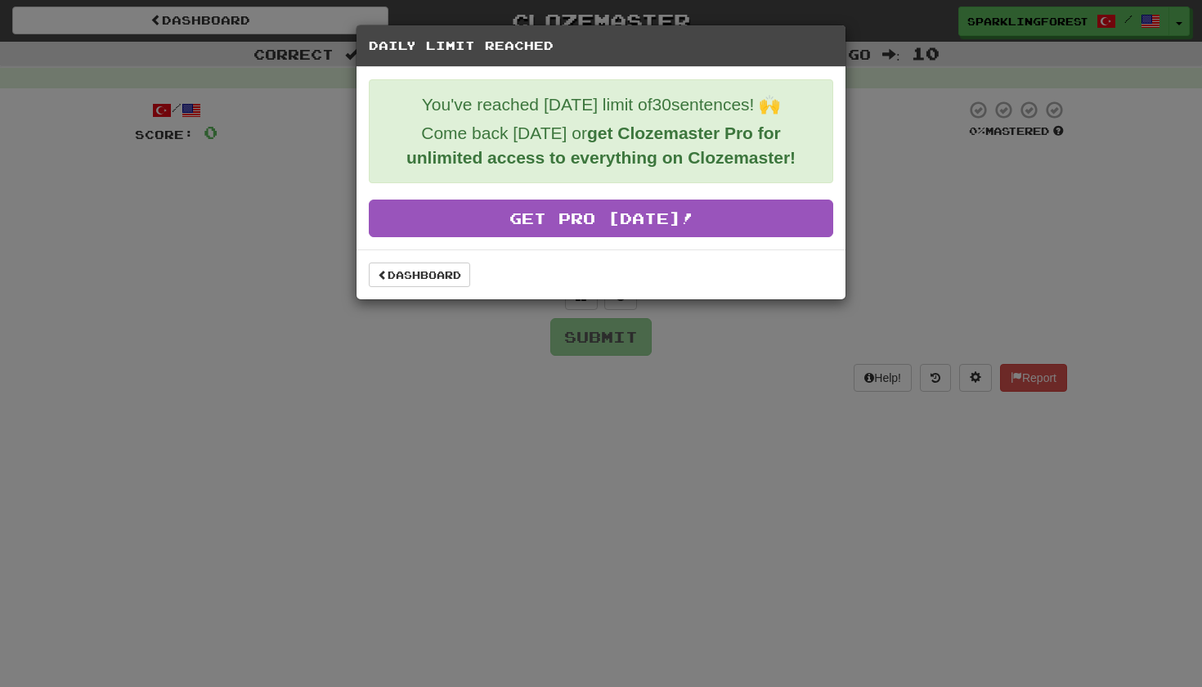
click at [723, 393] on div "Daily Limit Reached You've reached today's limit of 30 sentences! 🙌 Come back t…" at bounding box center [601, 343] width 1202 height 687
click at [430, 280] on link "Dashboard" at bounding box center [419, 274] width 101 height 25
